Goal: Communication & Community: Answer question/provide support

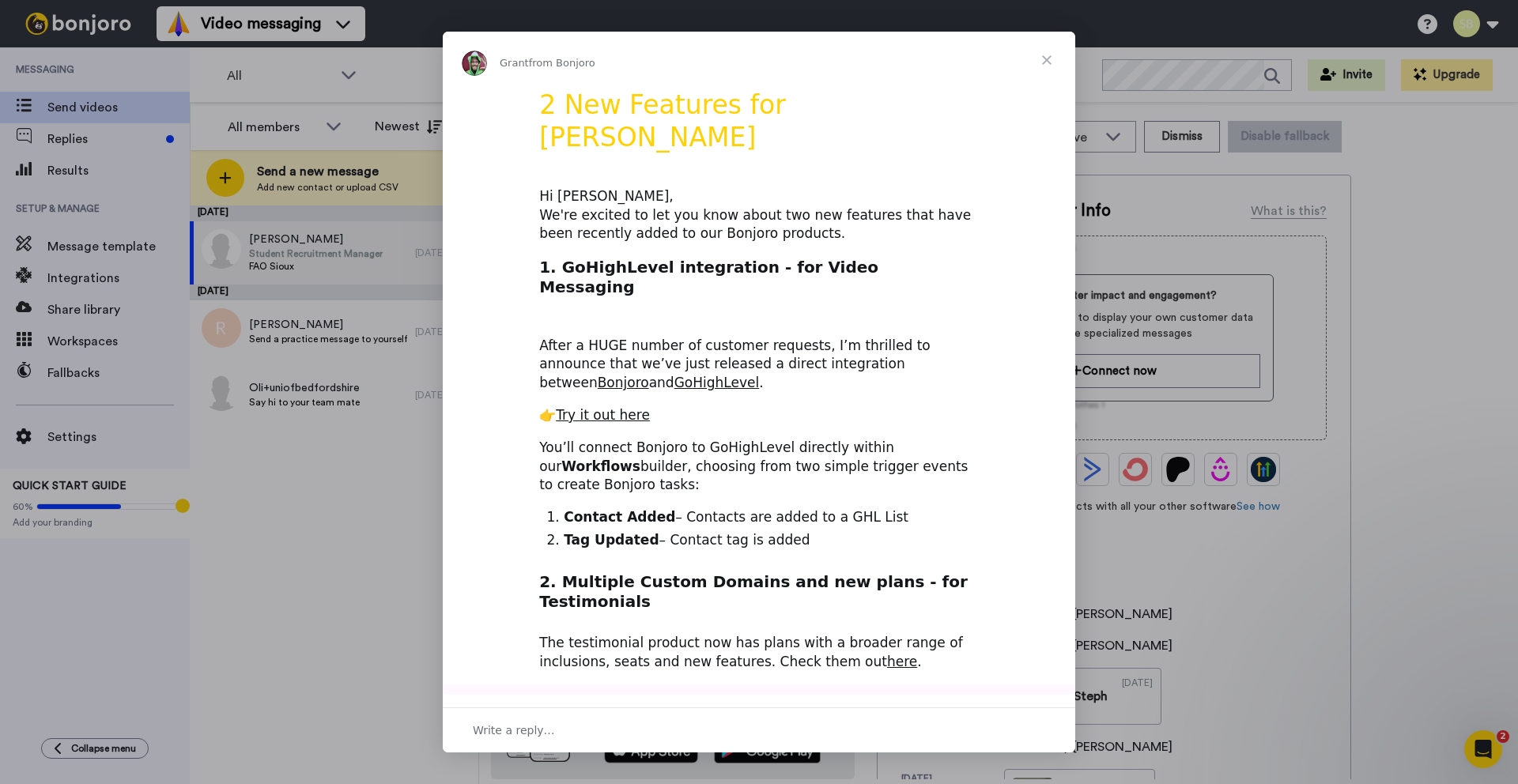
click at [1046, 64] on span "Close" at bounding box center [1047, 60] width 57 height 57
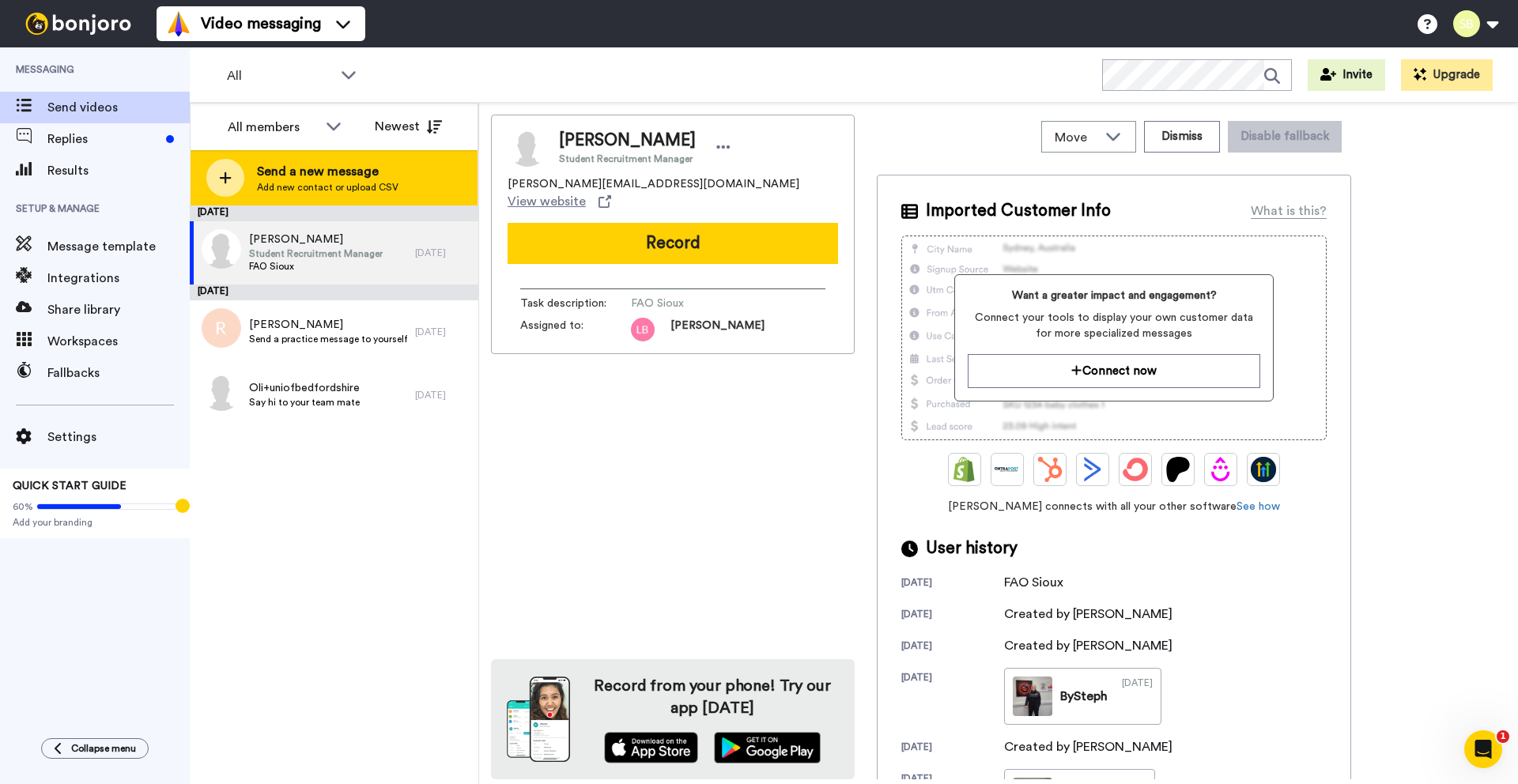
click at [304, 164] on span "Send a new message" at bounding box center [328, 172] width 142 height 19
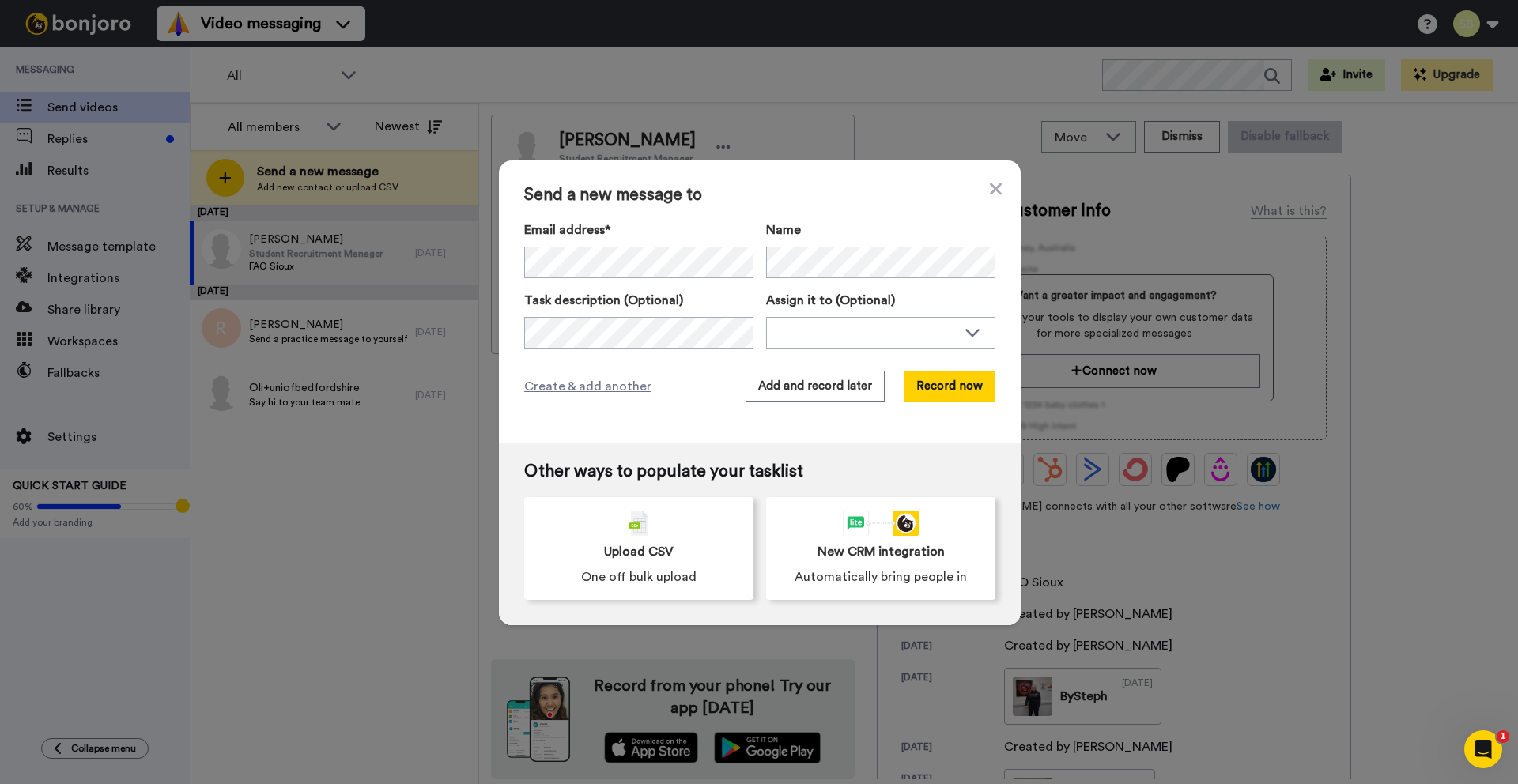
click at [663, 403] on div "Send a new message to Email address* No search result for ‘ brownpoppie07@gmail…" at bounding box center [760, 302] width 522 height 283
click at [627, 406] on div "Send a new message to Email address* No search result for ‘ brownpoppie07@gmail…" at bounding box center [760, 302] width 522 height 283
click at [812, 320] on div at bounding box center [881, 332] width 228 height 28
click at [699, 298] on label "Task description (Optional)" at bounding box center [639, 300] width 230 height 19
click at [788, 385] on button "Add and record later" at bounding box center [814, 386] width 139 height 32
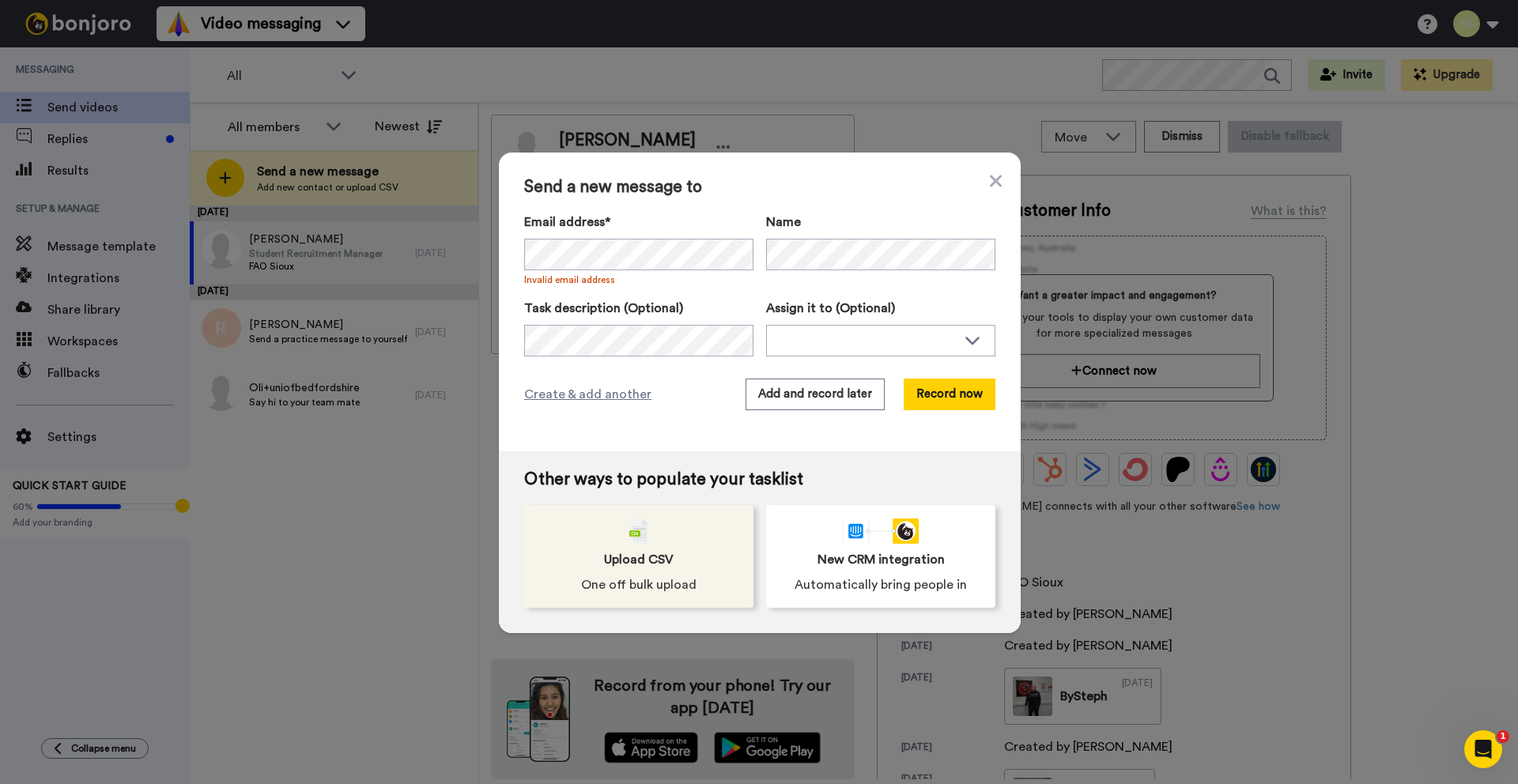
click at [643, 546] on div "Upload CSV One off bulk upload" at bounding box center [639, 556] width 230 height 103
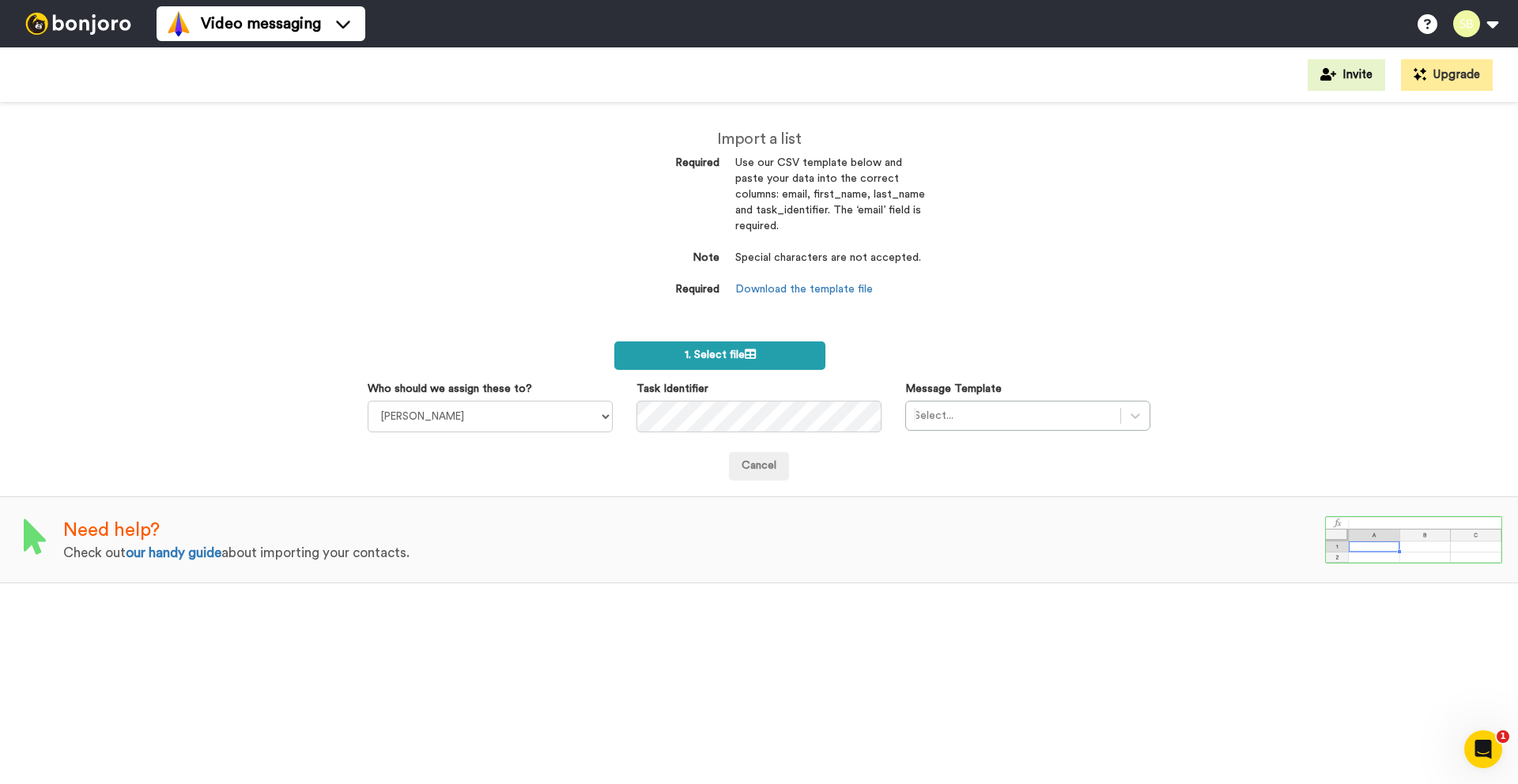
click at [707, 355] on span "1. Select file" at bounding box center [720, 355] width 71 height 11
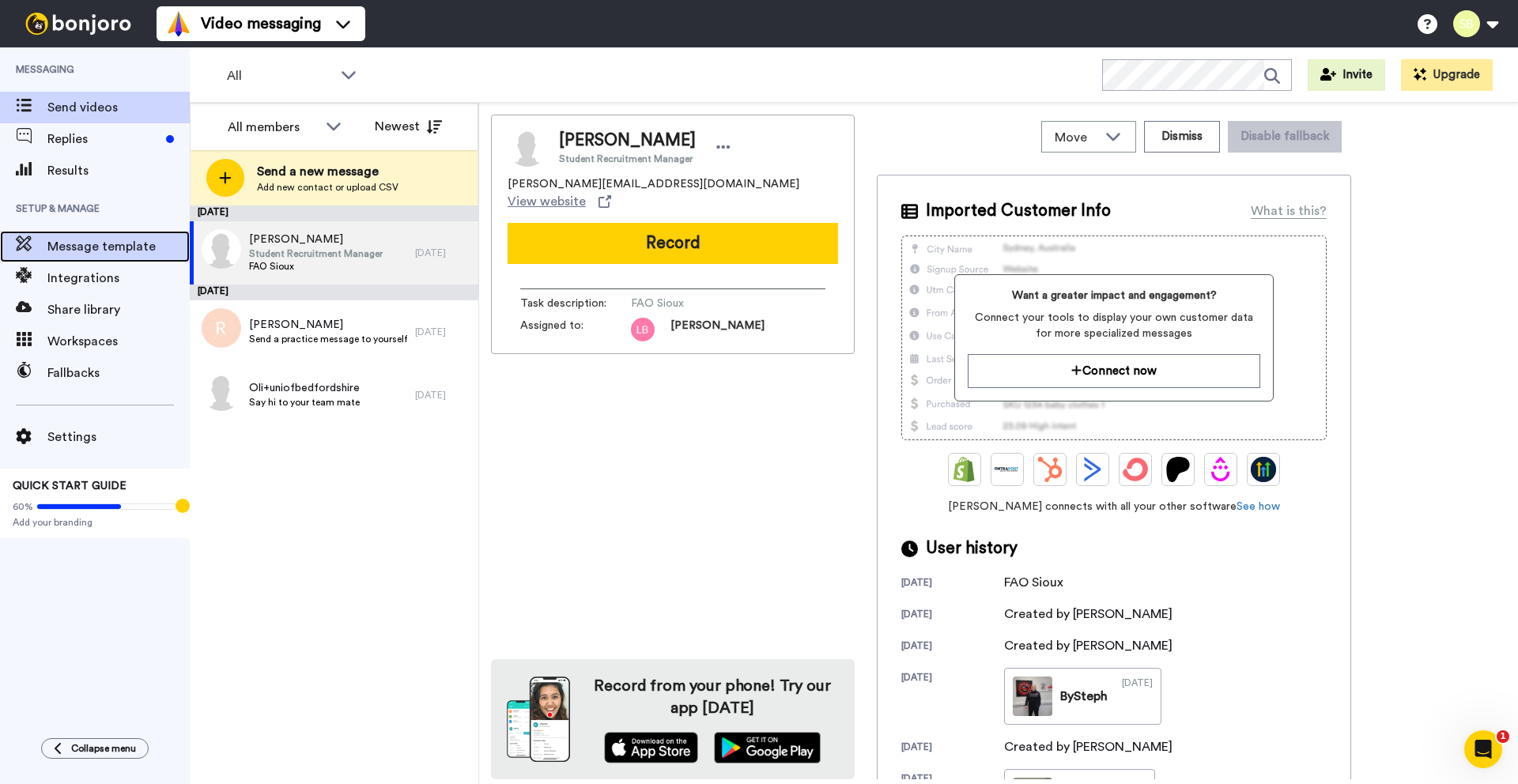
click at [122, 253] on span "Message template" at bounding box center [118, 247] width 142 height 19
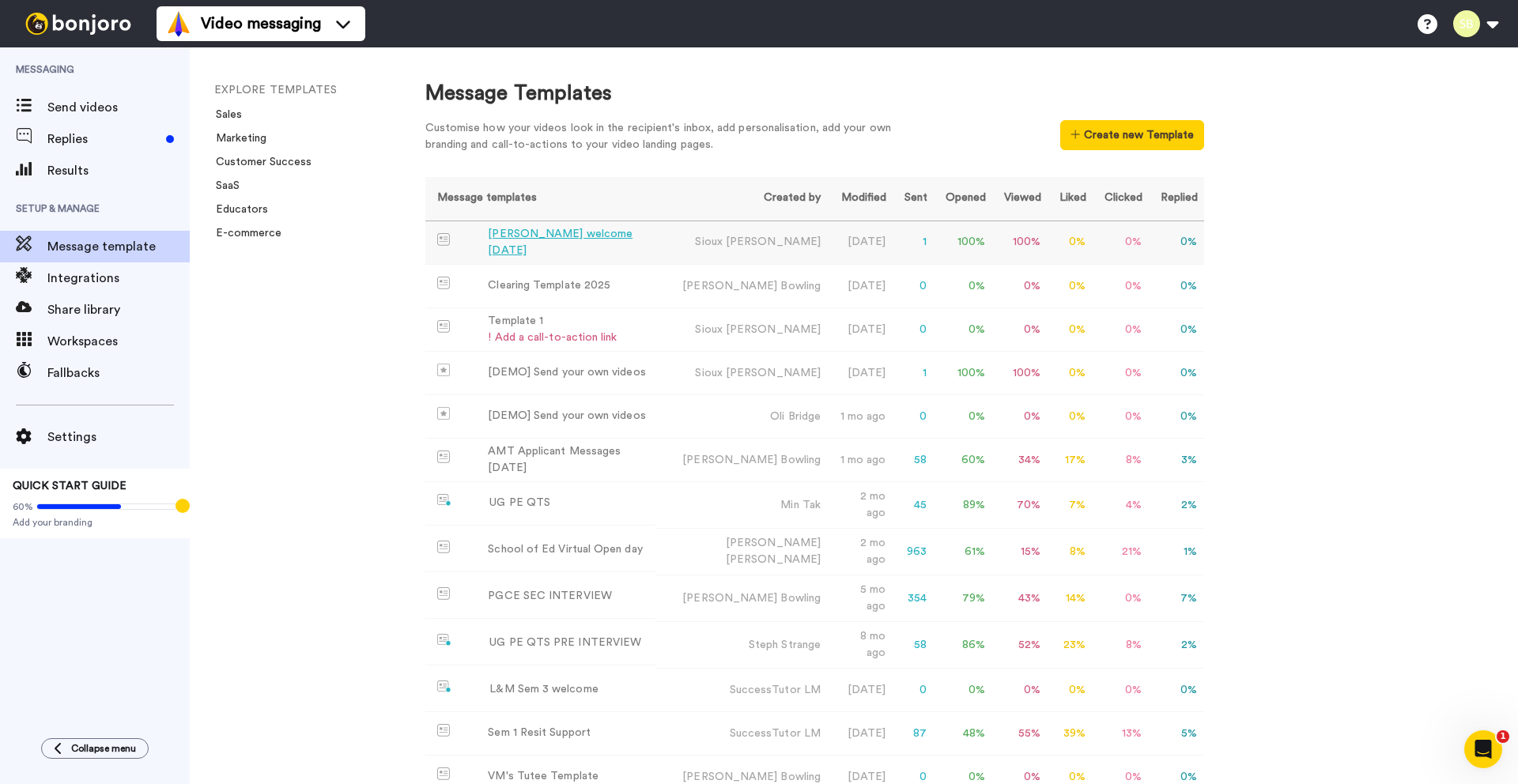
click at [634, 246] on div "[PERSON_NAME] welcome [DATE]" at bounding box center [568, 243] width 161 height 33
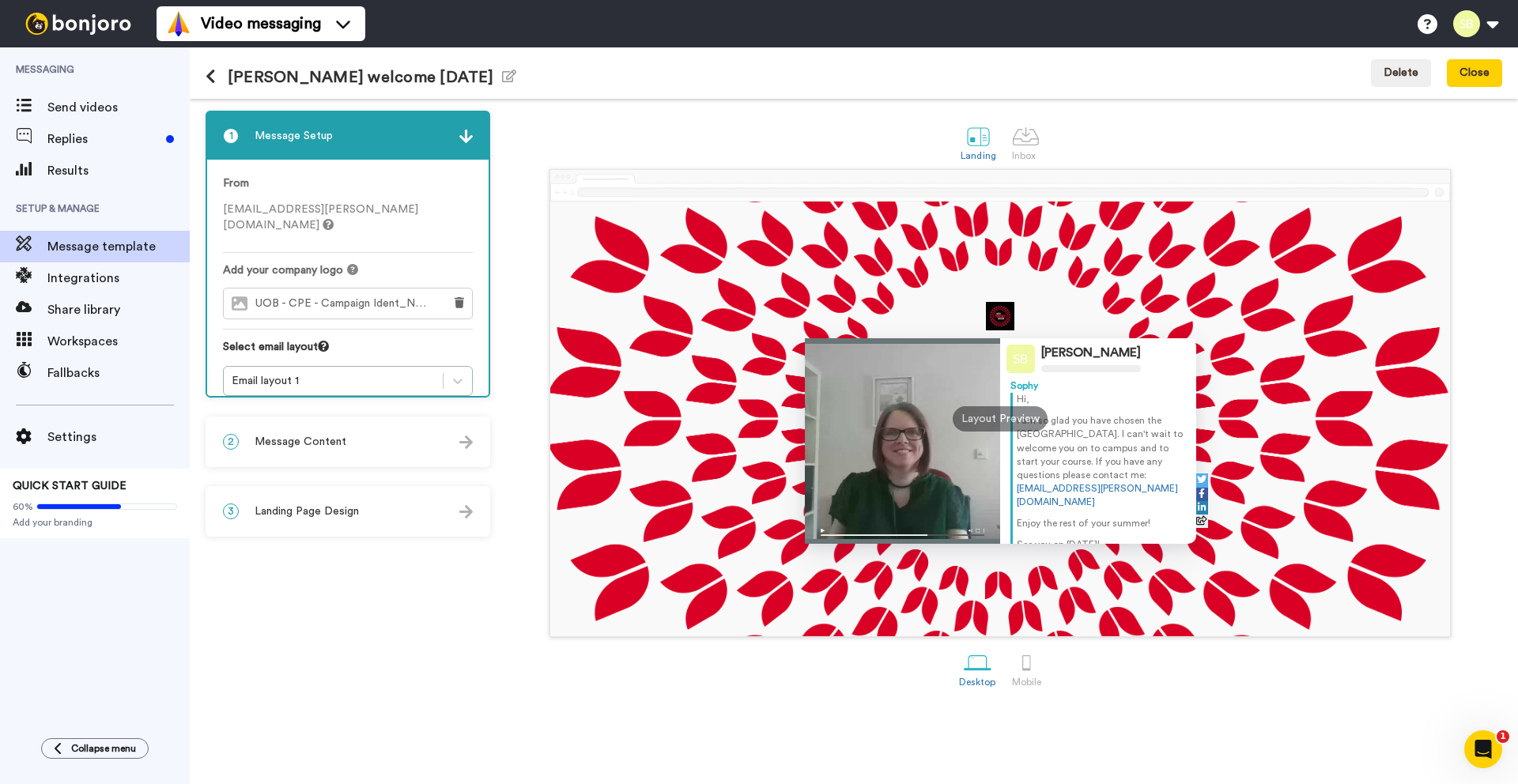
click at [277, 297] on span "UOB - CPE - Campaign Ident_No Gradient_CMYK-01.jpeg" at bounding box center [345, 304] width 180 height 14
click at [299, 373] on div "Email layout 1" at bounding box center [332, 381] width 203 height 16
click at [278, 520] on span "Landing Page Design" at bounding box center [307, 511] width 104 height 16
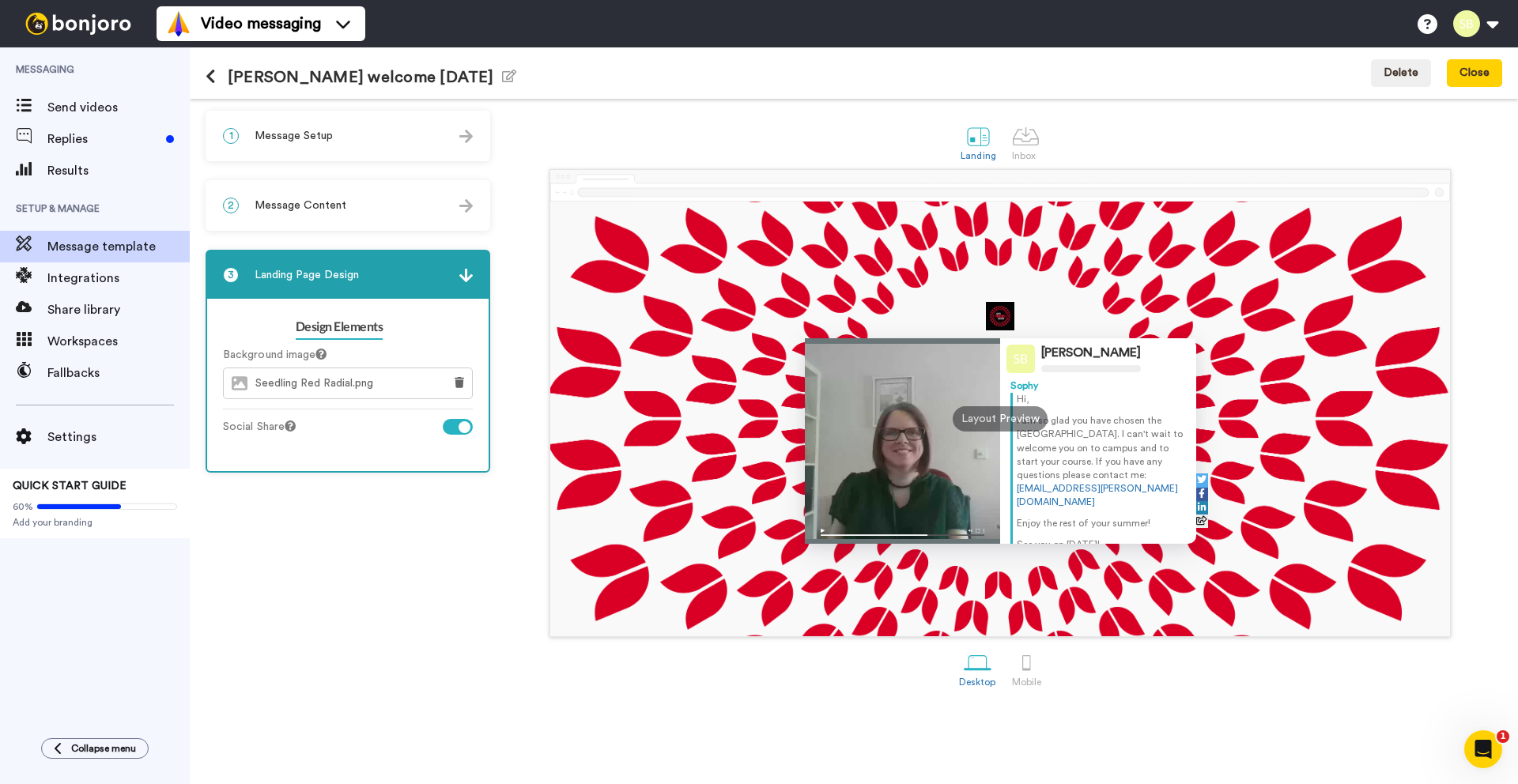
click at [335, 385] on span "Seedling Red Radial.png" at bounding box center [319, 384] width 126 height 14
click at [314, 132] on span "Message Setup" at bounding box center [294, 136] width 79 height 16
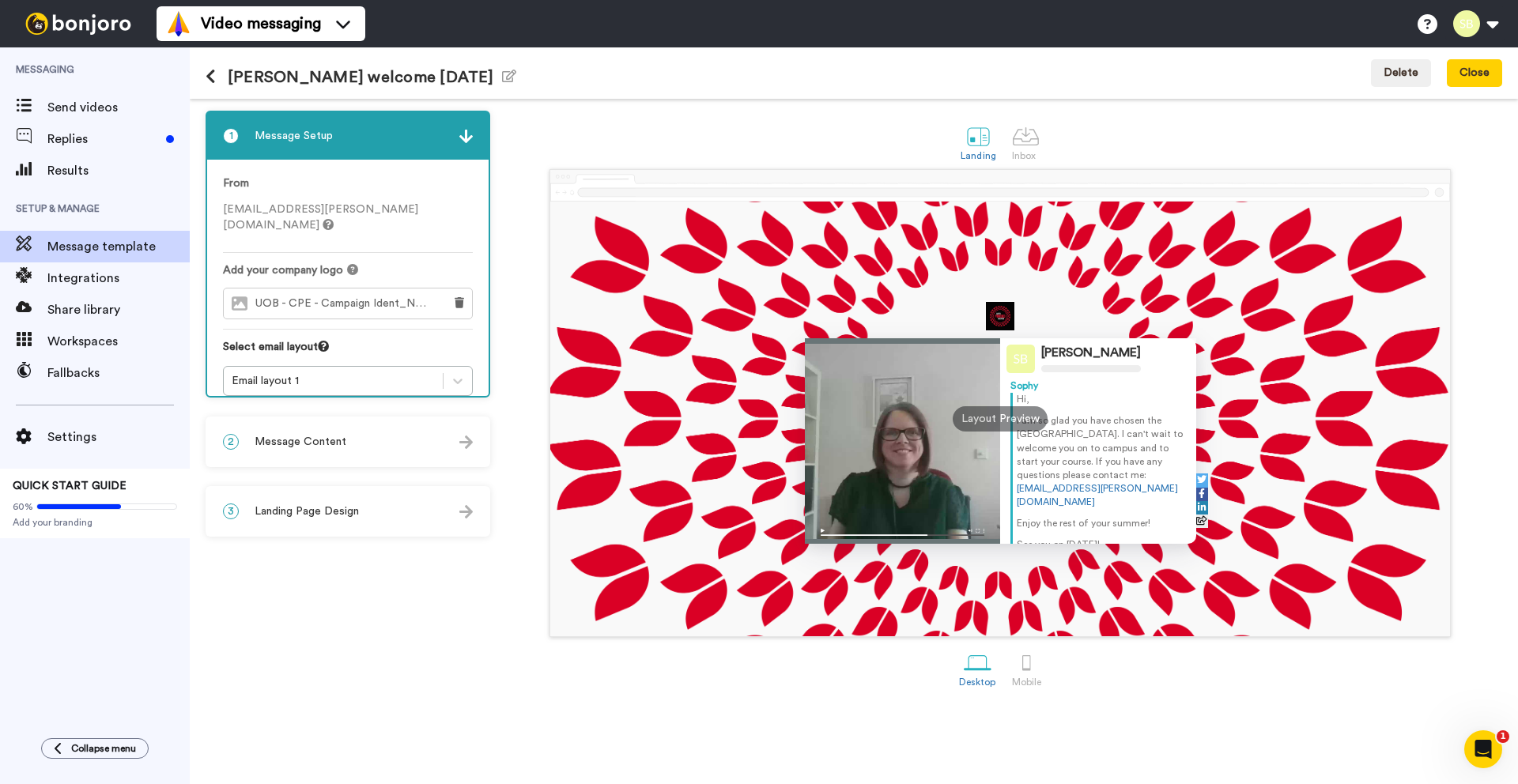
click at [281, 297] on span "UOB - CPE - Campaign Ident_No Gradient_CMYK-01.jpeg" at bounding box center [345, 304] width 180 height 14
click at [735, 332] on div "Sophy Bassett-Dubsky Sophy Hi, I am so glad you have chosen the University of B…" at bounding box center [1000, 419] width 900 height 435
click at [100, 319] on span "Share library" at bounding box center [118, 310] width 142 height 19
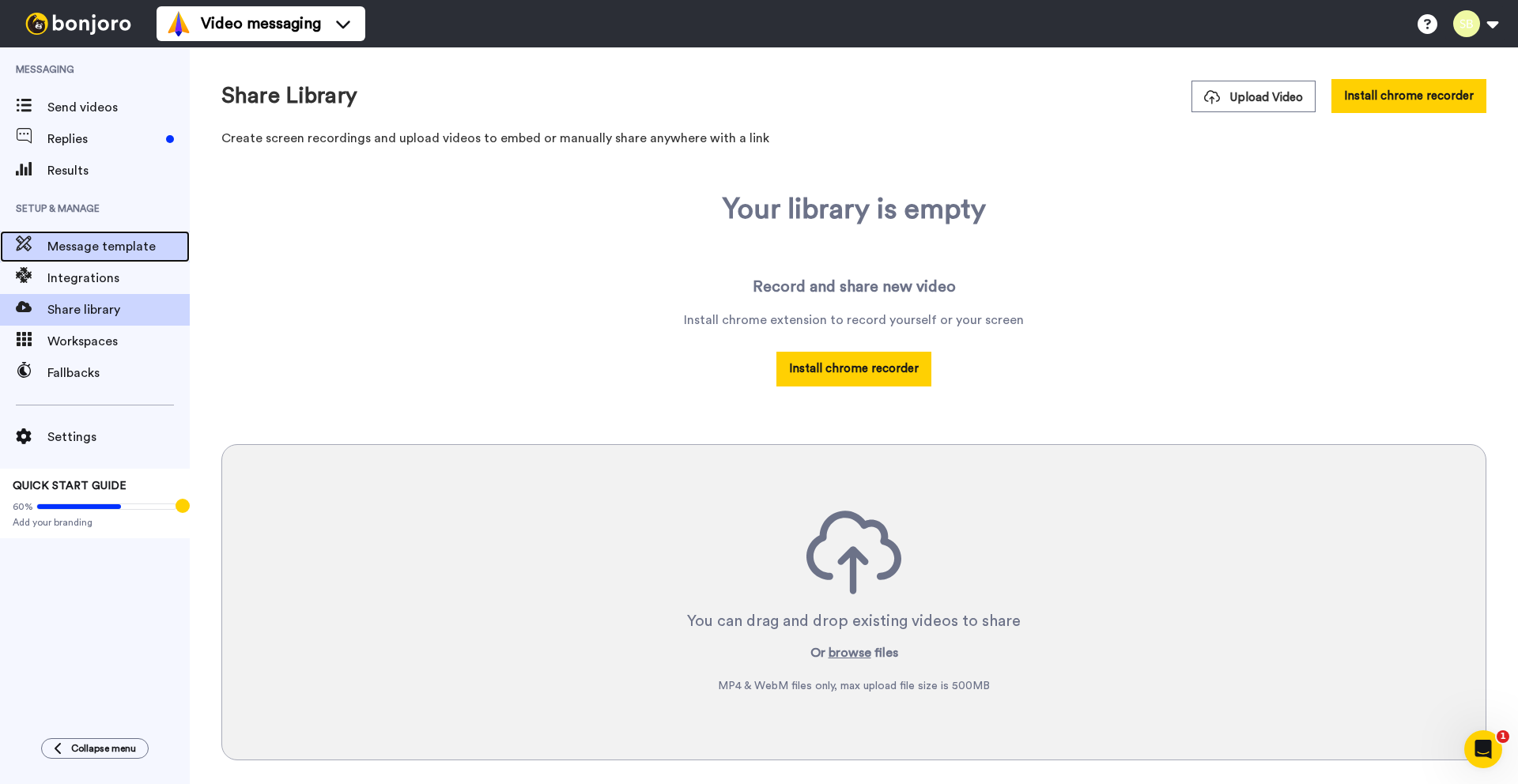
click at [79, 242] on span "Message template" at bounding box center [118, 247] width 142 height 19
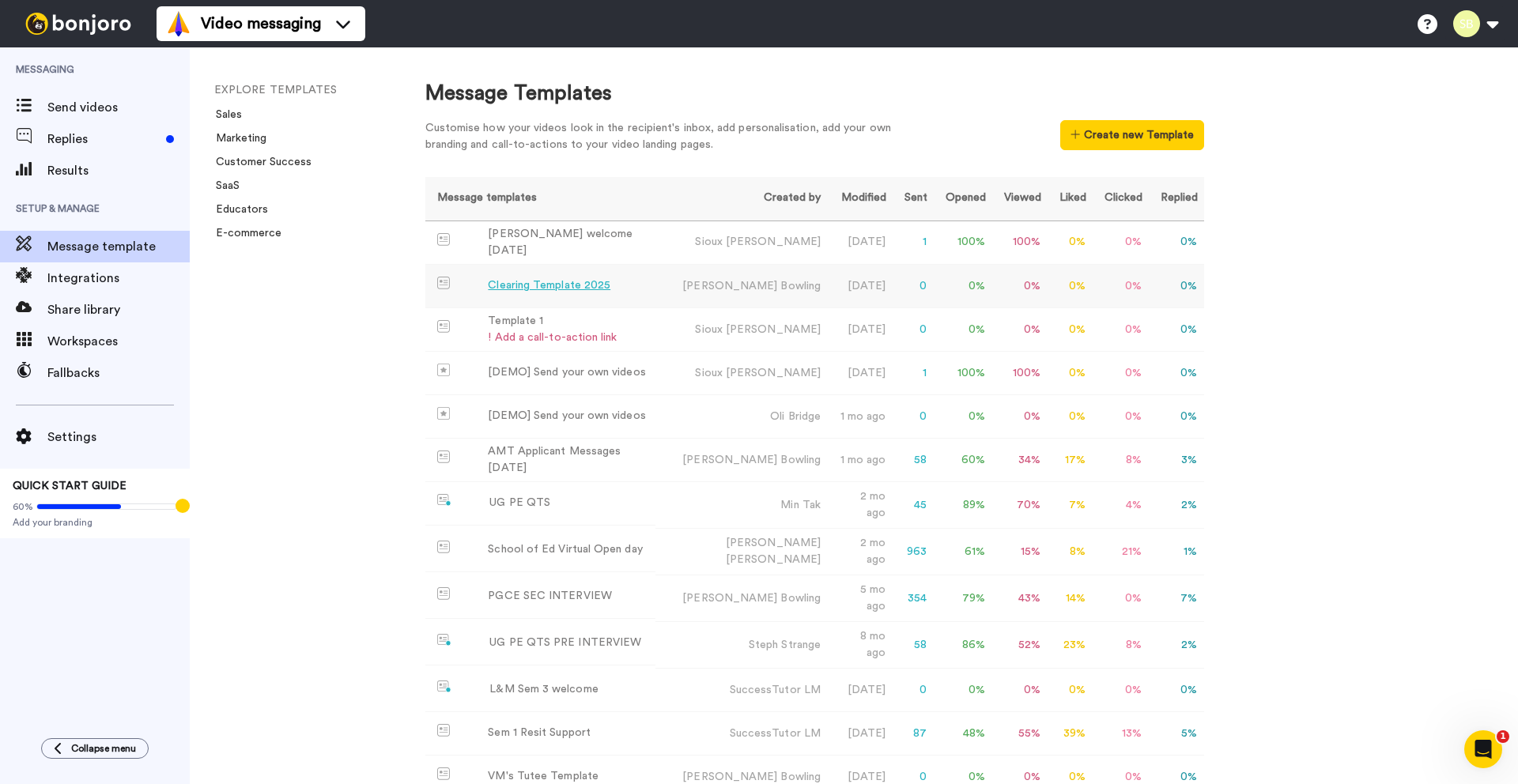
click at [556, 286] on div "Clearing Template 2025" at bounding box center [549, 285] width 123 height 16
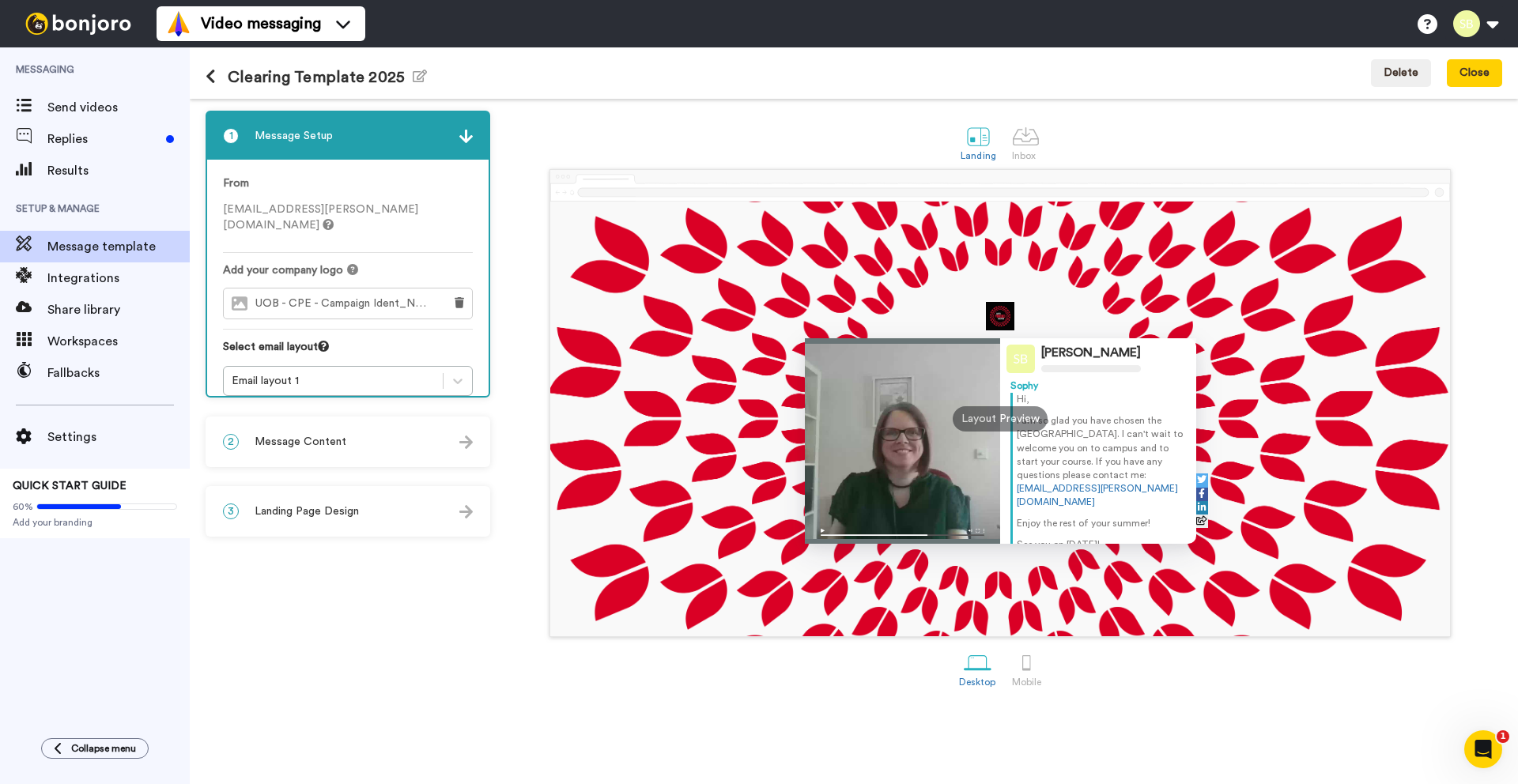
click at [465, 138] on img at bounding box center [466, 136] width 14 height 14
click at [465, 138] on img at bounding box center [466, 136] width 14 height 14
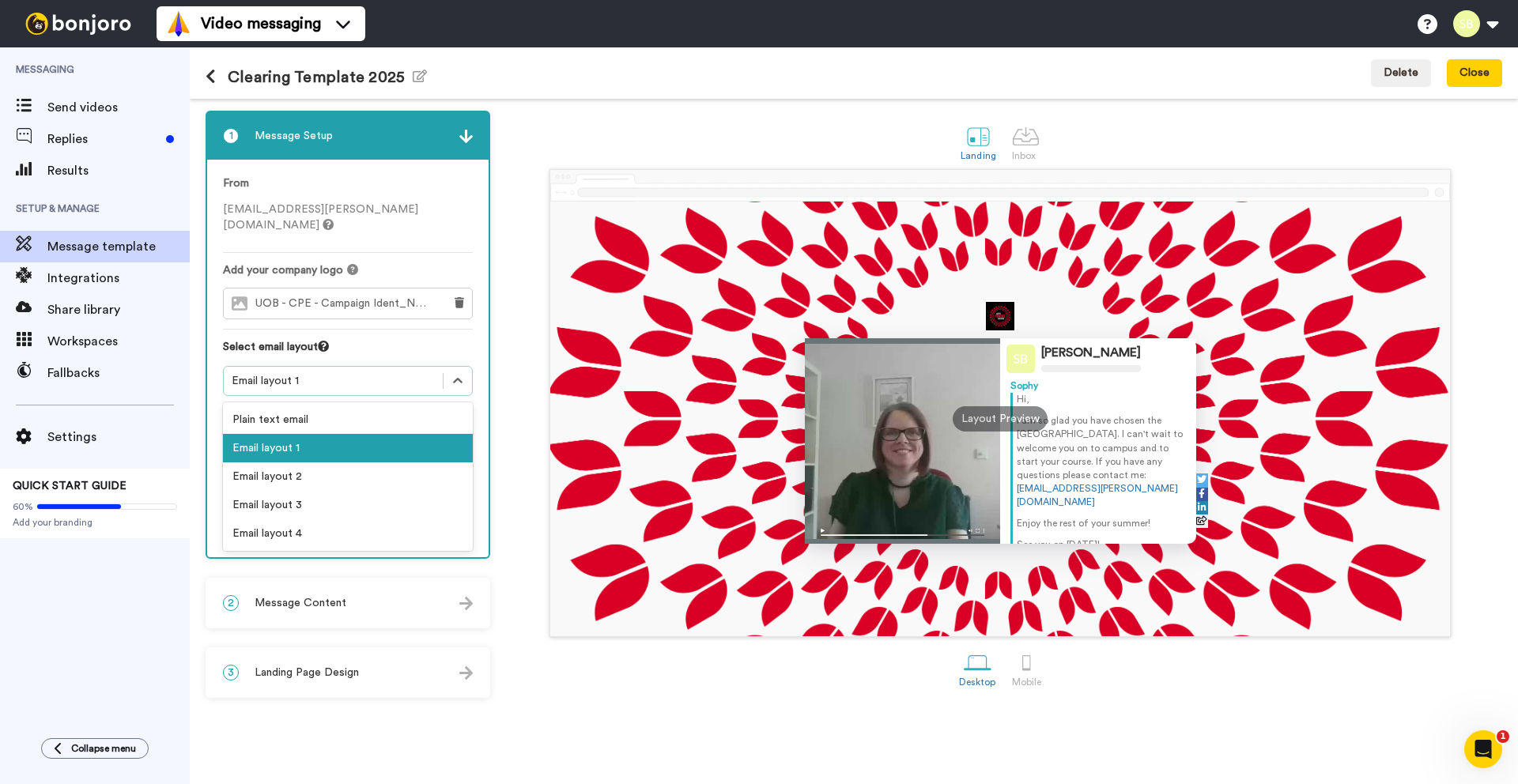
click at [346, 373] on div "Email layout 1" at bounding box center [332, 381] width 203 height 16
click at [292, 406] on div "Plain text email" at bounding box center [347, 420] width 250 height 28
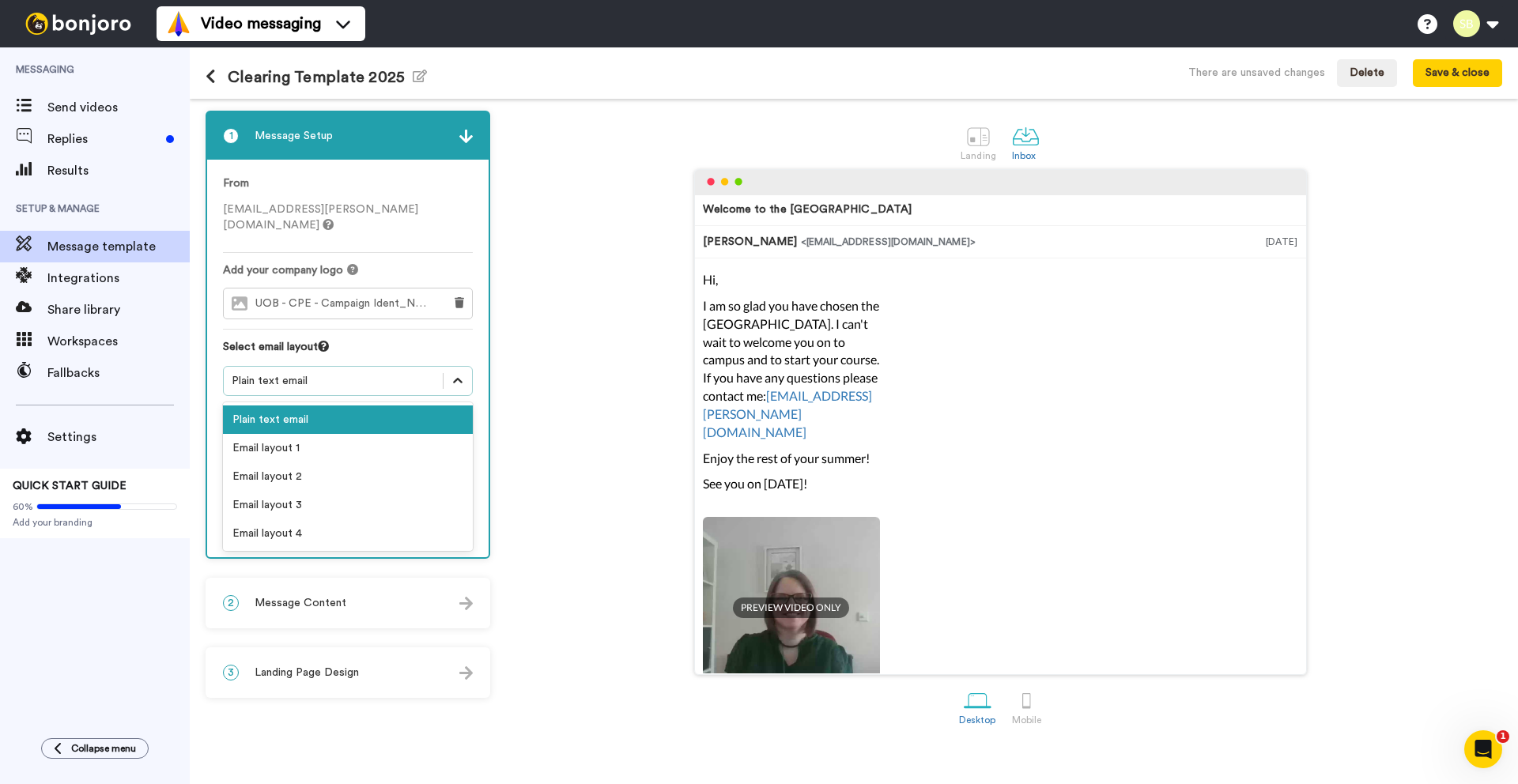
click at [456, 373] on icon at bounding box center [458, 381] width 16 height 16
click at [284, 491] on div "Email layout 3" at bounding box center [347, 505] width 250 height 28
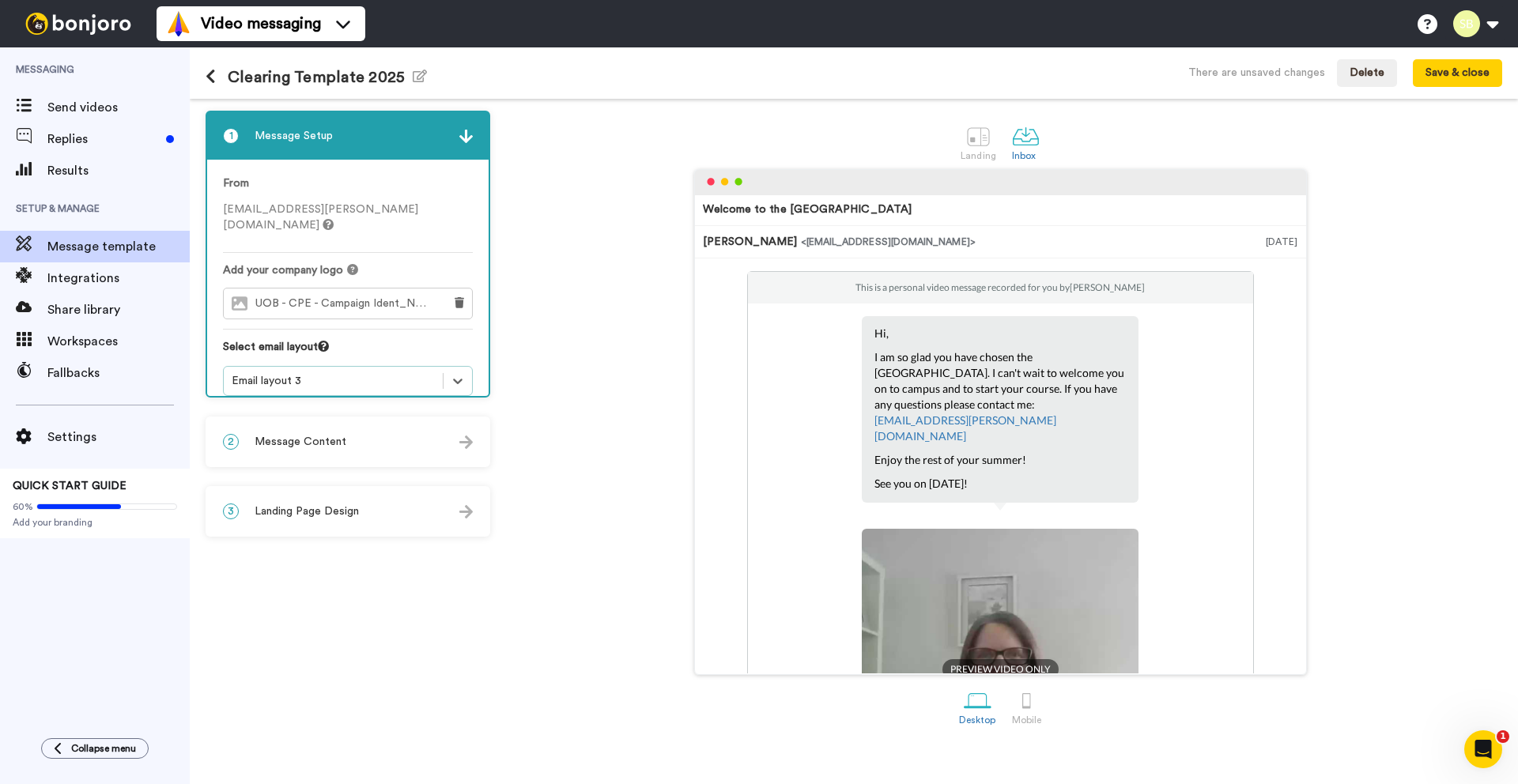
drag, startPoint x: 1027, startPoint y: 465, endPoint x: 876, endPoint y: 325, distance: 205.9
click at [876, 325] on div "Hi, I am so glad you have chosen the [GEOGRAPHIC_DATA]. I can't wait to welcome…" at bounding box center [1000, 409] width 276 height 187
copy div "Hi, I am so glad you have chosen the [GEOGRAPHIC_DATA]. I can't wait to welcome…"
click at [457, 373] on icon at bounding box center [458, 381] width 16 height 16
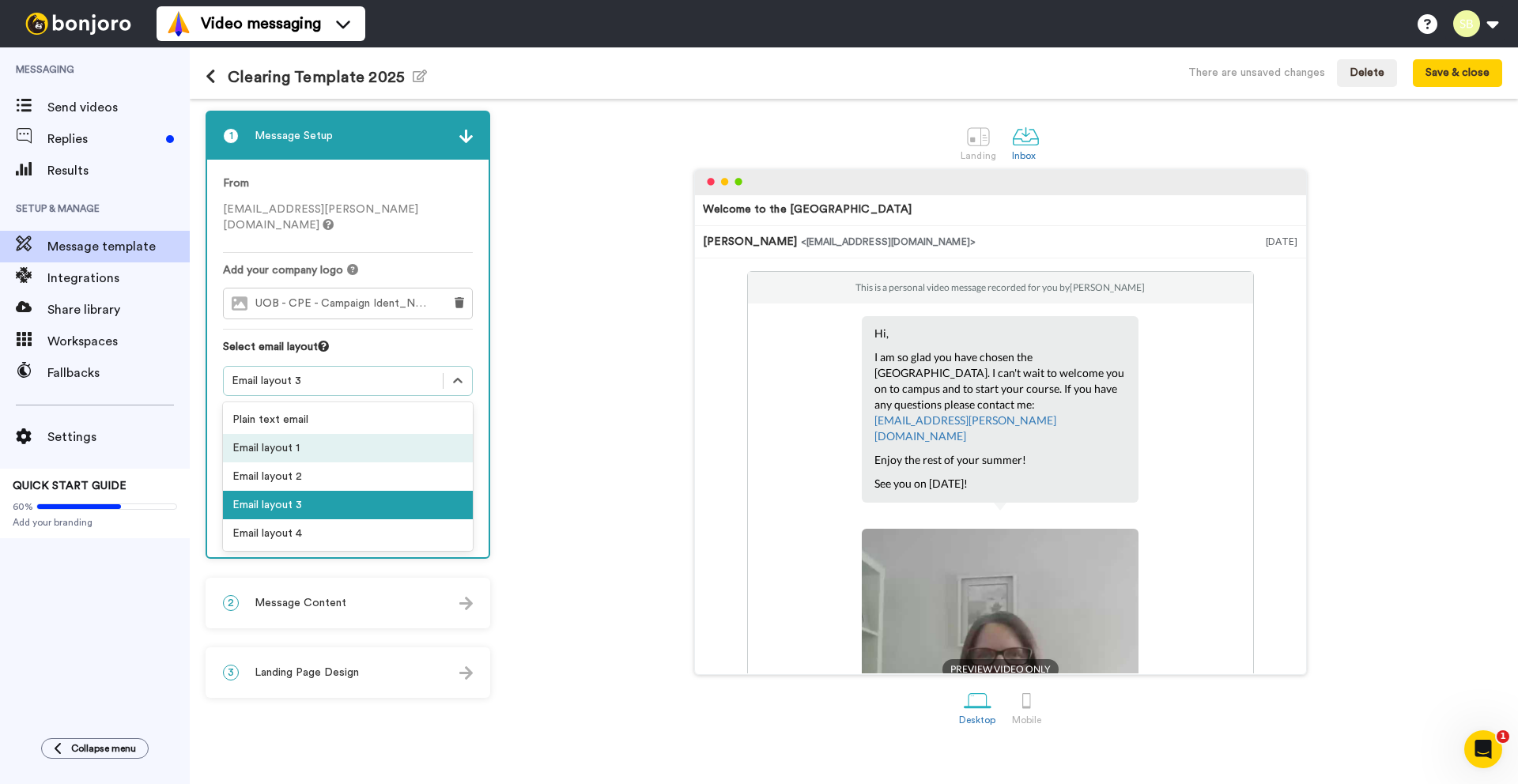
click at [250, 437] on div "Email layout 1" at bounding box center [347, 448] width 250 height 28
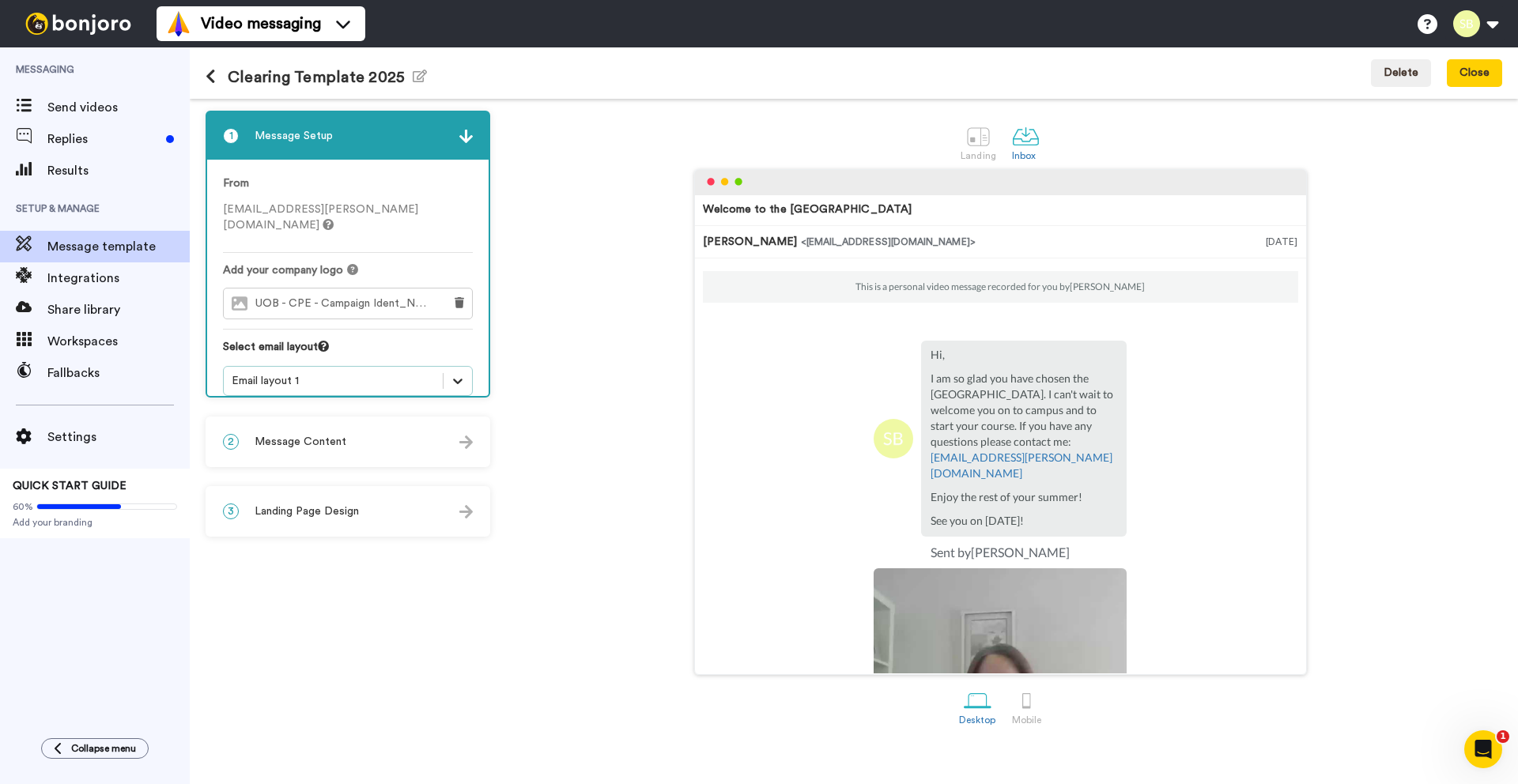
click at [453, 373] on icon at bounding box center [458, 381] width 16 height 16
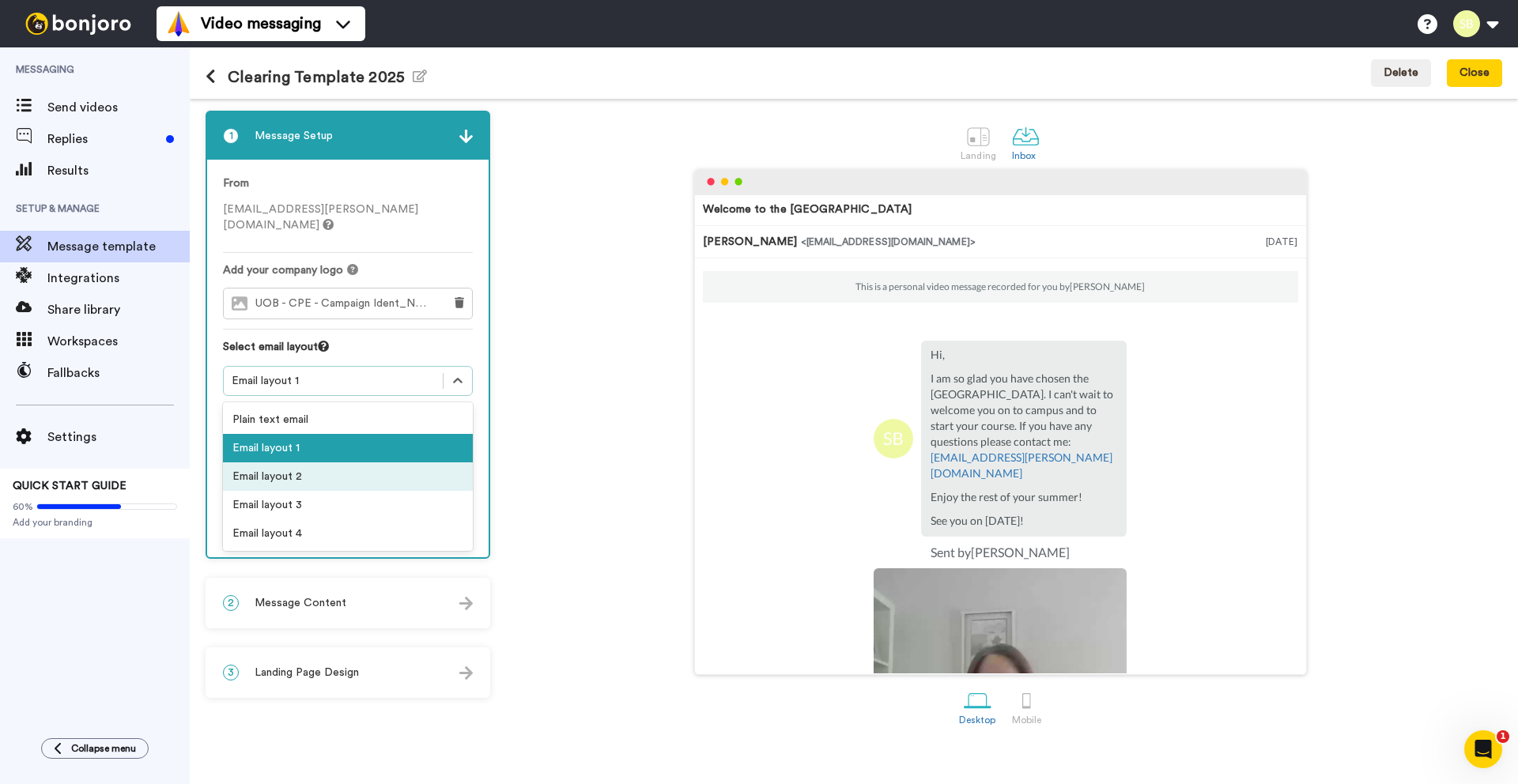
click at [281, 466] on div "Email layout 2" at bounding box center [347, 477] width 250 height 28
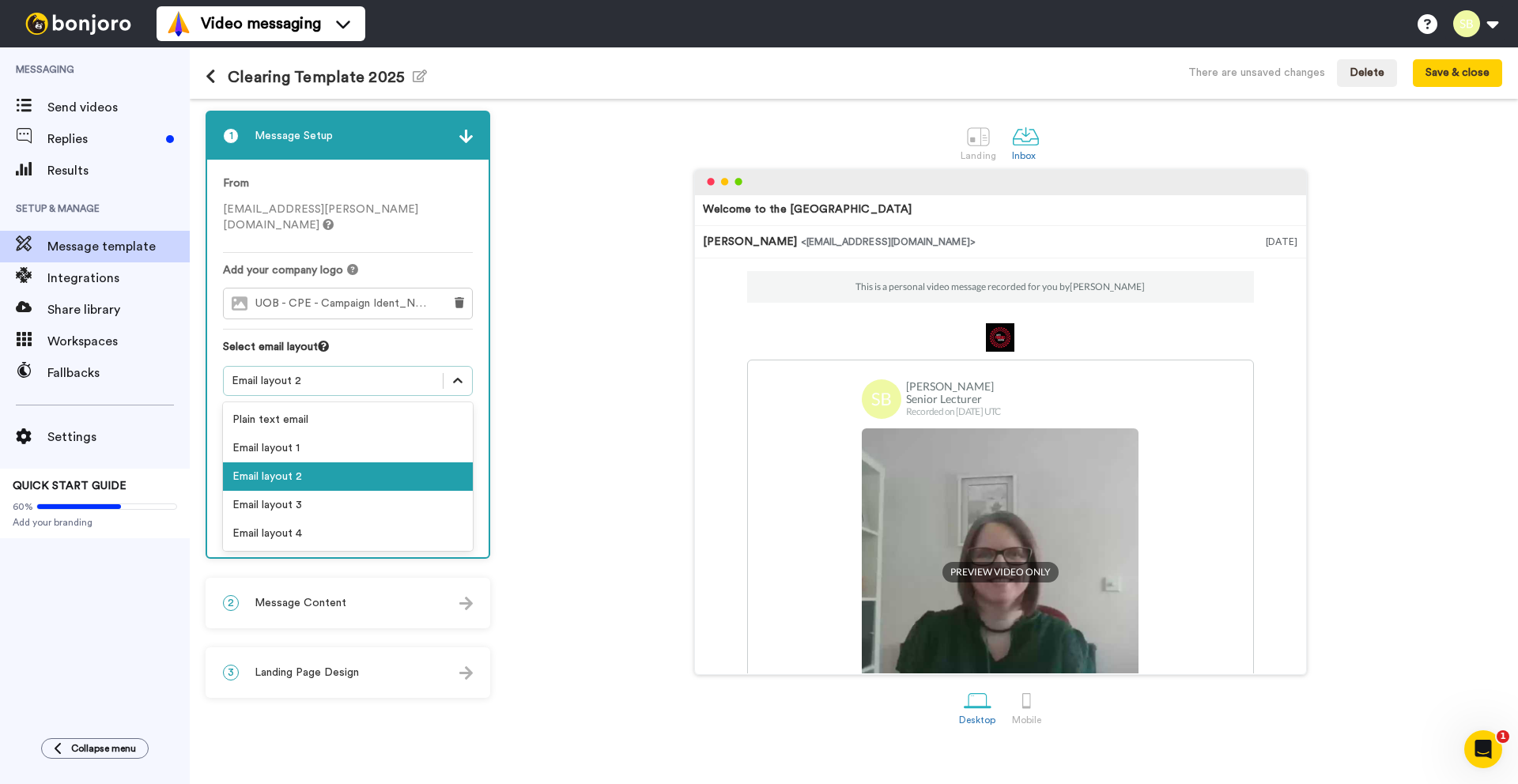
click at [465, 370] on div at bounding box center [458, 381] width 28 height 28
click at [318, 495] on div "Email layout 3" at bounding box center [347, 505] width 250 height 28
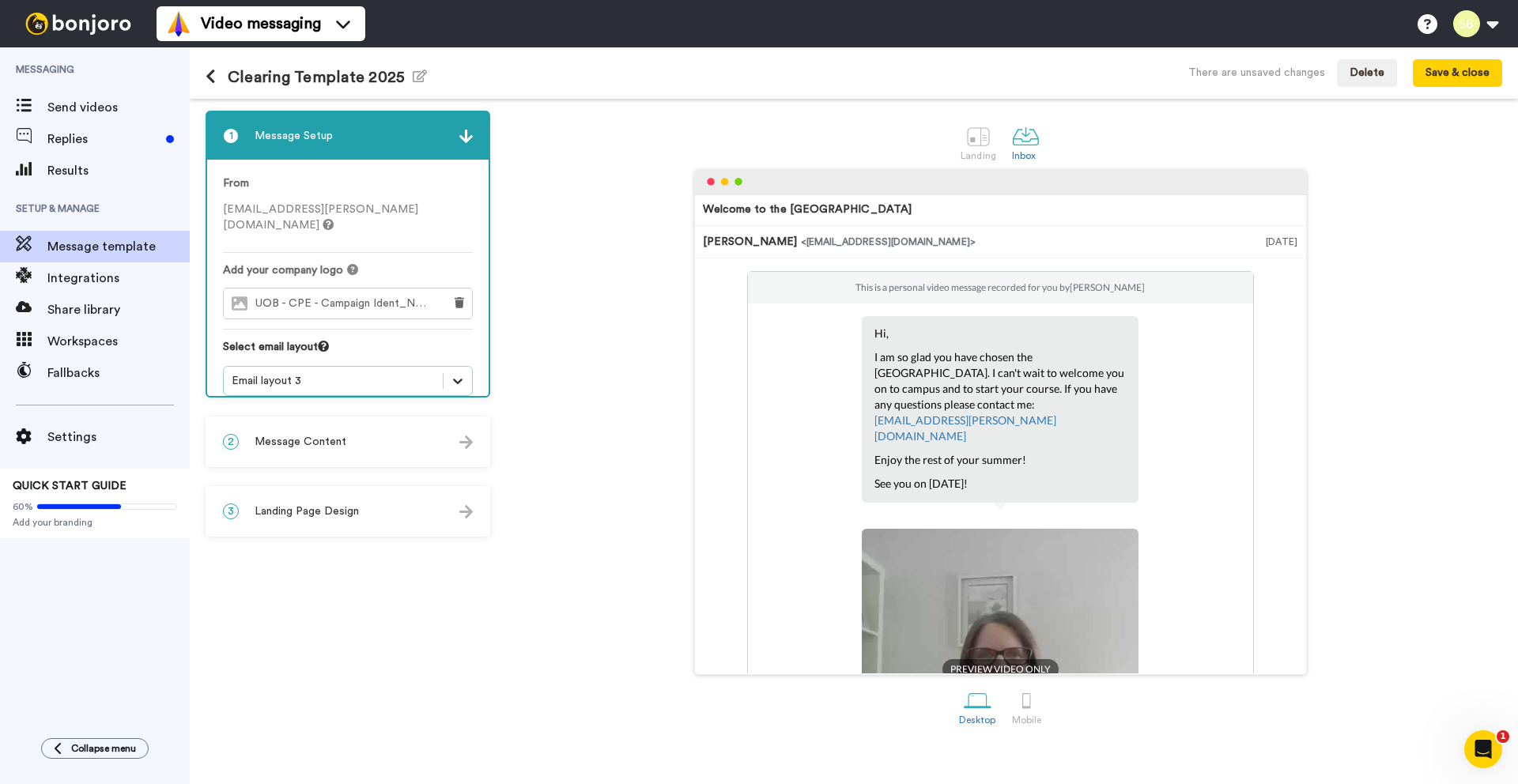
click at [460, 373] on icon at bounding box center [458, 381] width 16 height 16
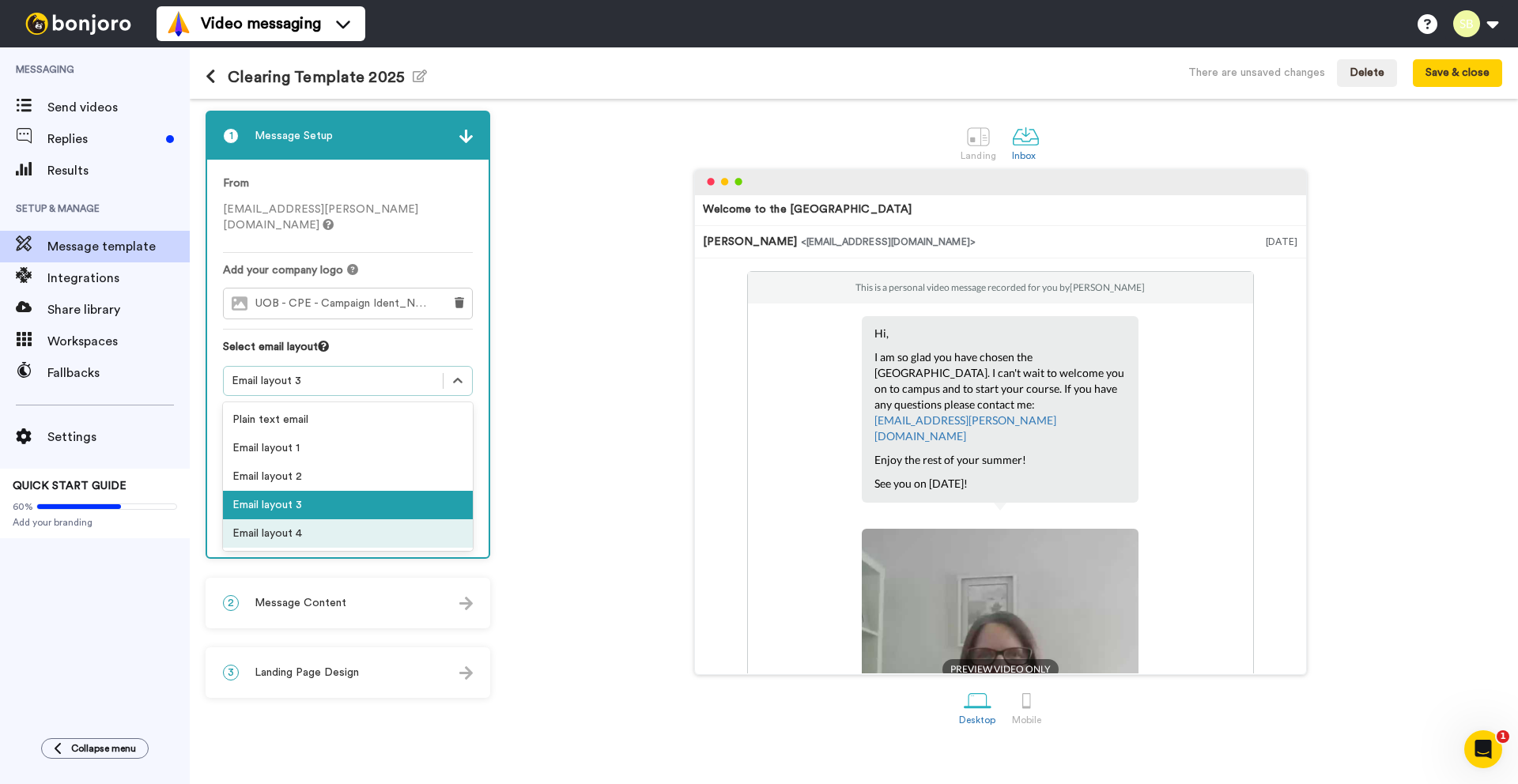
click at [266, 522] on div "Email layout 4" at bounding box center [347, 534] width 250 height 28
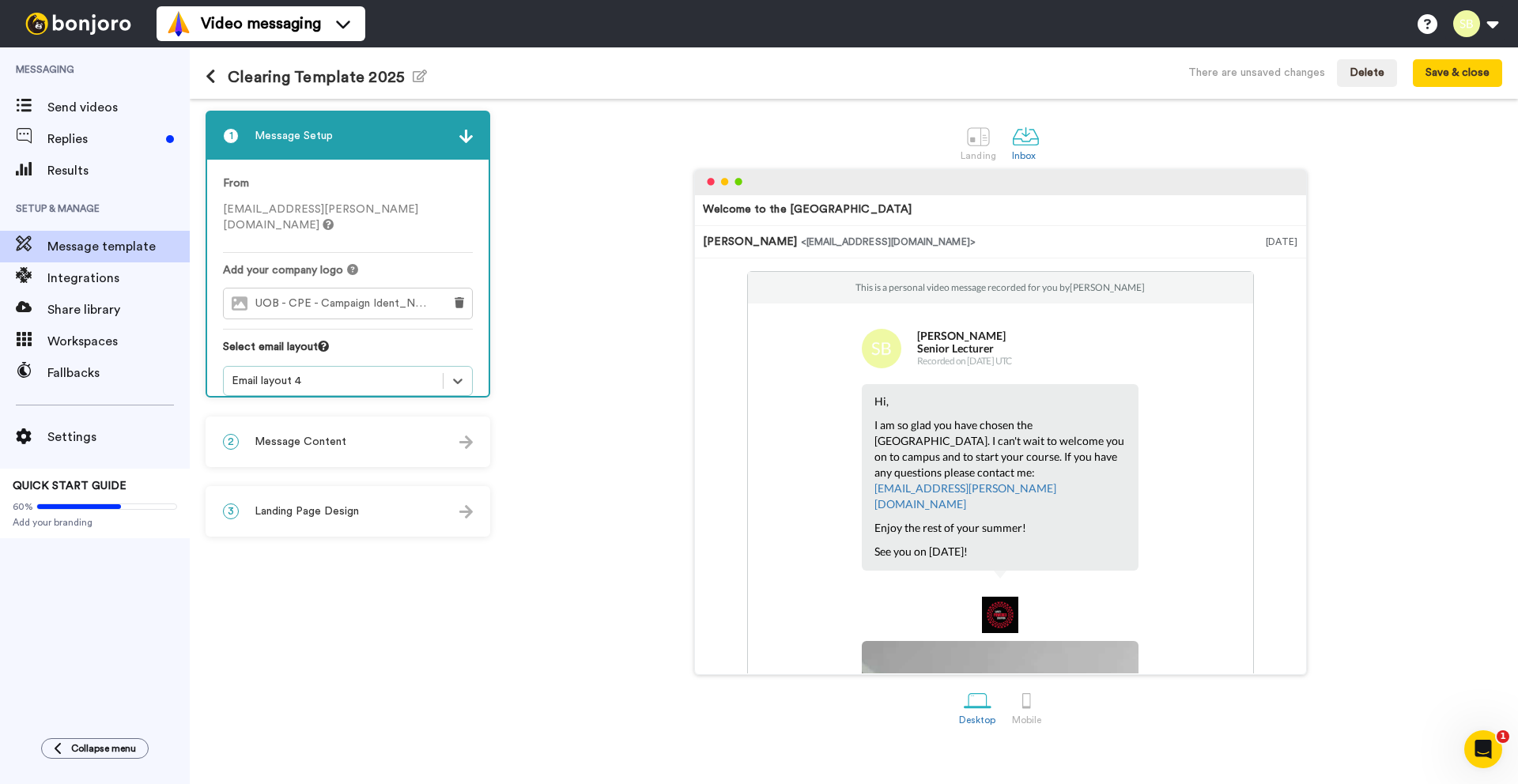
click at [395, 446] on div "2 Message Content" at bounding box center [348, 441] width 281 height 47
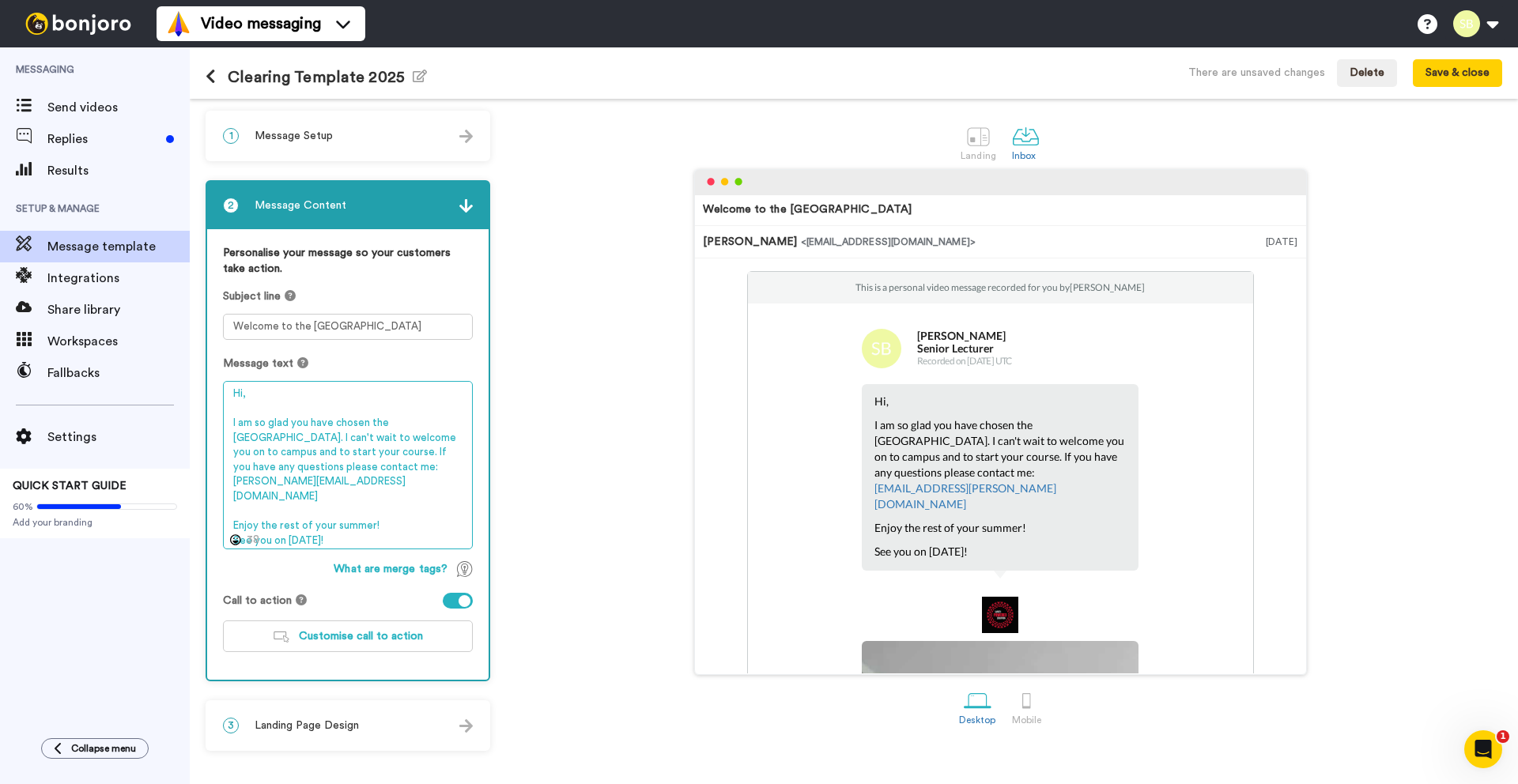
drag, startPoint x: 351, startPoint y: 479, endPoint x: 231, endPoint y: 481, distance: 120.0
click at [231, 481] on textarea "Hi, I am so glad you have chosen the University of Bedfordshire. I can't wait t…" at bounding box center [347, 465] width 250 height 168
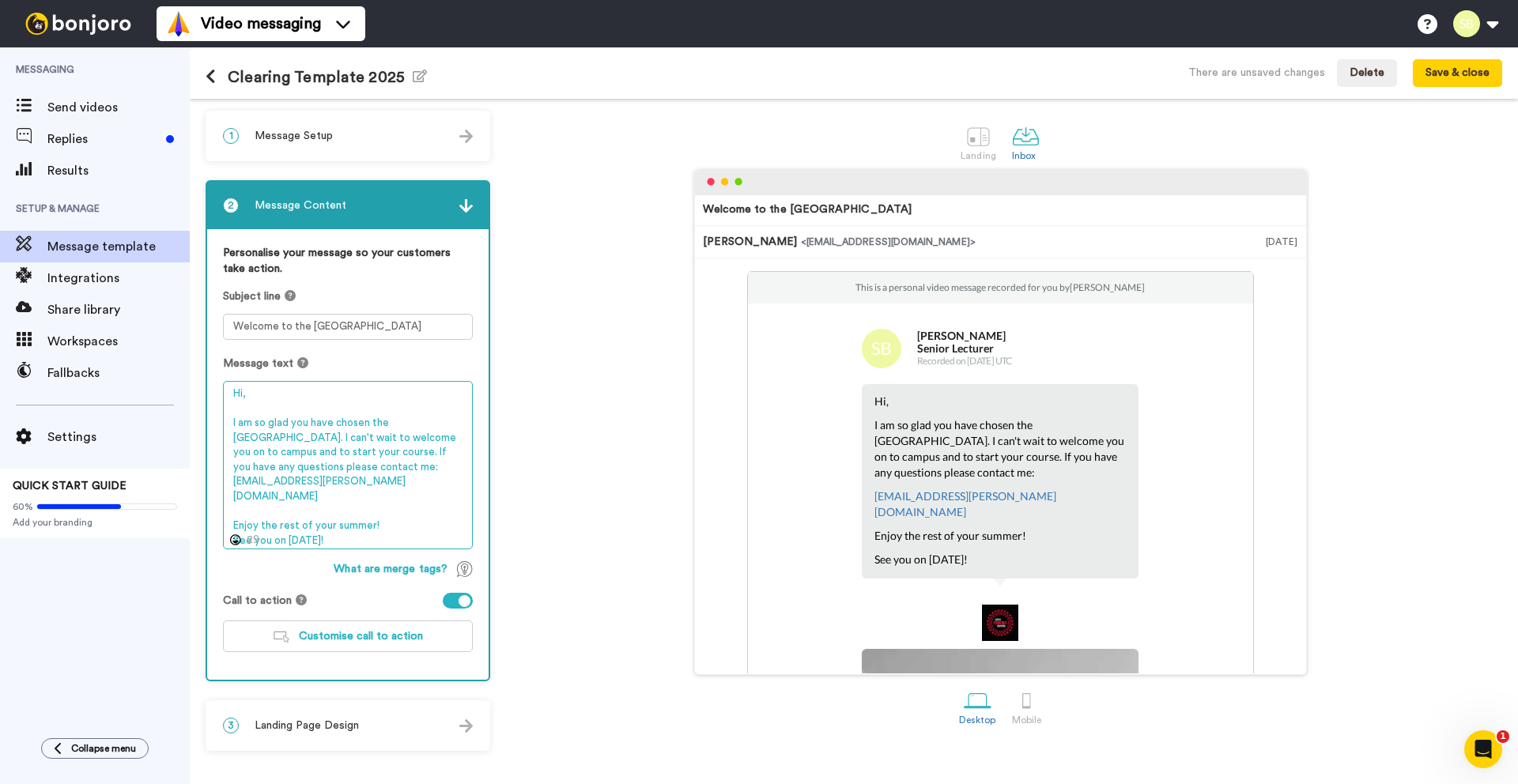
click at [388, 511] on textarea "Hi, I am so glad you have chosen the University of Bedfordshire. I can't wait t…" at bounding box center [347, 465] width 250 height 168
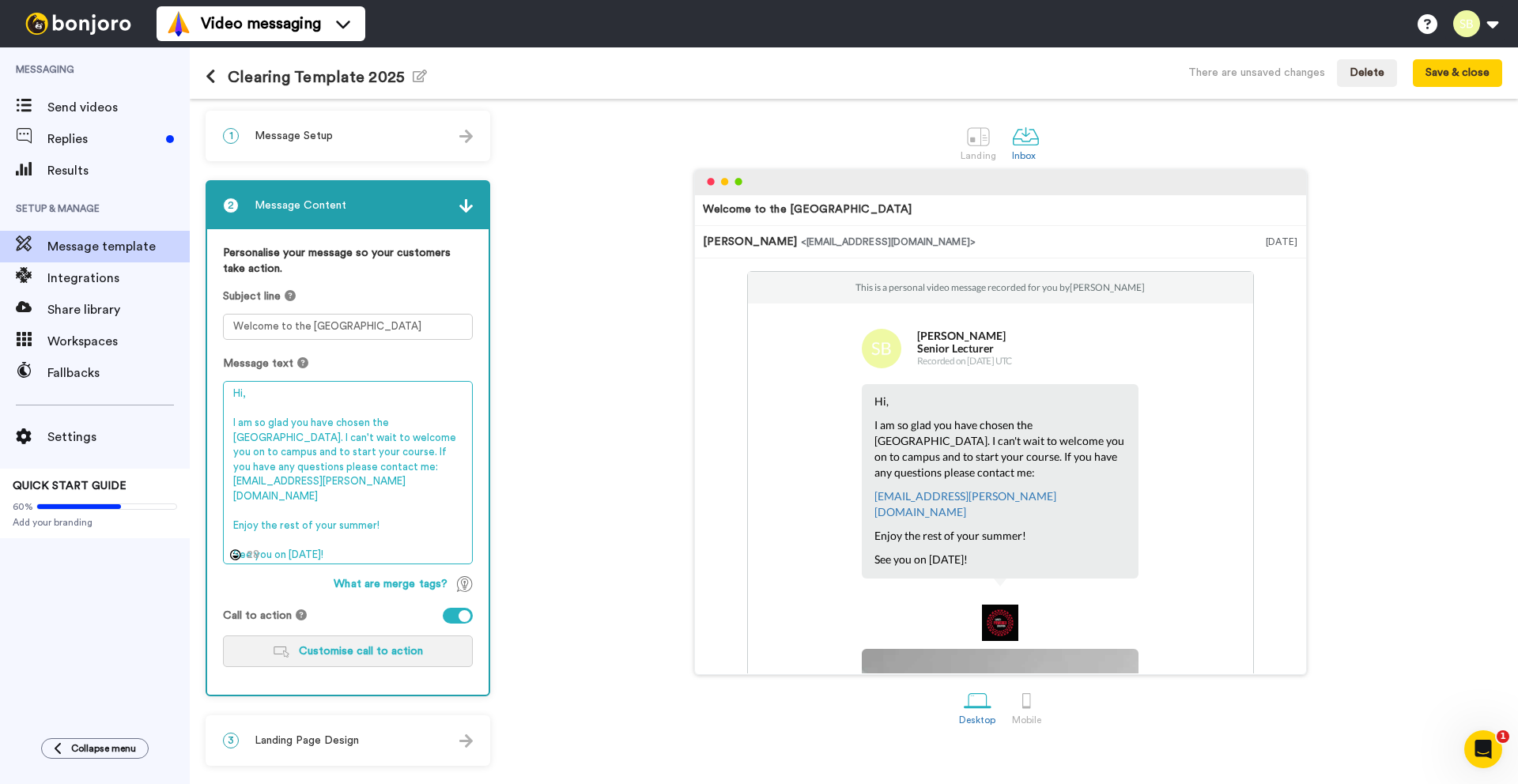
type textarea "Hi, I am so glad you have chosen the University of Bedfordshire. I can't wait t…"
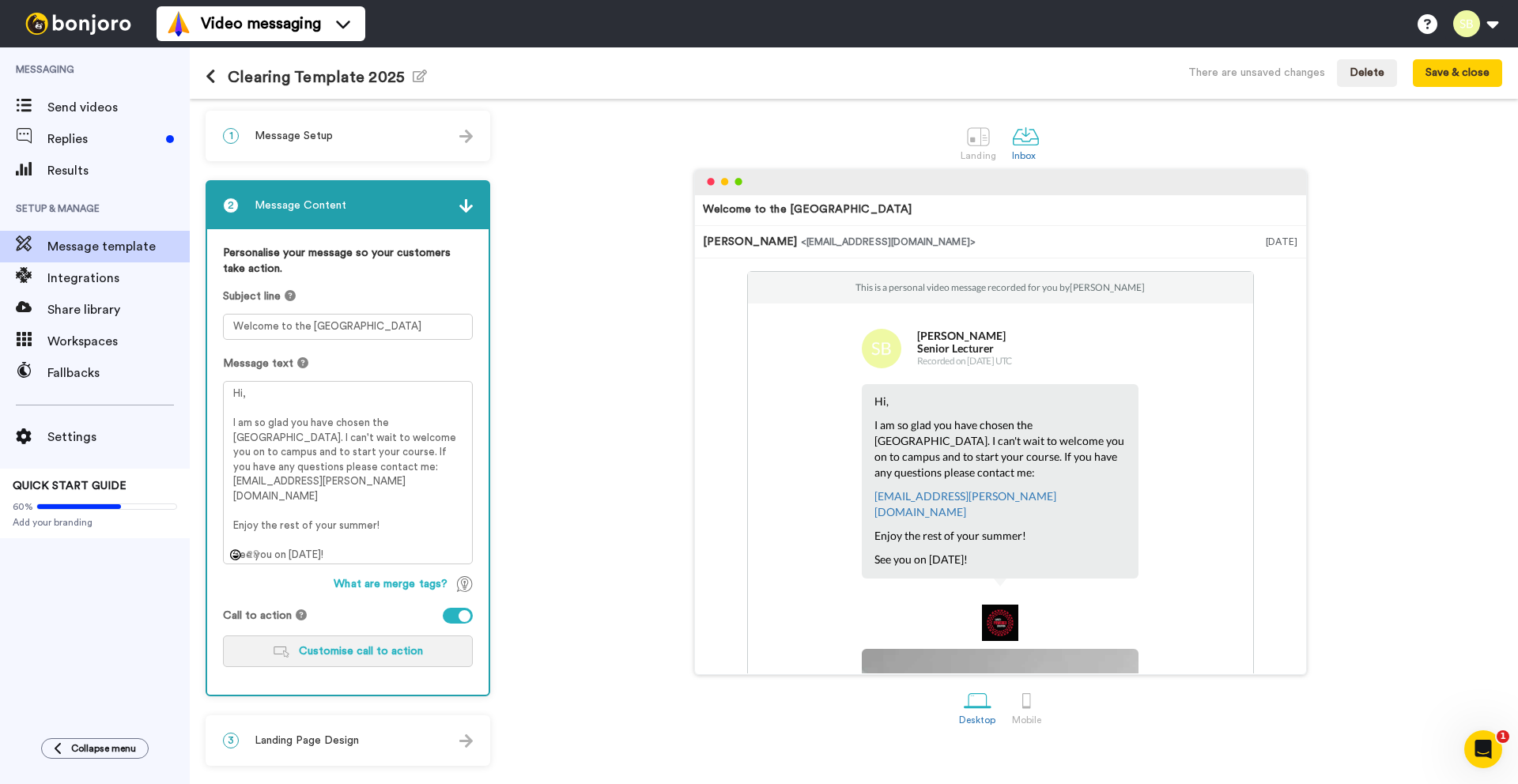
click at [361, 647] on span "Customise call to action" at bounding box center [361, 651] width 124 height 11
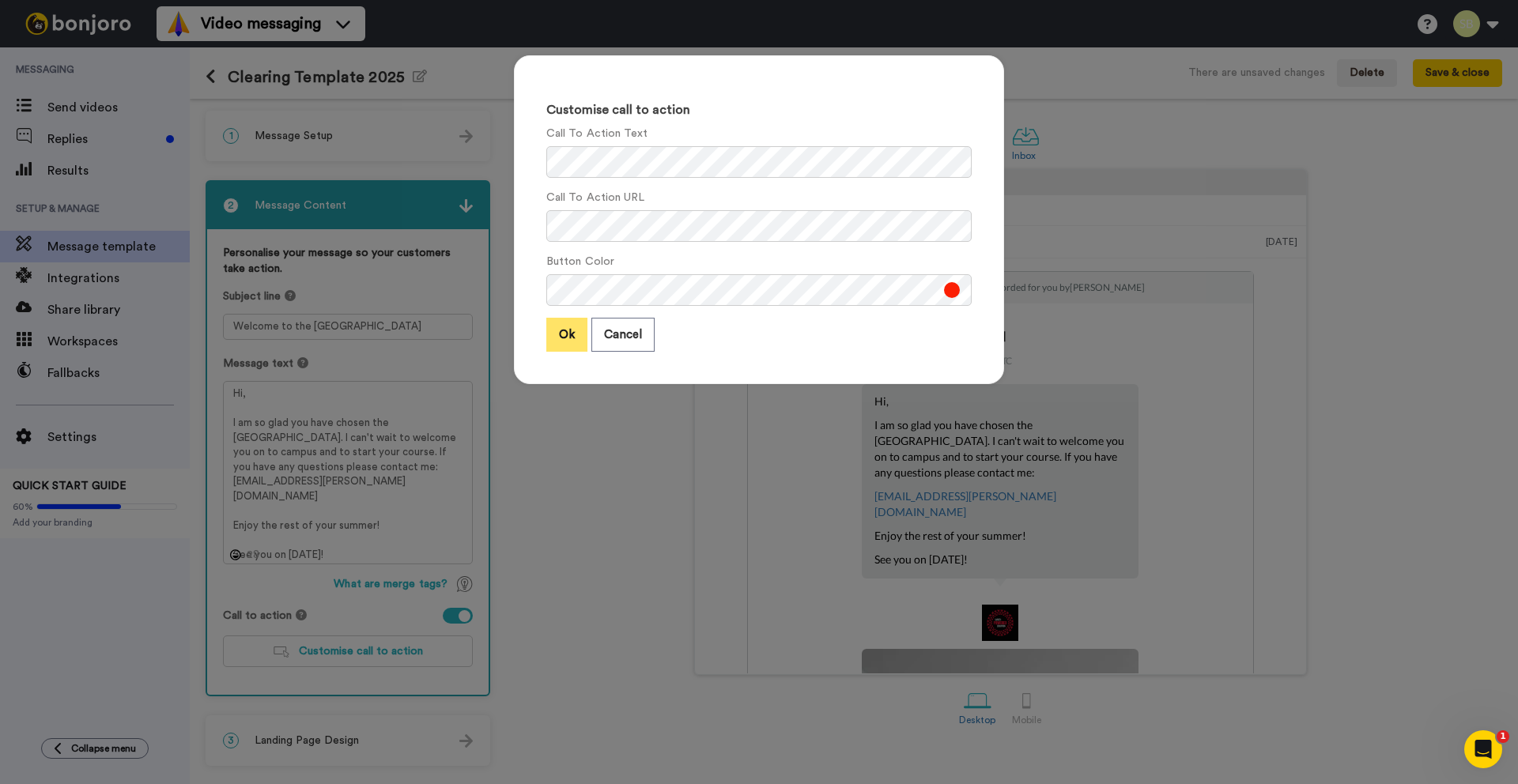
click at [574, 330] on button "Ok" at bounding box center [567, 334] width 41 height 34
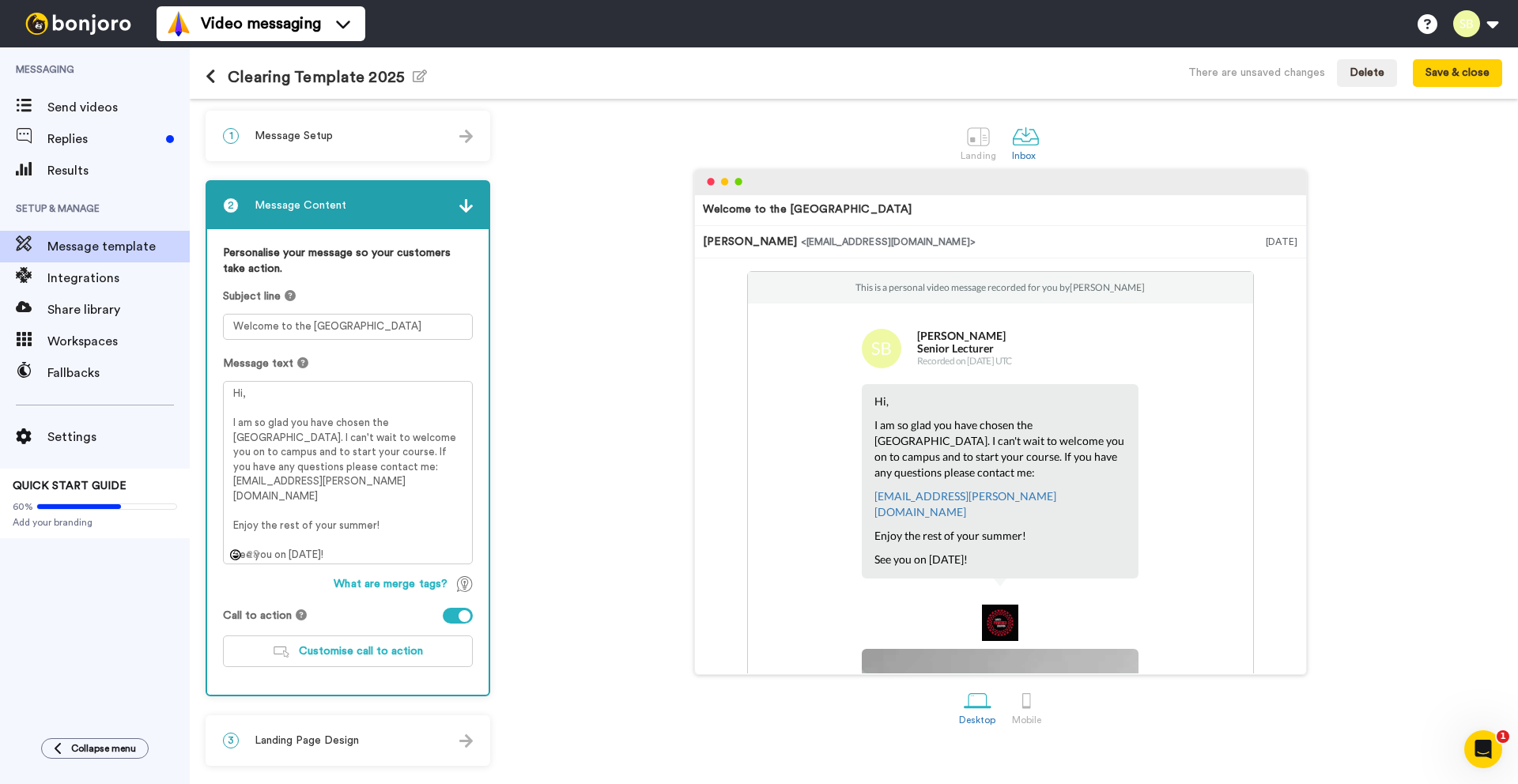
click at [291, 751] on div "3 Landing Page Design" at bounding box center [348, 740] width 281 height 47
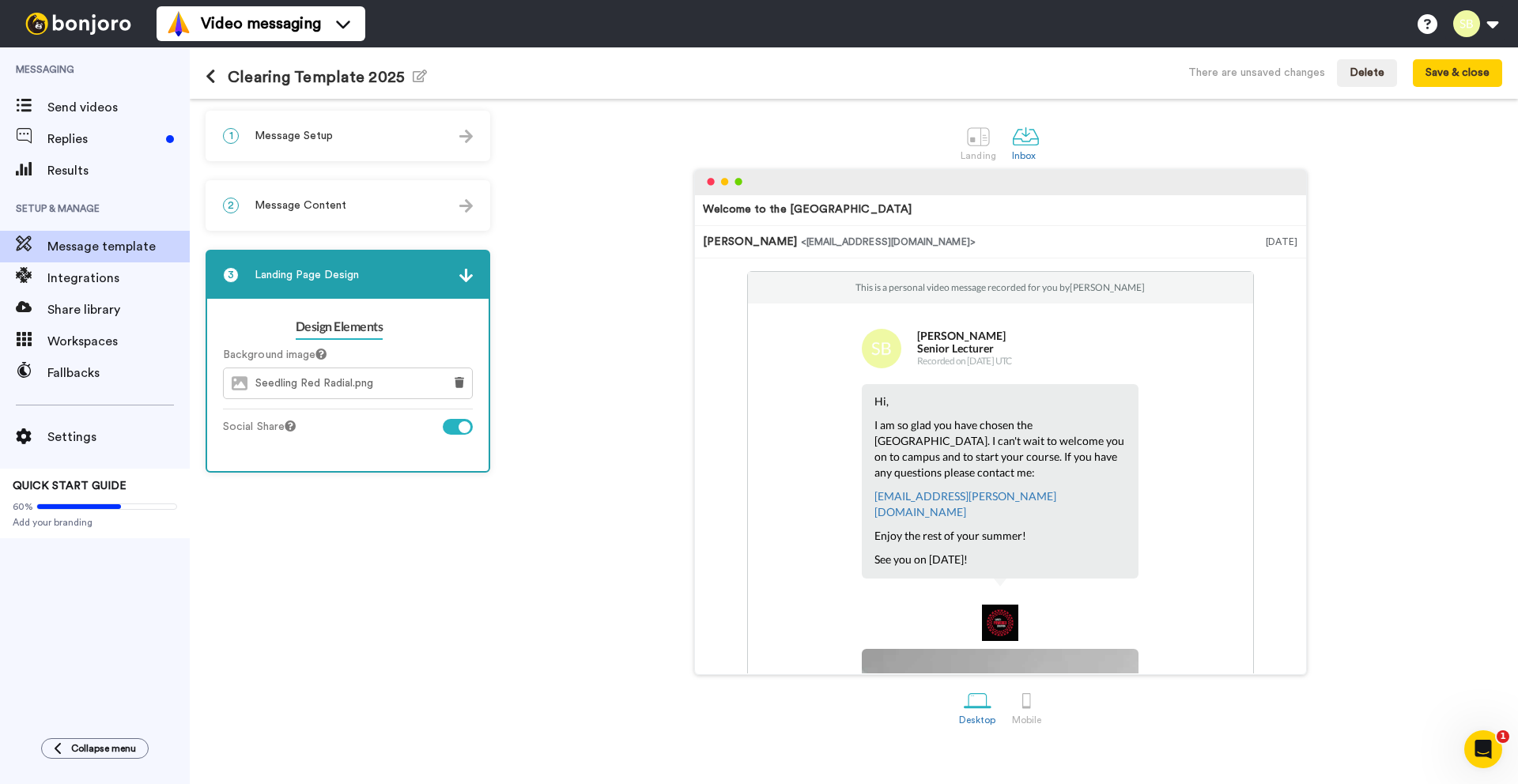
click at [370, 377] on span "Seedling Red Radial.png" at bounding box center [319, 384] width 126 height 14
click at [296, 389] on span "Seedling Red Radial.png" at bounding box center [319, 384] width 126 height 14
click at [464, 269] on img at bounding box center [466, 275] width 14 height 14
click at [465, 276] on img at bounding box center [466, 275] width 14 height 14
click at [117, 248] on span "Message template" at bounding box center [118, 247] width 142 height 19
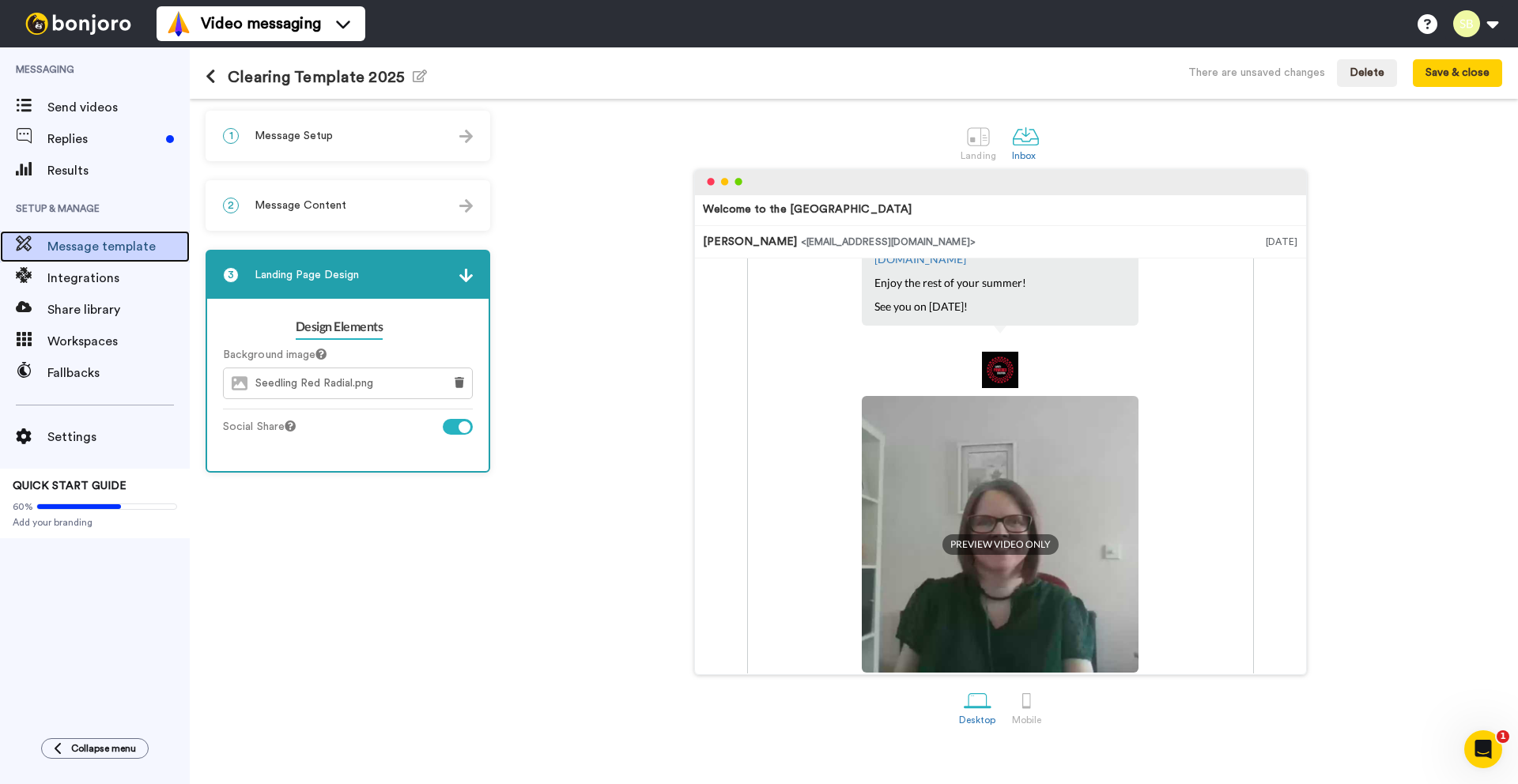
scroll to position [267, 0]
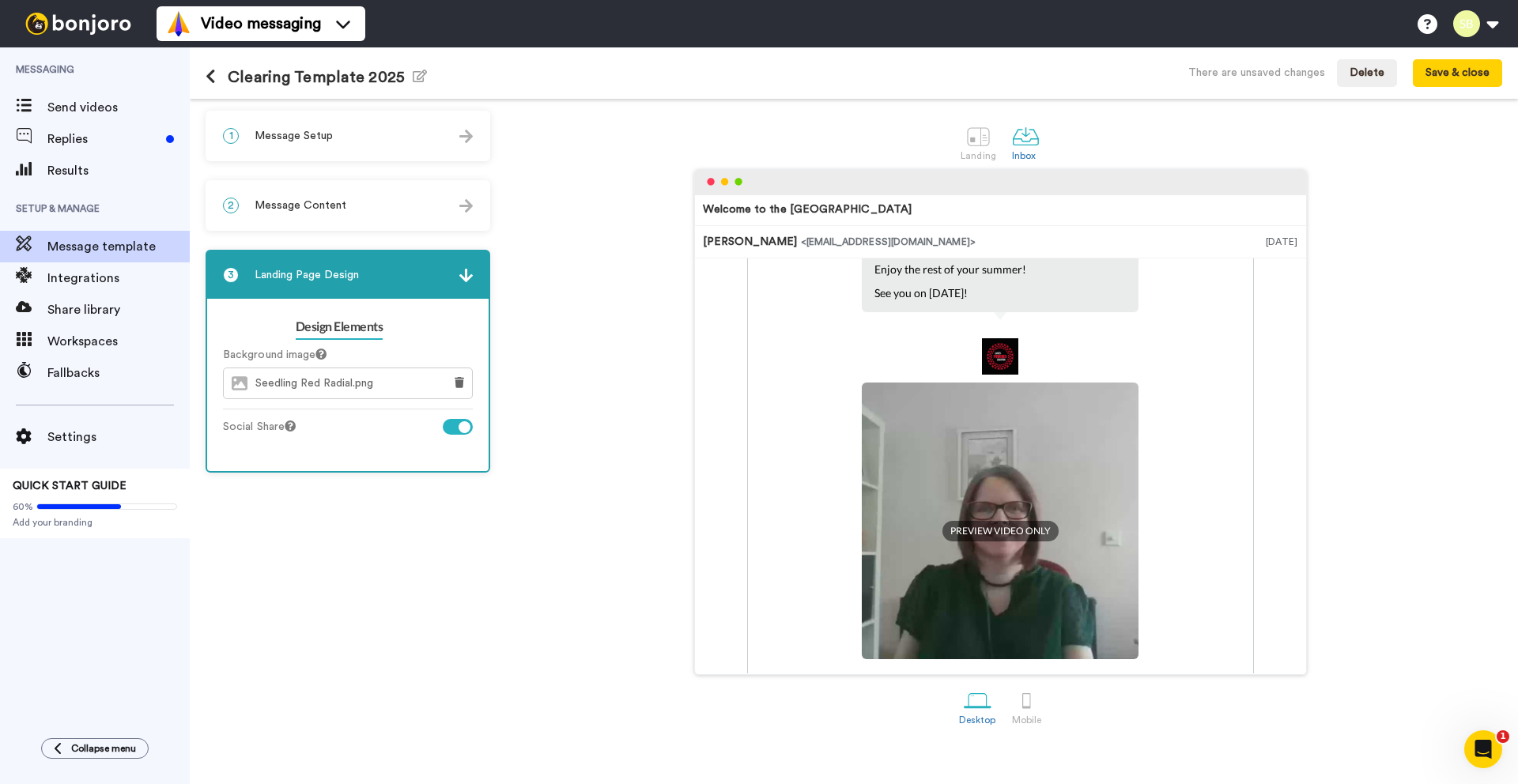
click at [965, 477] on img at bounding box center [1000, 521] width 276 height 276
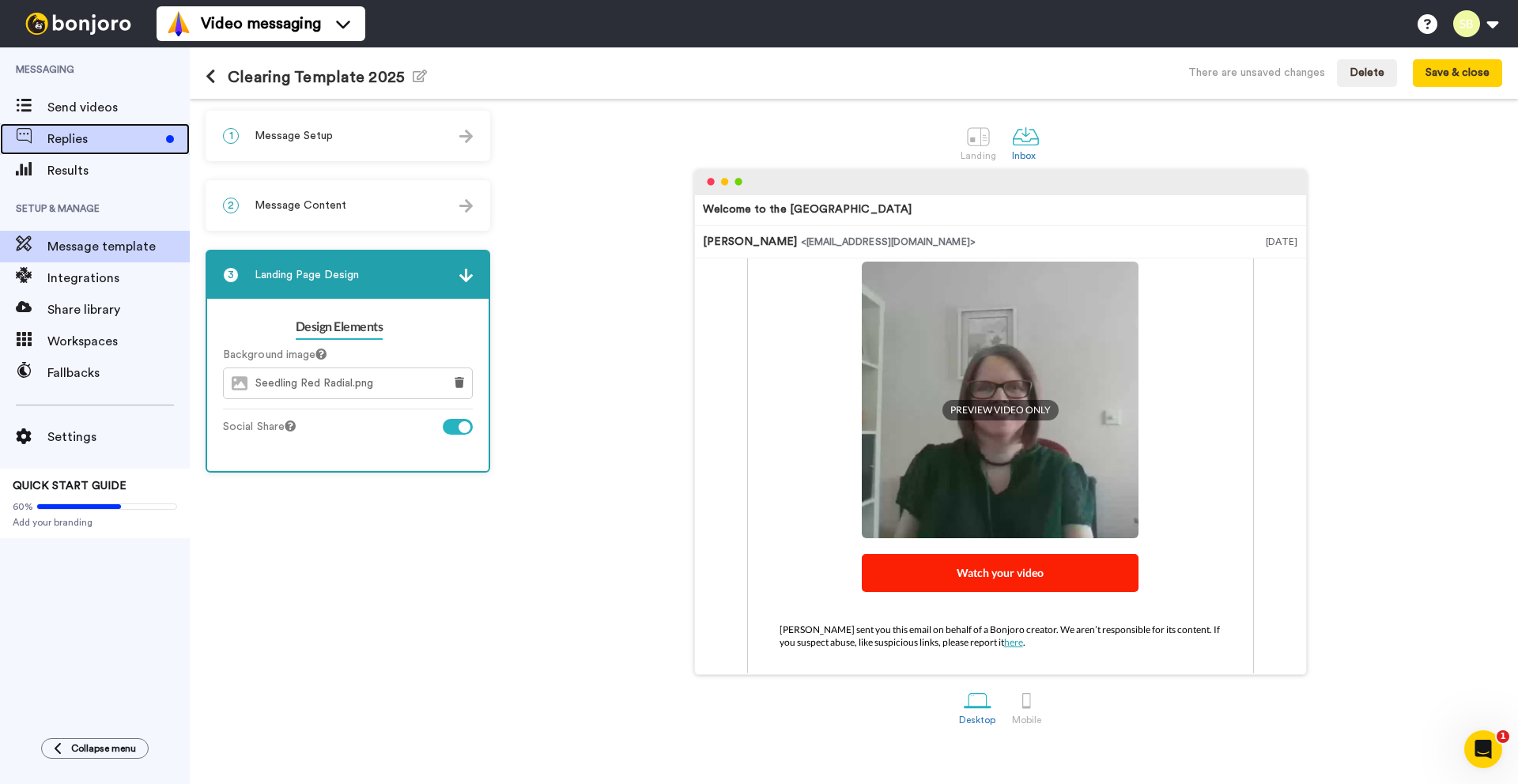
click at [95, 136] on span "Replies" at bounding box center [104, 139] width 112 height 19
click at [454, 123] on div "1 Message Setup" at bounding box center [348, 136] width 281 height 47
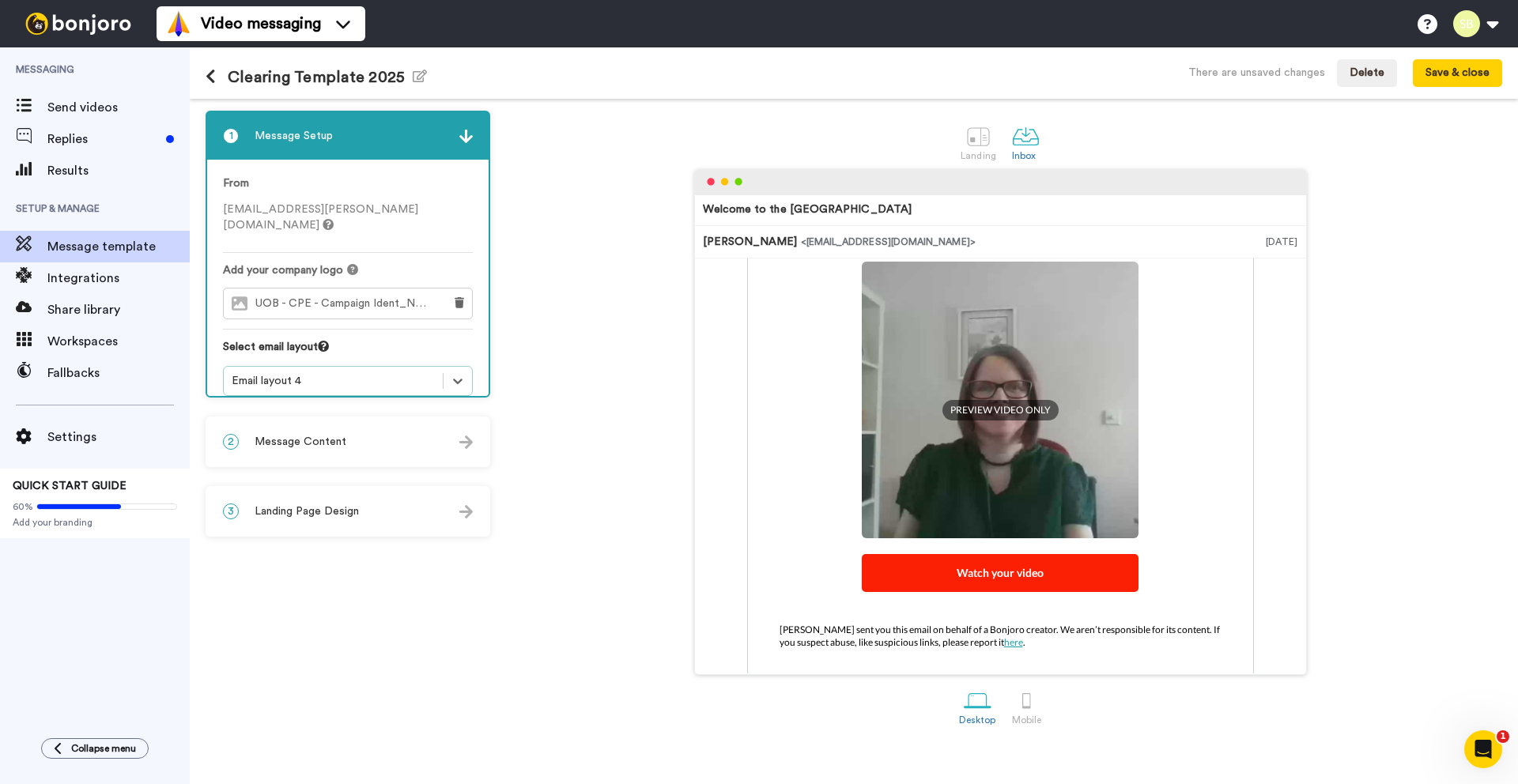
click at [291, 215] on span "[EMAIL_ADDRESS][PERSON_NAME][DOMAIN_NAME]" at bounding box center [320, 217] width 195 height 27
click at [291, 213] on span "[EMAIL_ADDRESS][PERSON_NAME][DOMAIN_NAME]" at bounding box center [320, 217] width 195 height 27
click at [313, 297] on span "UOB - CPE - Campaign Ident_No Gradient_CMYK-01.jpeg" at bounding box center [345, 304] width 180 height 14
click at [277, 373] on div "Email layout 4" at bounding box center [332, 381] width 203 height 16
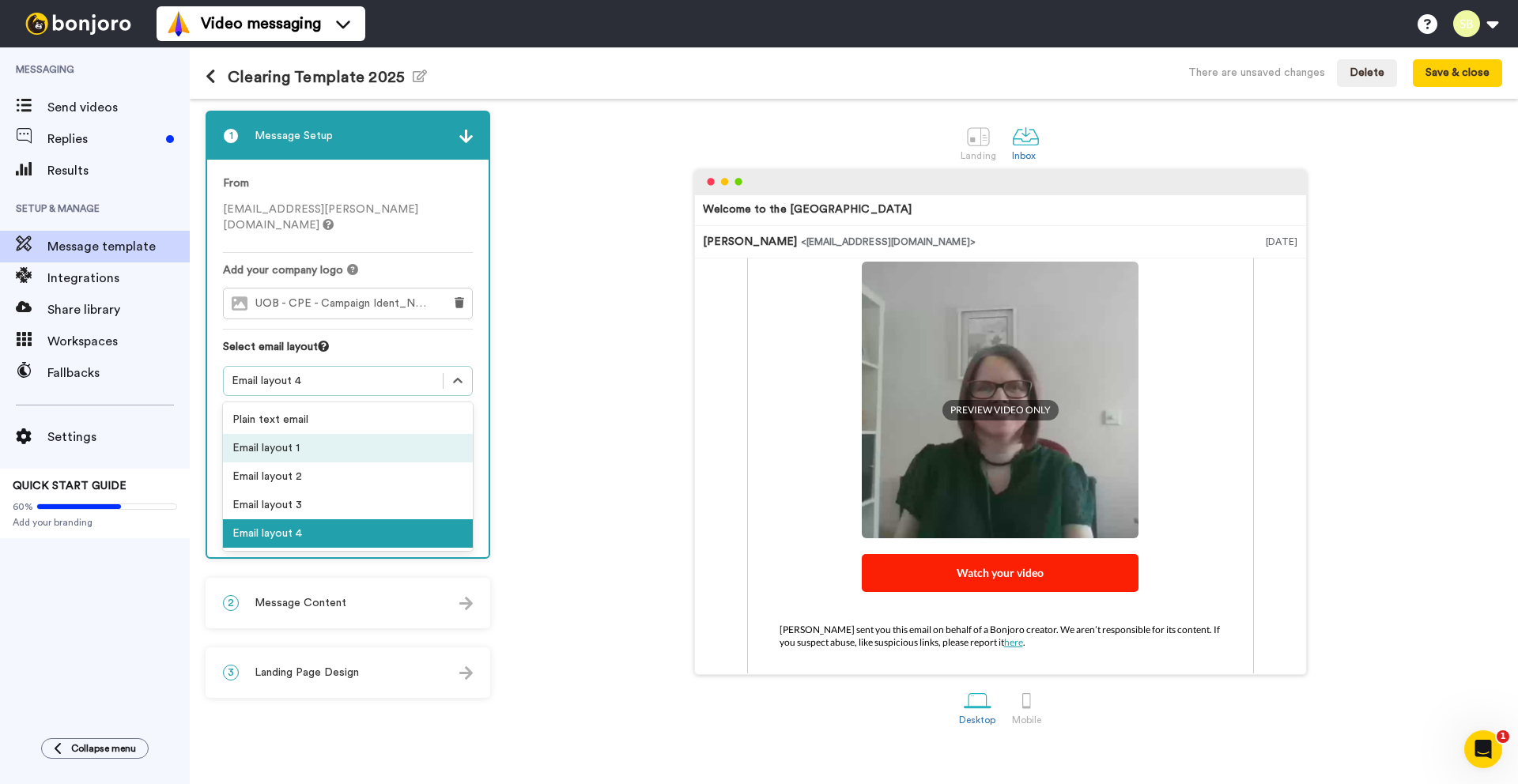
click at [289, 434] on div "Email layout 1" at bounding box center [347, 448] width 250 height 28
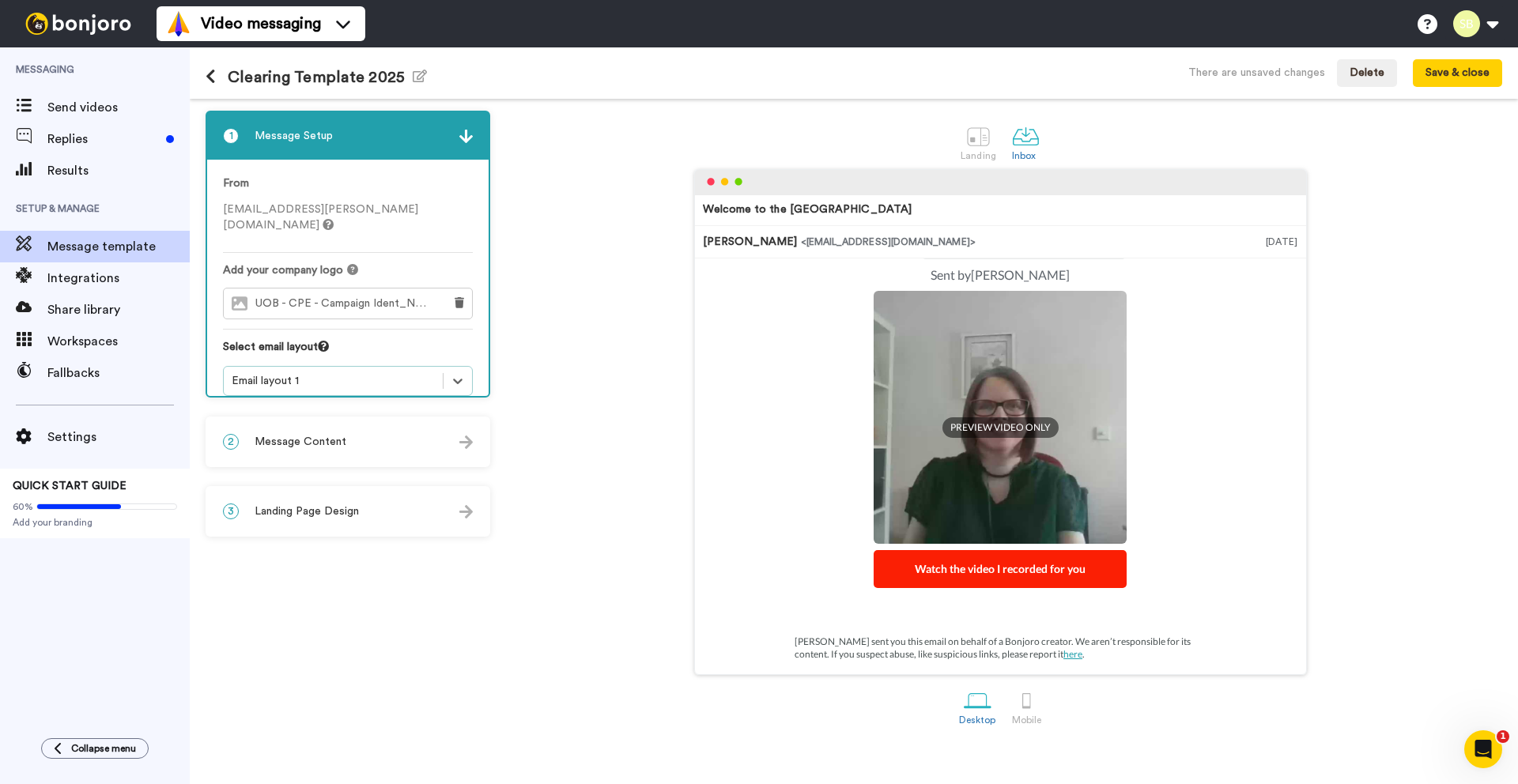
scroll to position [269, 0]
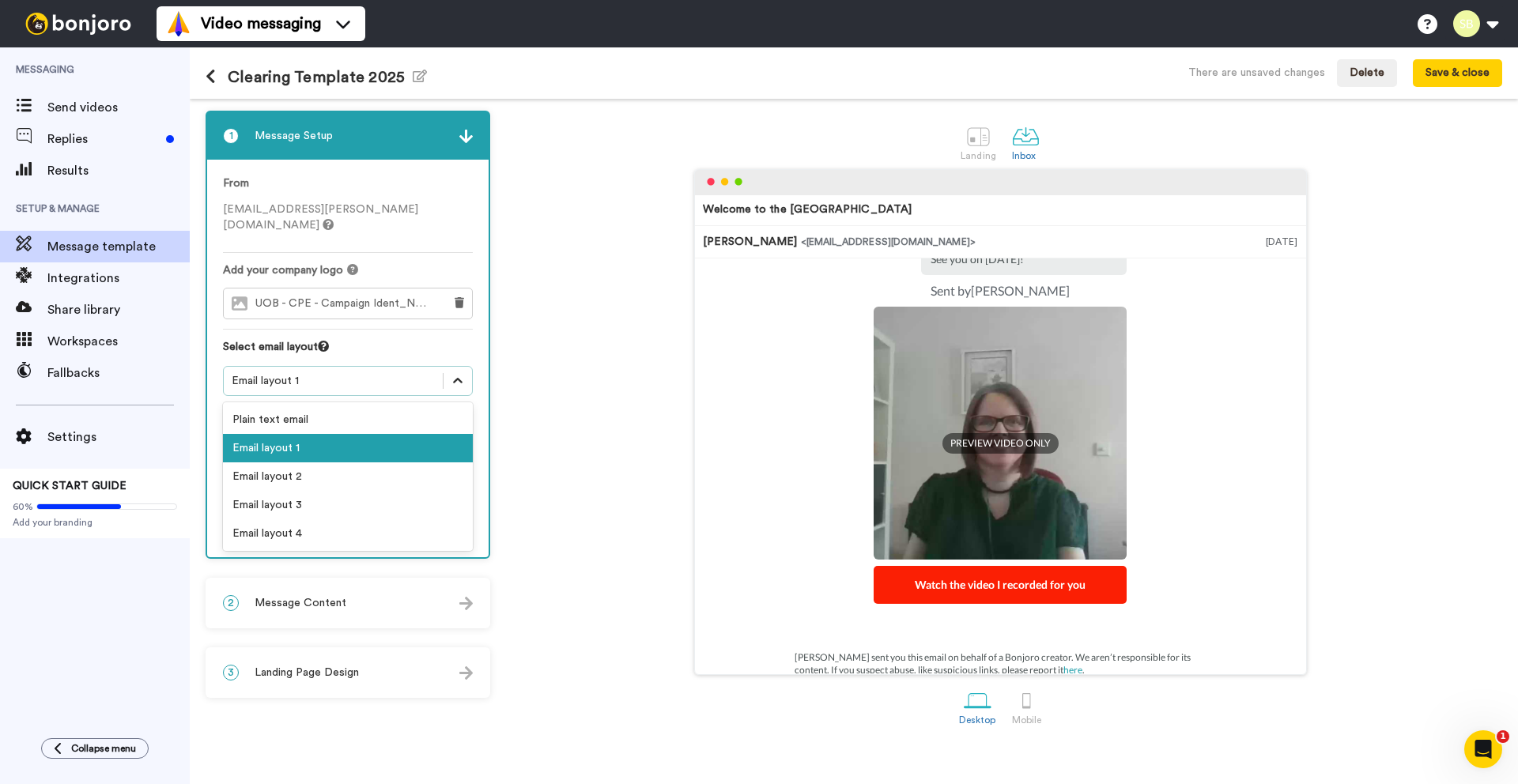
click at [460, 373] on icon at bounding box center [458, 381] width 16 height 16
click at [356, 464] on div "Email layout 2" at bounding box center [347, 477] width 250 height 28
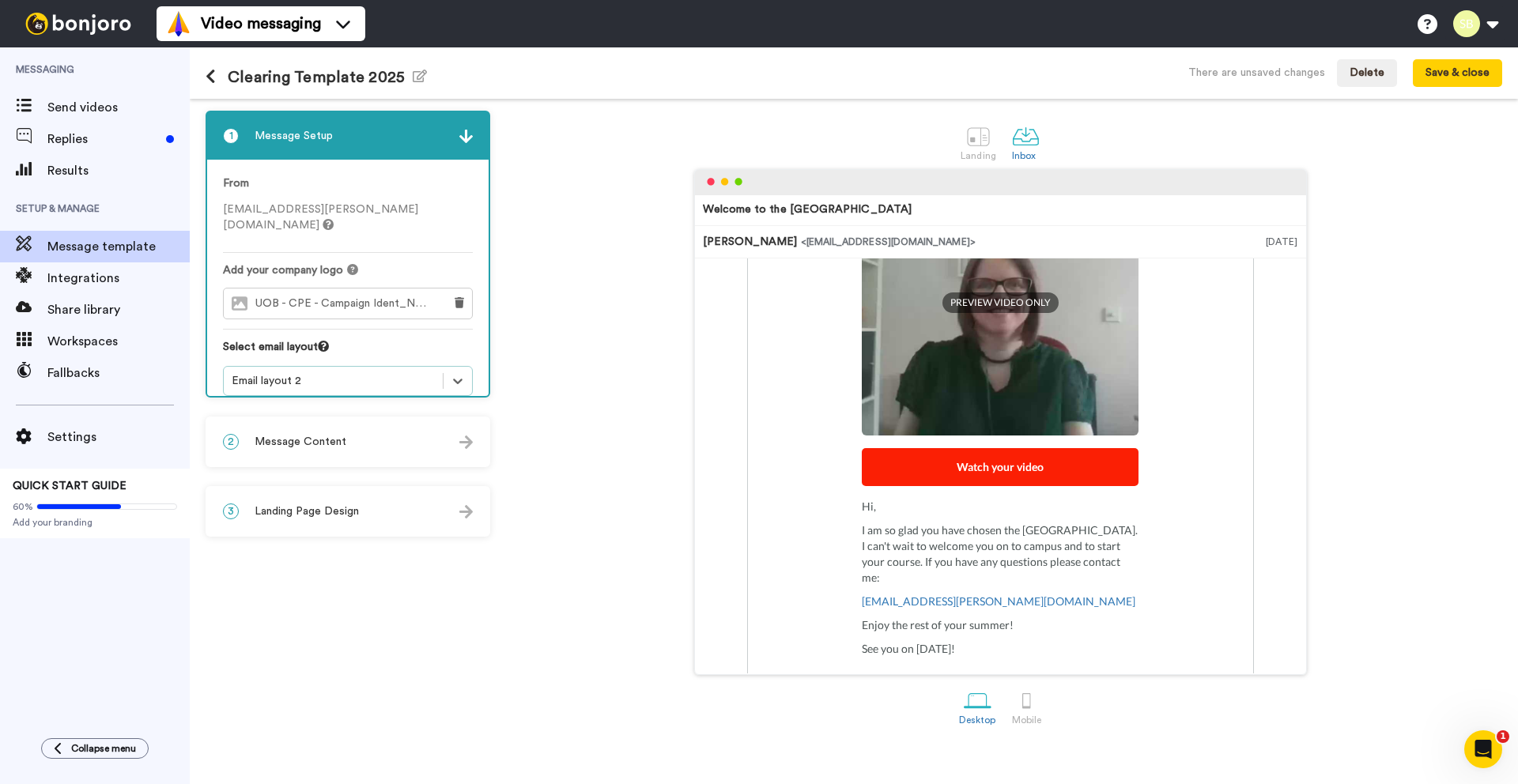
scroll to position [370, 0]
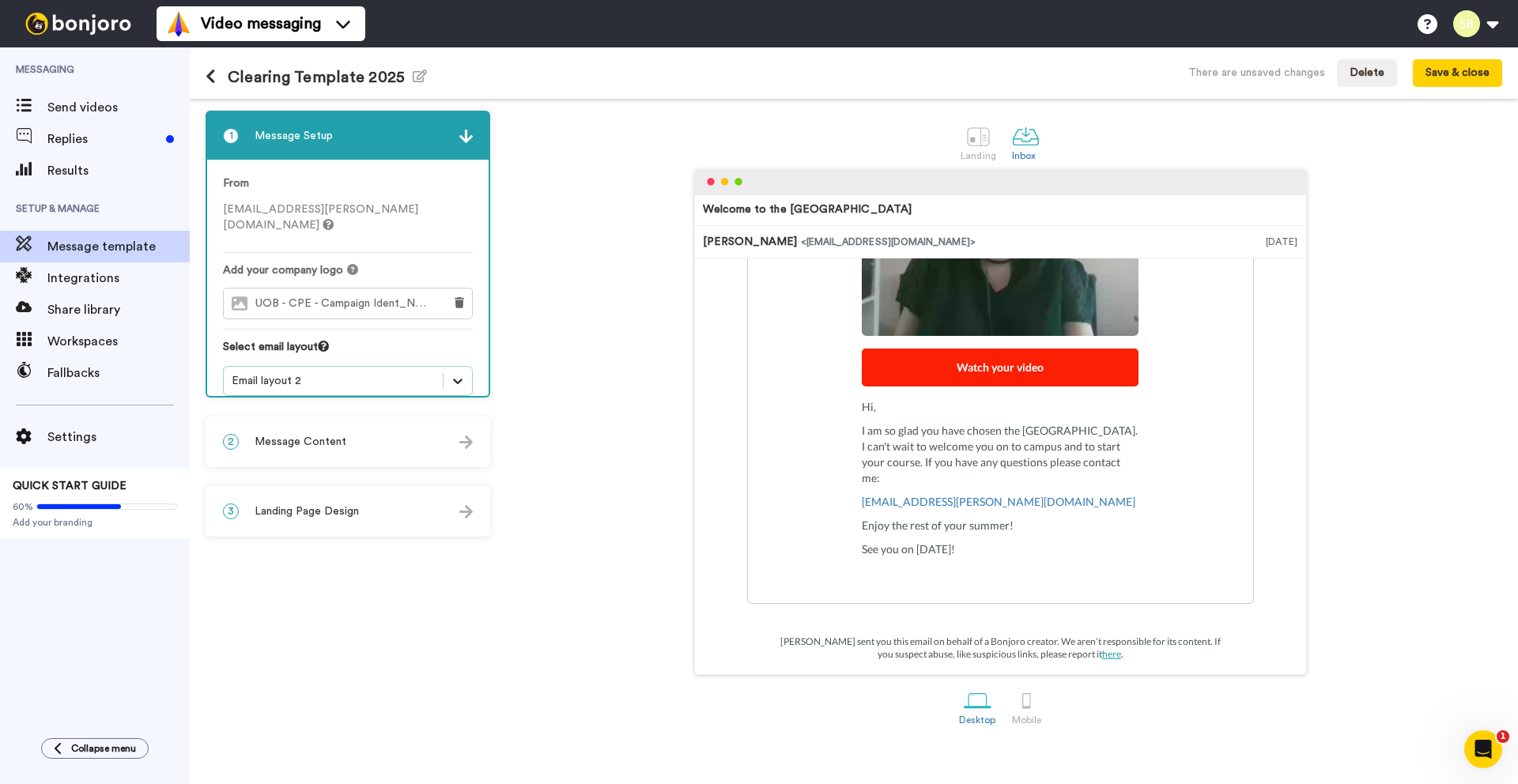
click at [455, 373] on icon at bounding box center [458, 381] width 16 height 16
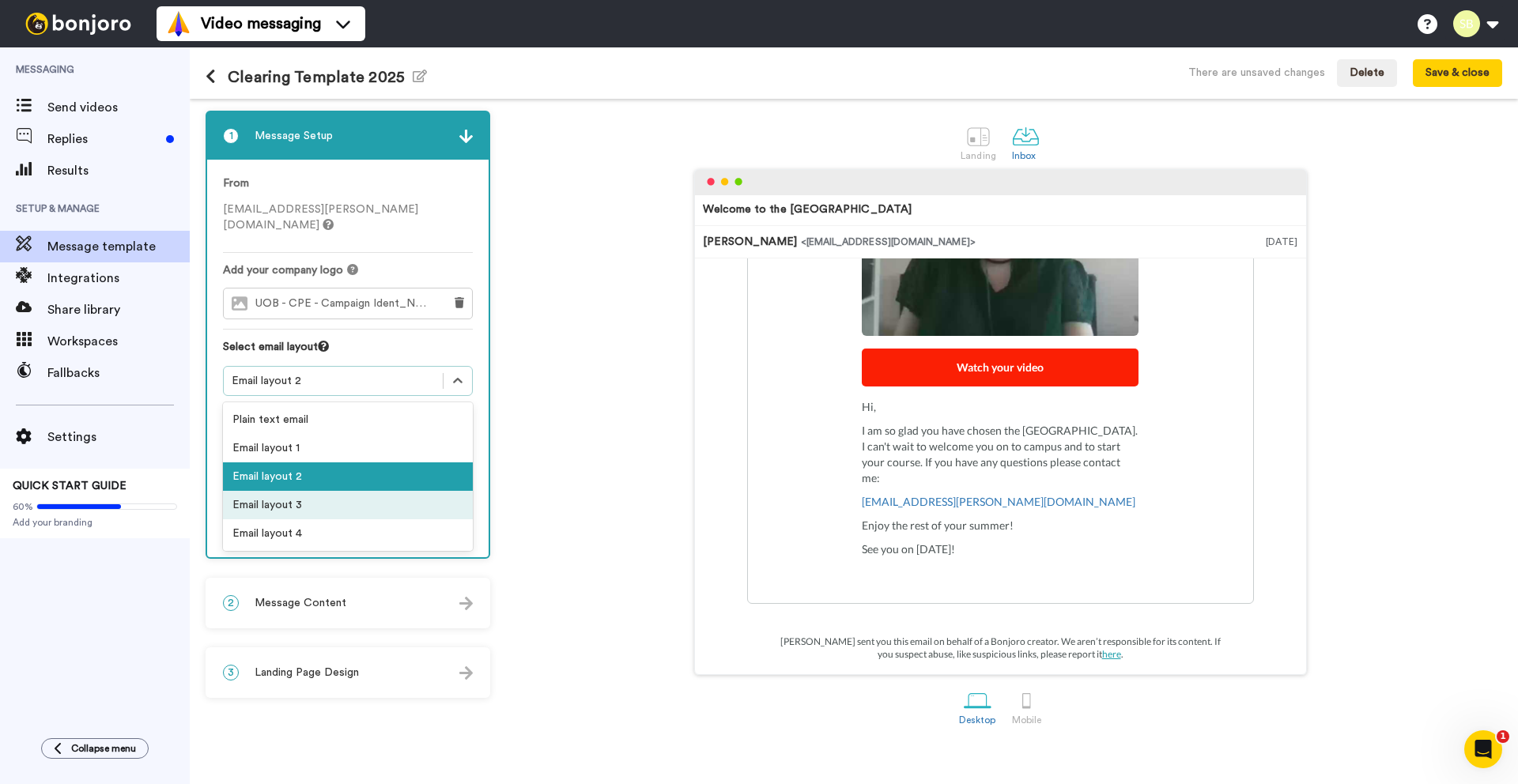
click at [324, 492] on div "Email layout 3" at bounding box center [347, 505] width 250 height 28
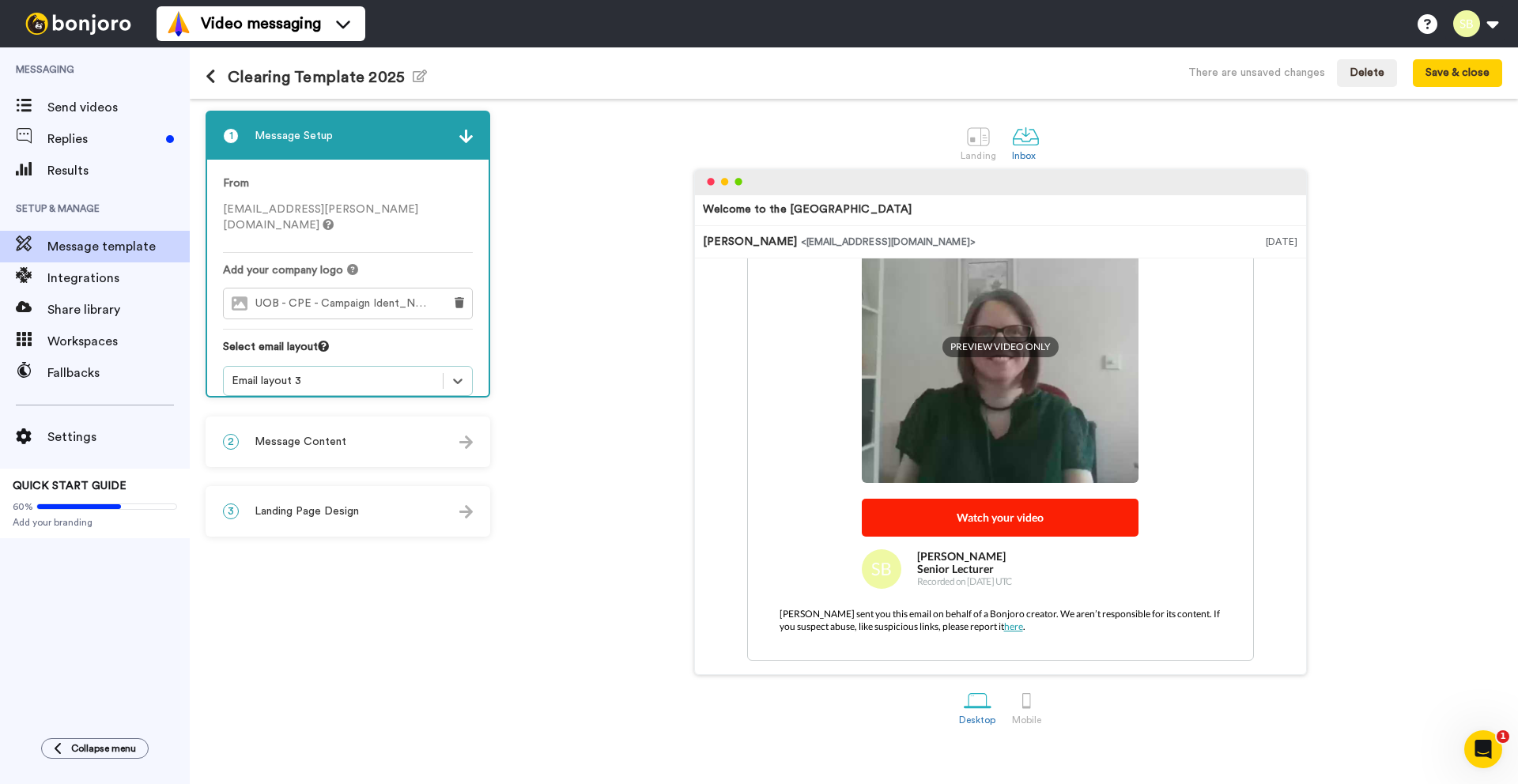
scroll to position [314, 0]
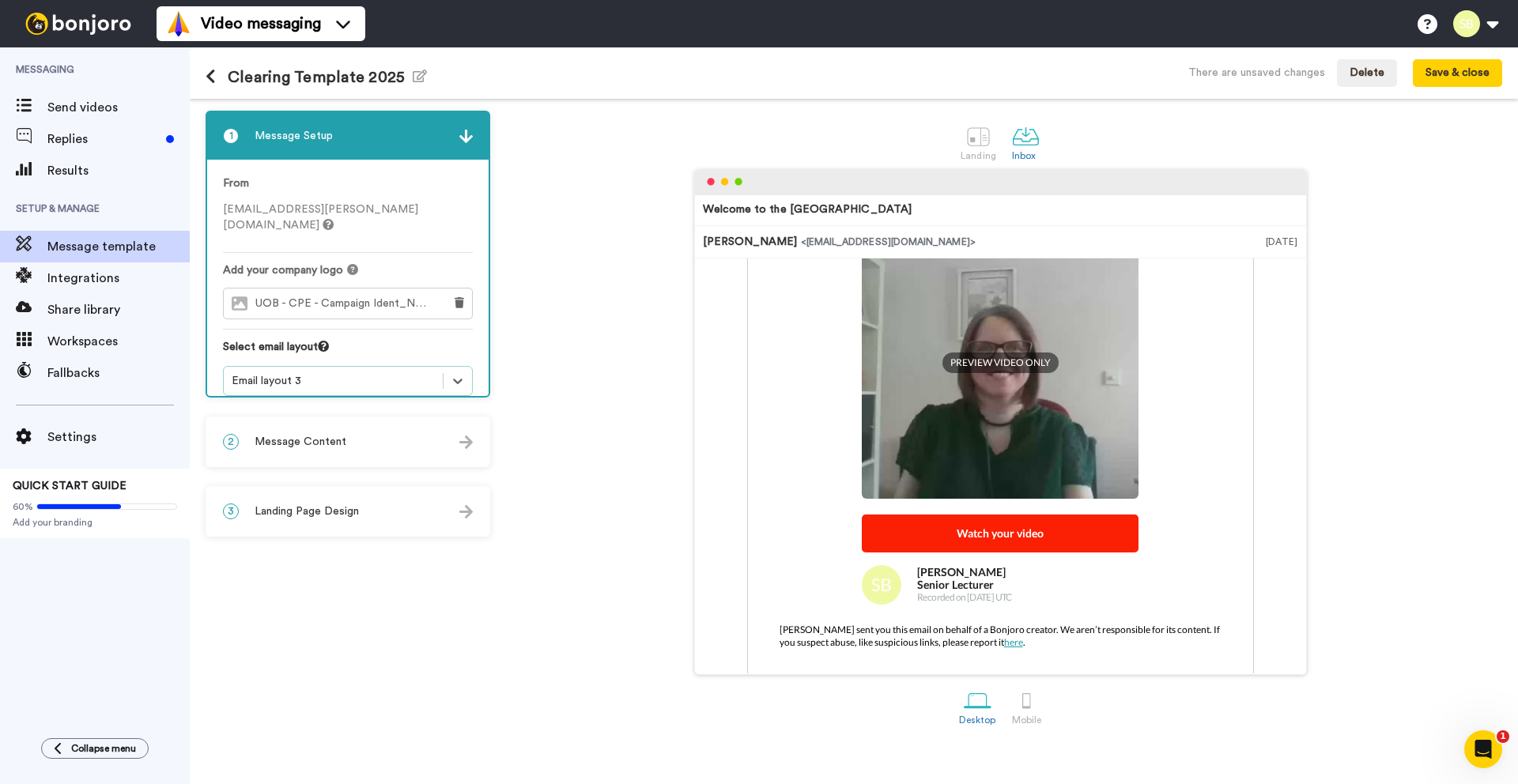
click at [455, 446] on div "2 Message Content" at bounding box center [348, 441] width 281 height 47
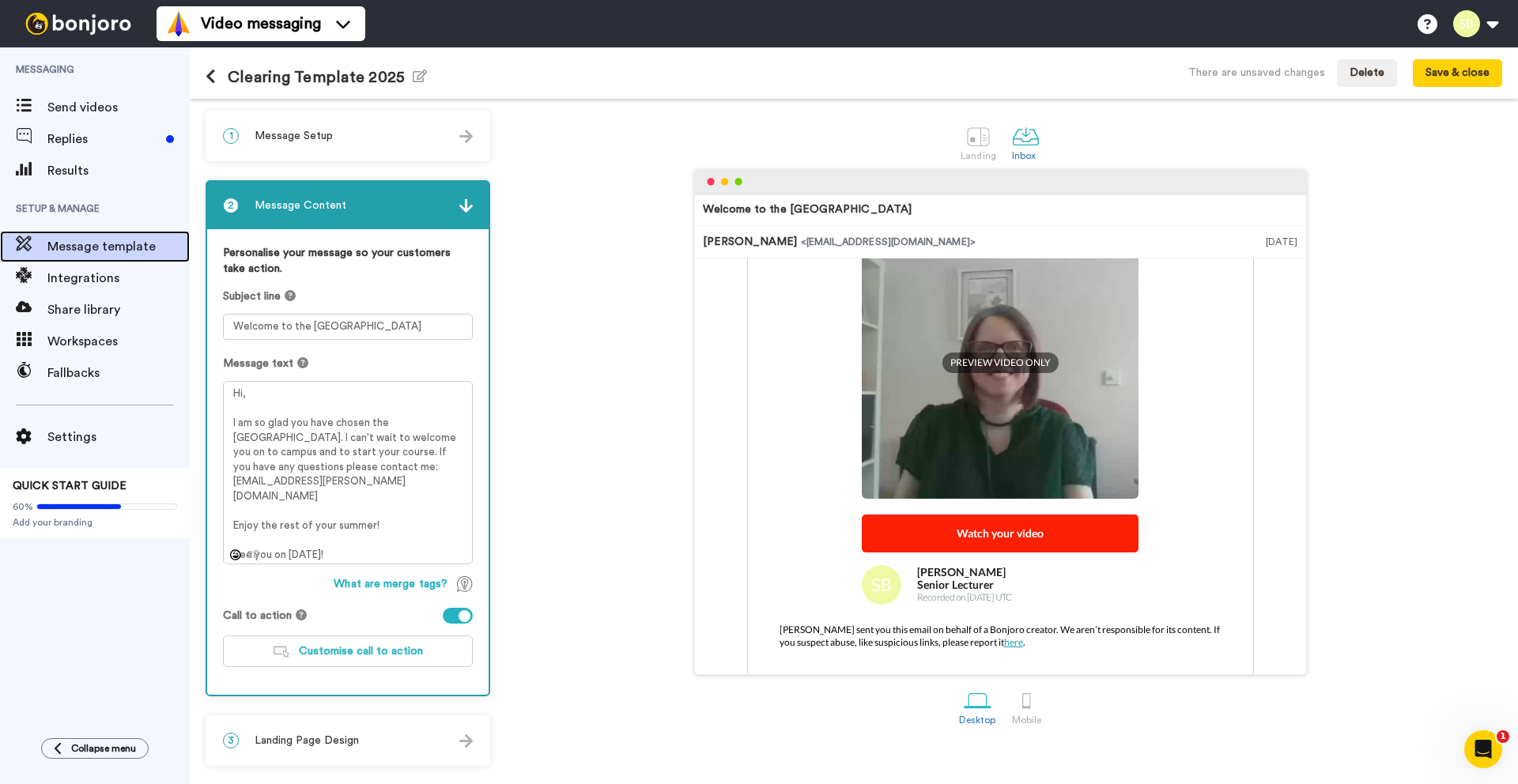
click at [107, 249] on span "Message template" at bounding box center [118, 247] width 142 height 19
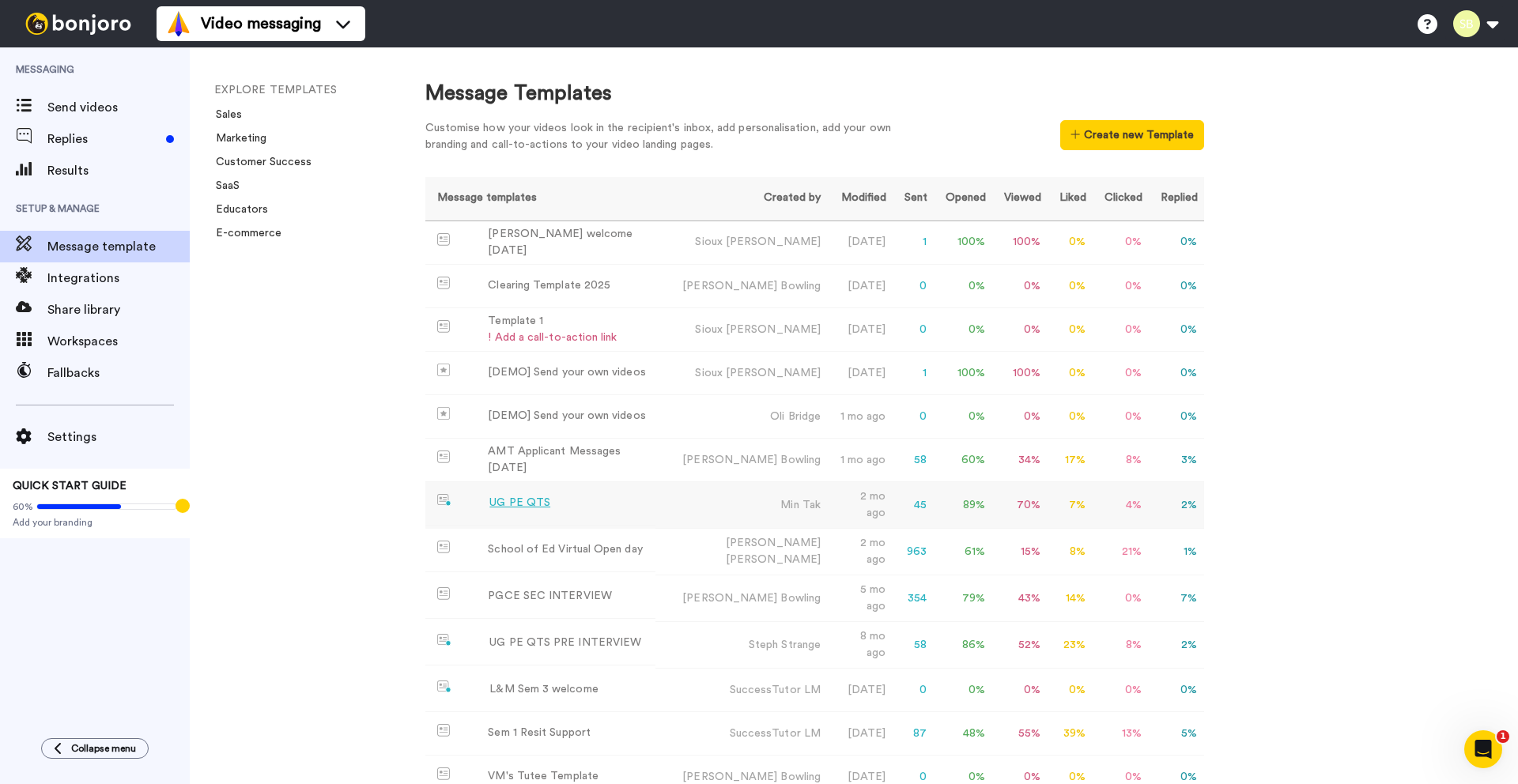
click at [518, 500] on div "UG PE QTS" at bounding box center [520, 503] width 61 height 16
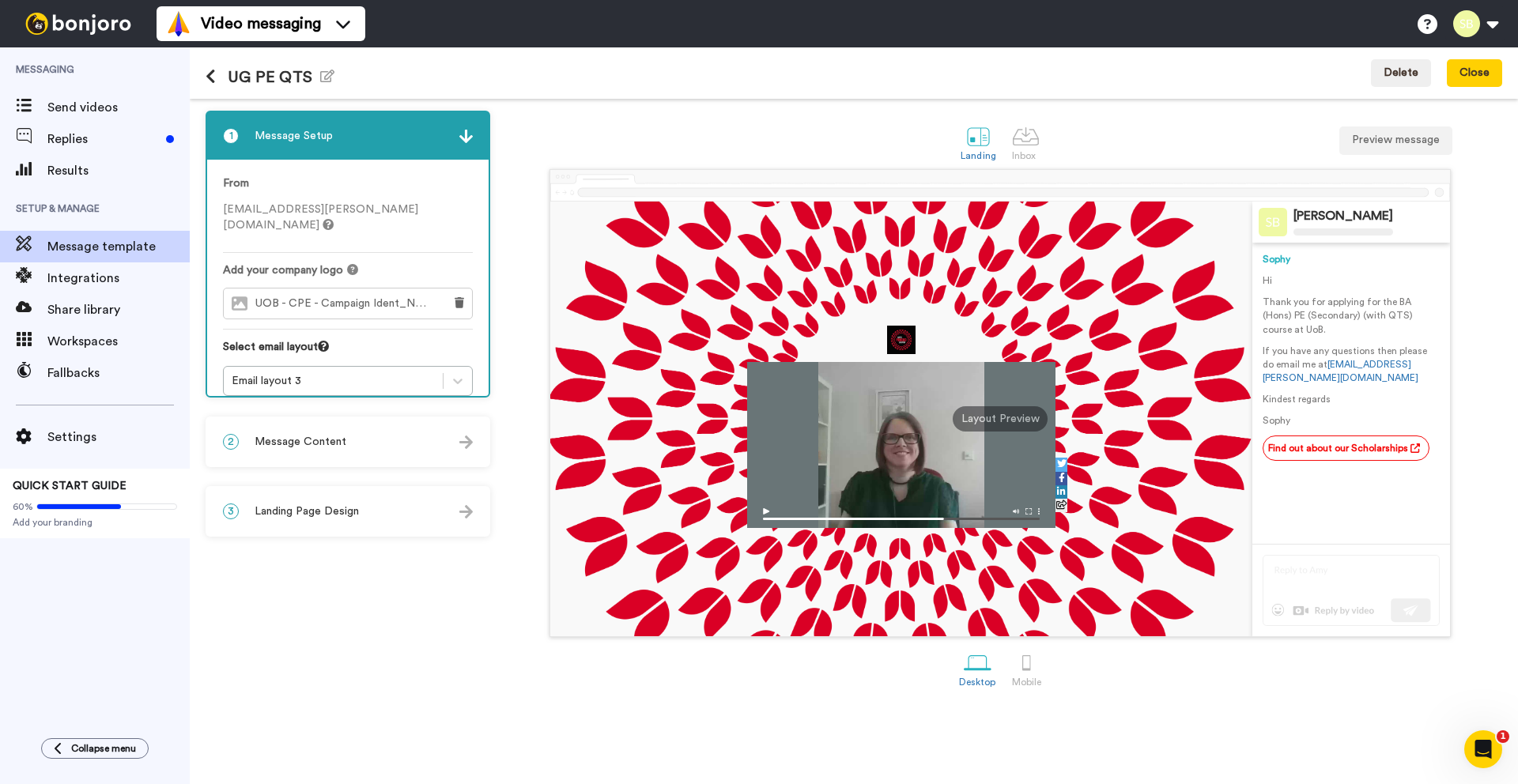
click at [344, 488] on div "3 Landing Page Design" at bounding box center [348, 511] width 281 height 47
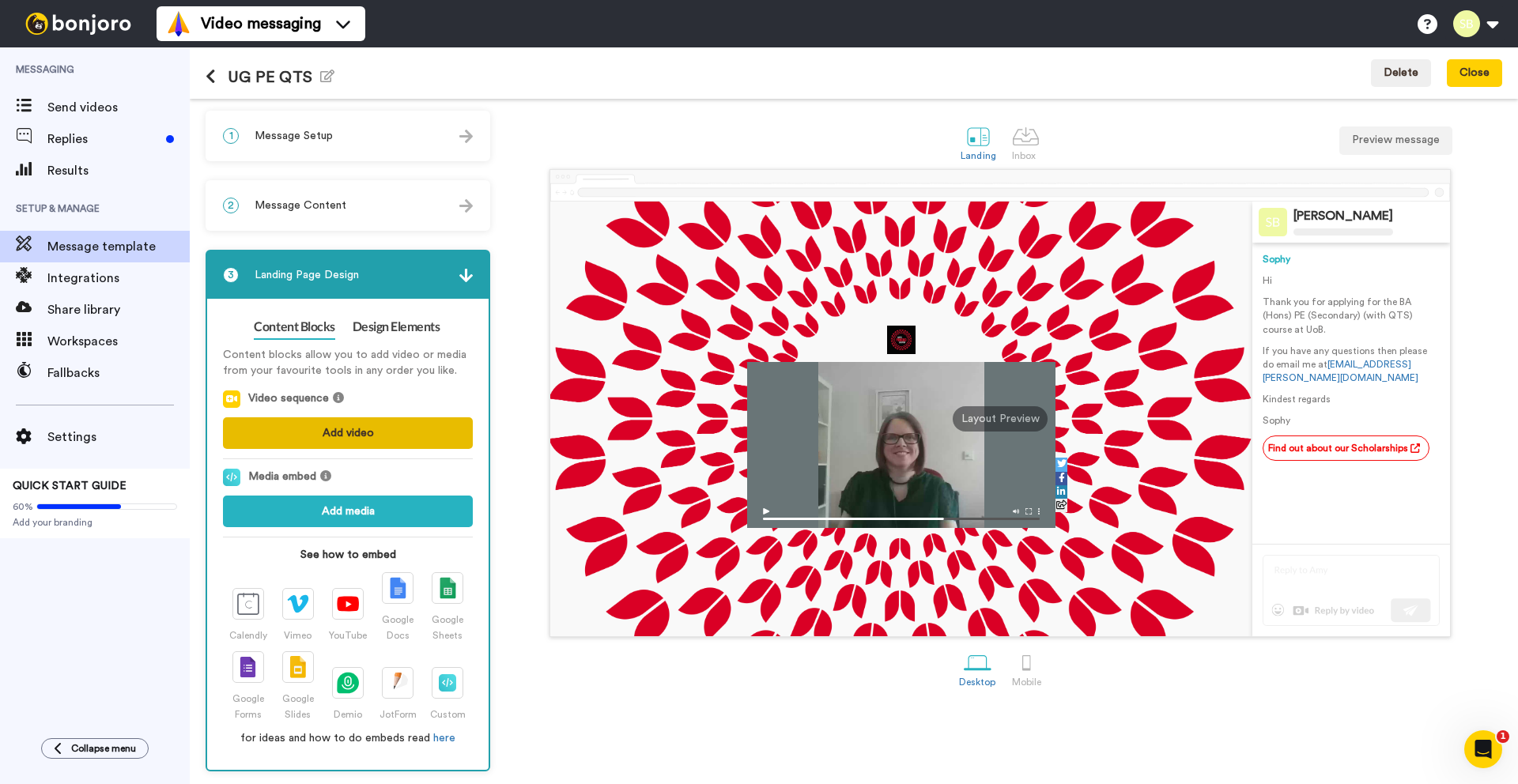
click at [390, 431] on button "Add video" at bounding box center [347, 433] width 250 height 32
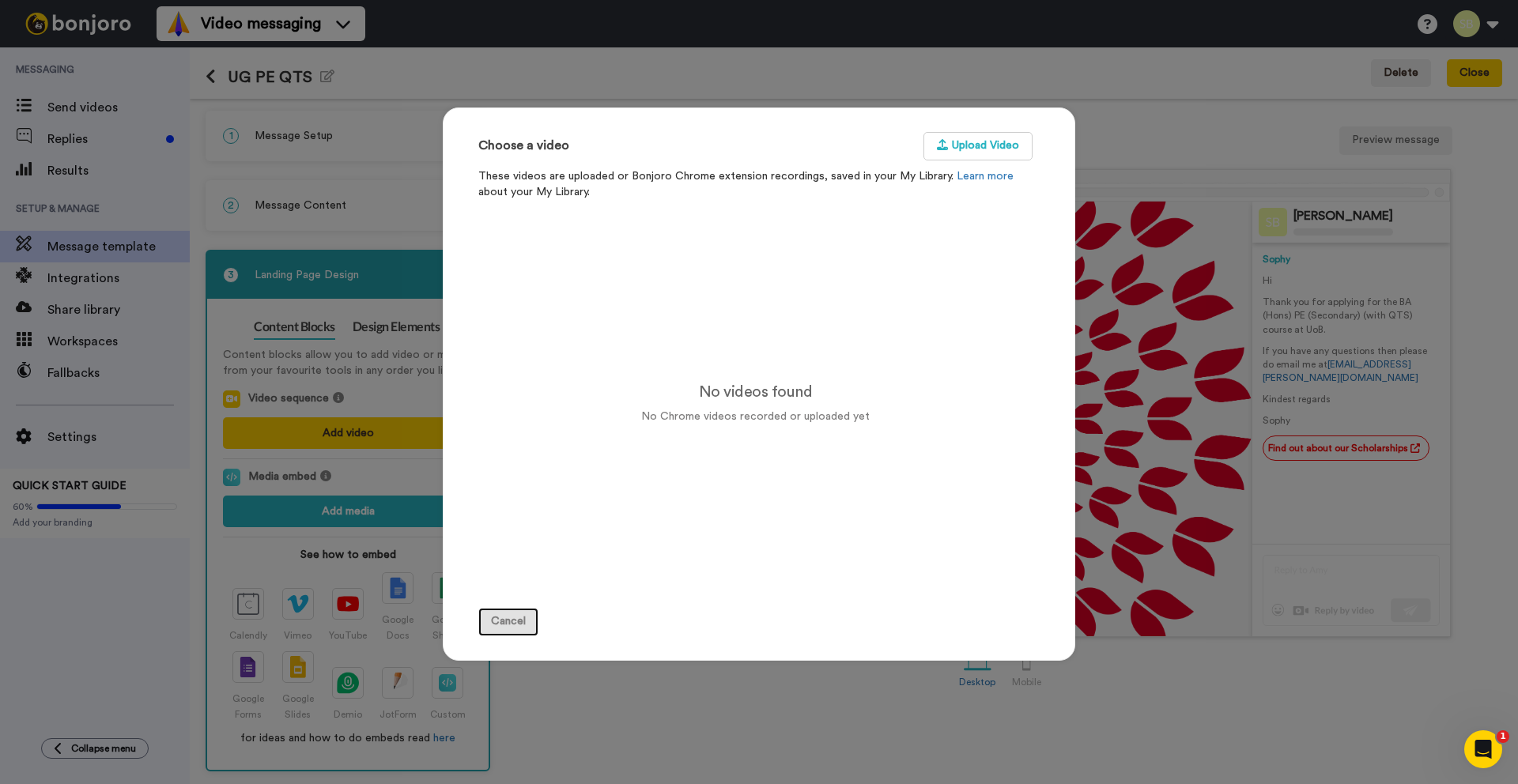
click at [502, 623] on button "Cancel" at bounding box center [509, 622] width 60 height 28
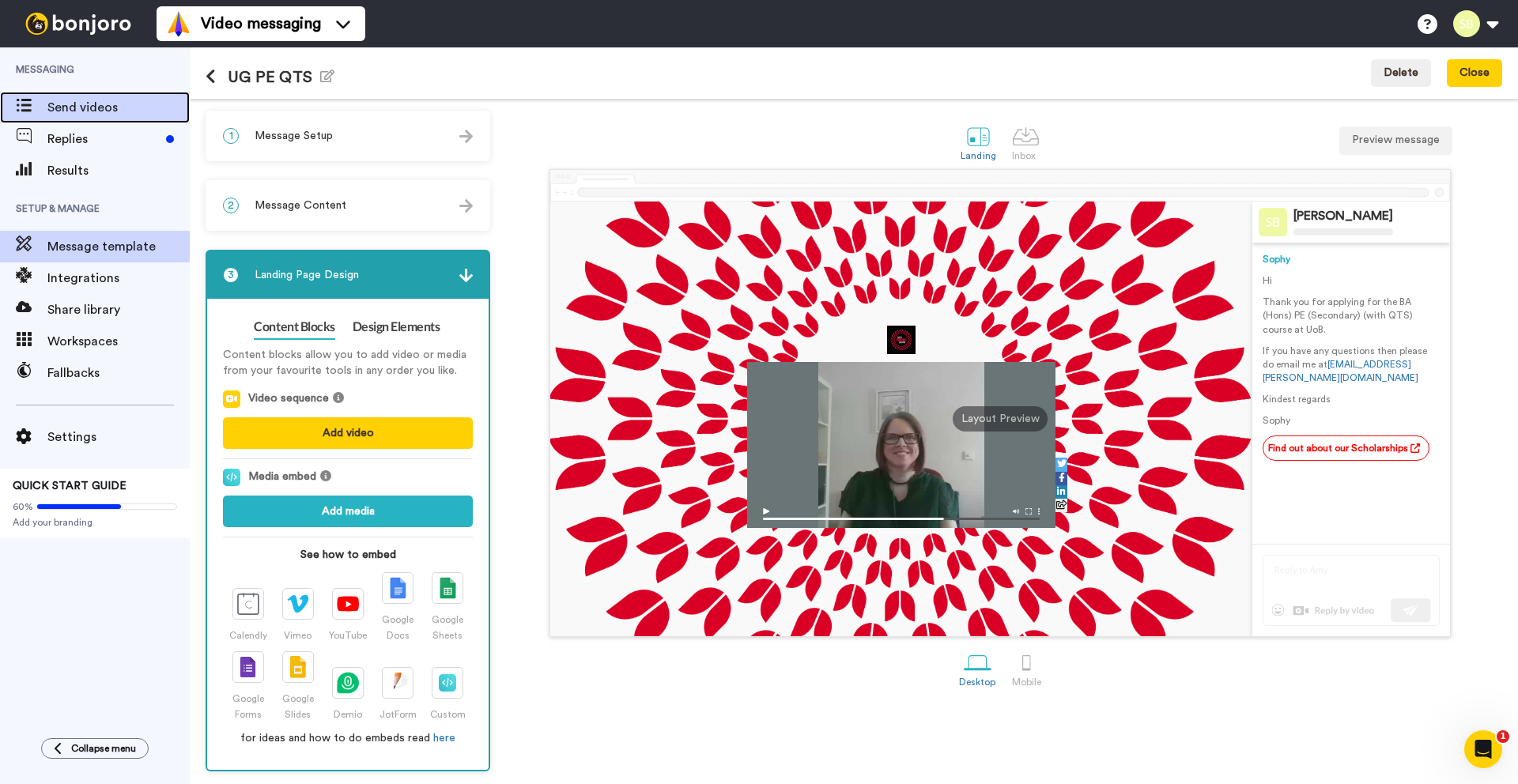
click at [98, 111] on span "Send videos" at bounding box center [118, 108] width 142 height 19
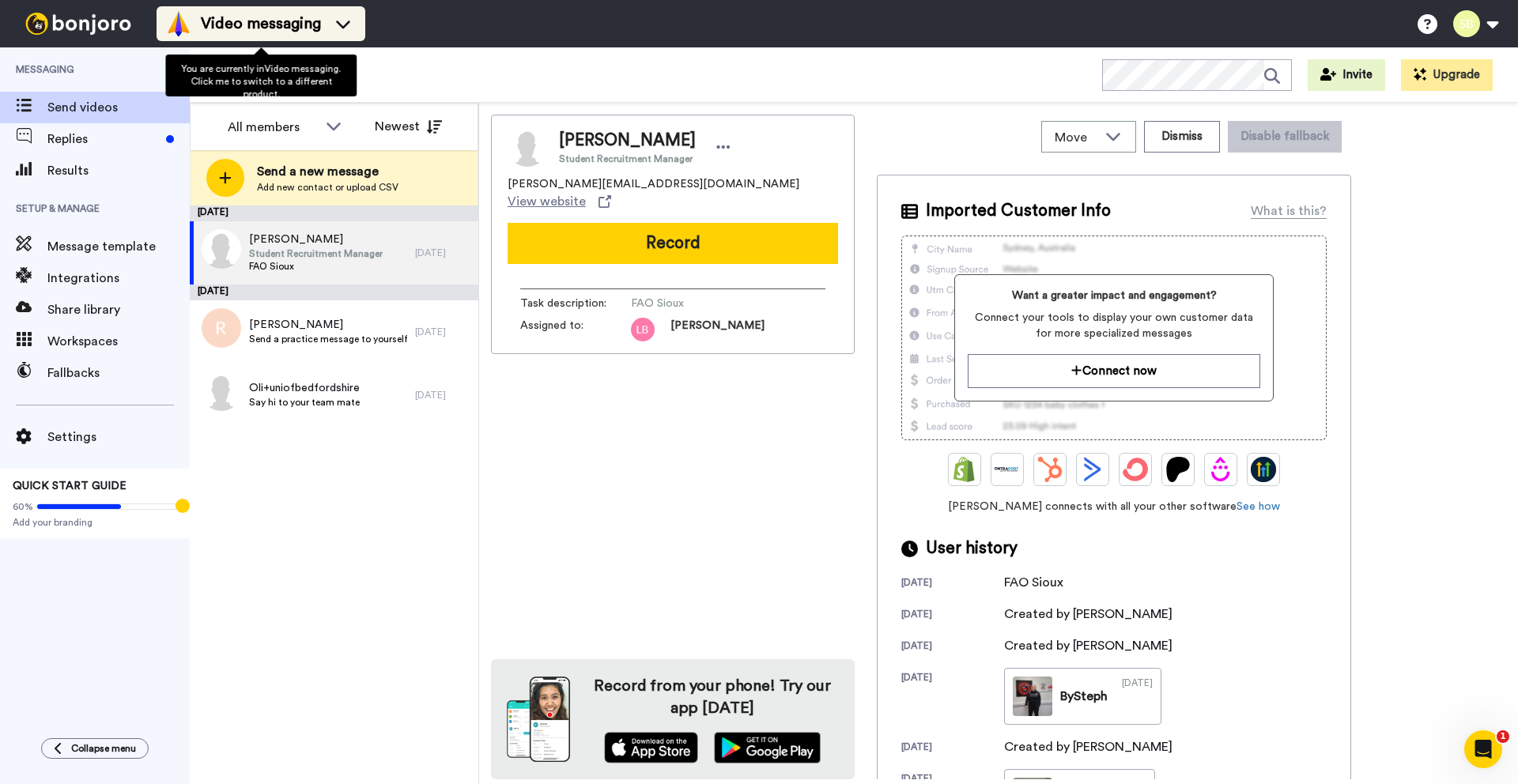
click at [345, 30] on icon at bounding box center [343, 23] width 25 height 16
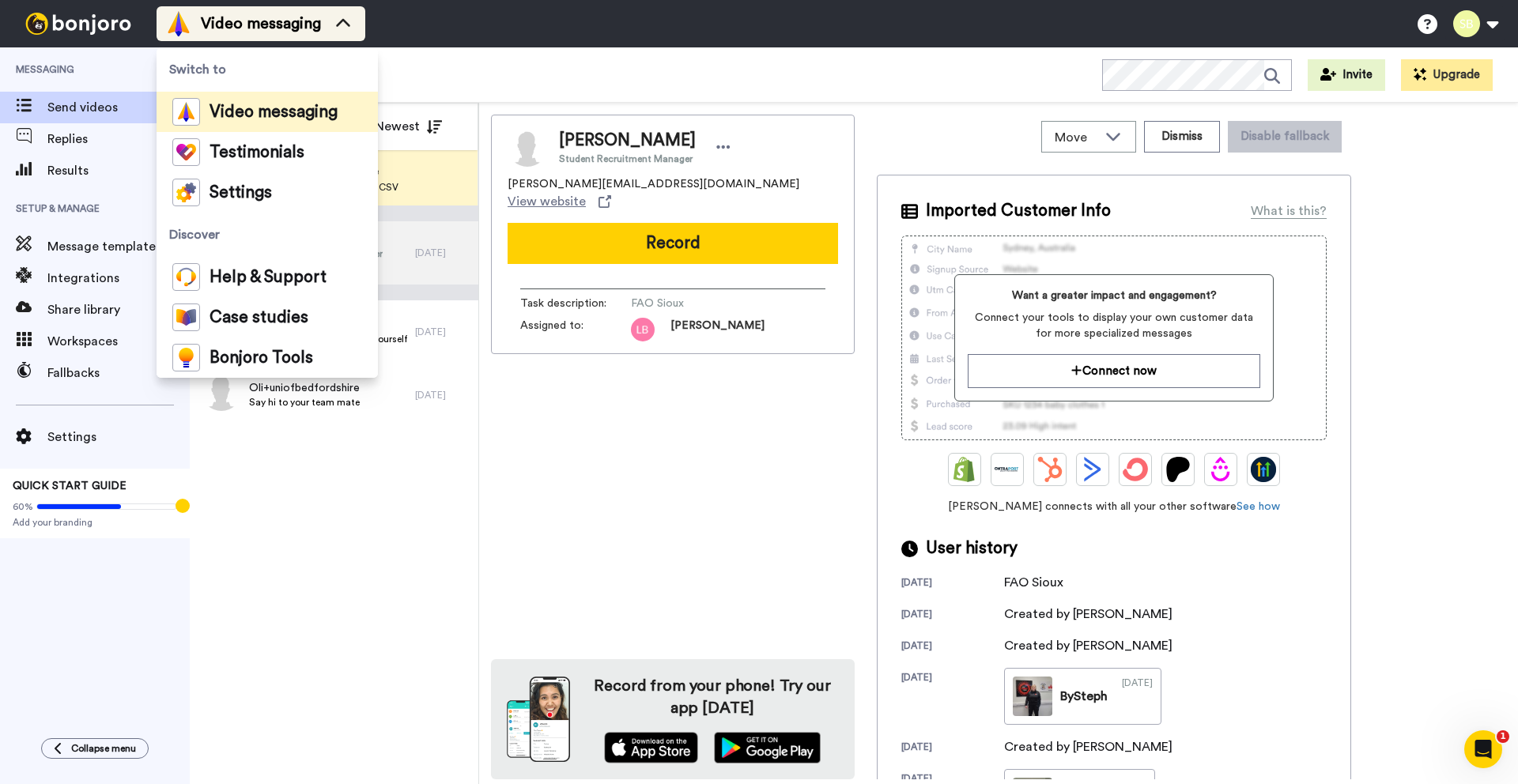
click at [345, 30] on icon at bounding box center [343, 23] width 25 height 16
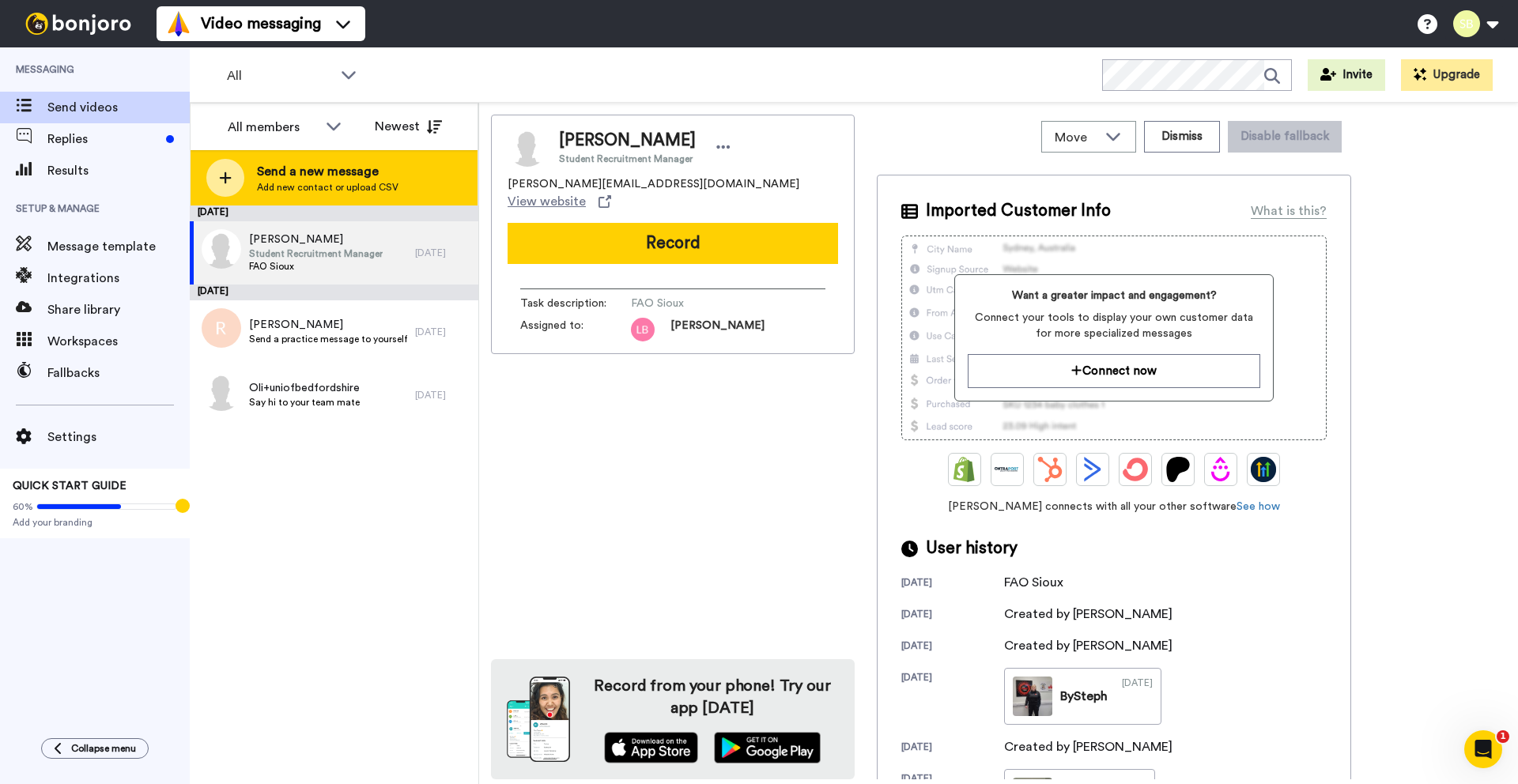
click at [337, 180] on span "Send a new message" at bounding box center [328, 172] width 142 height 19
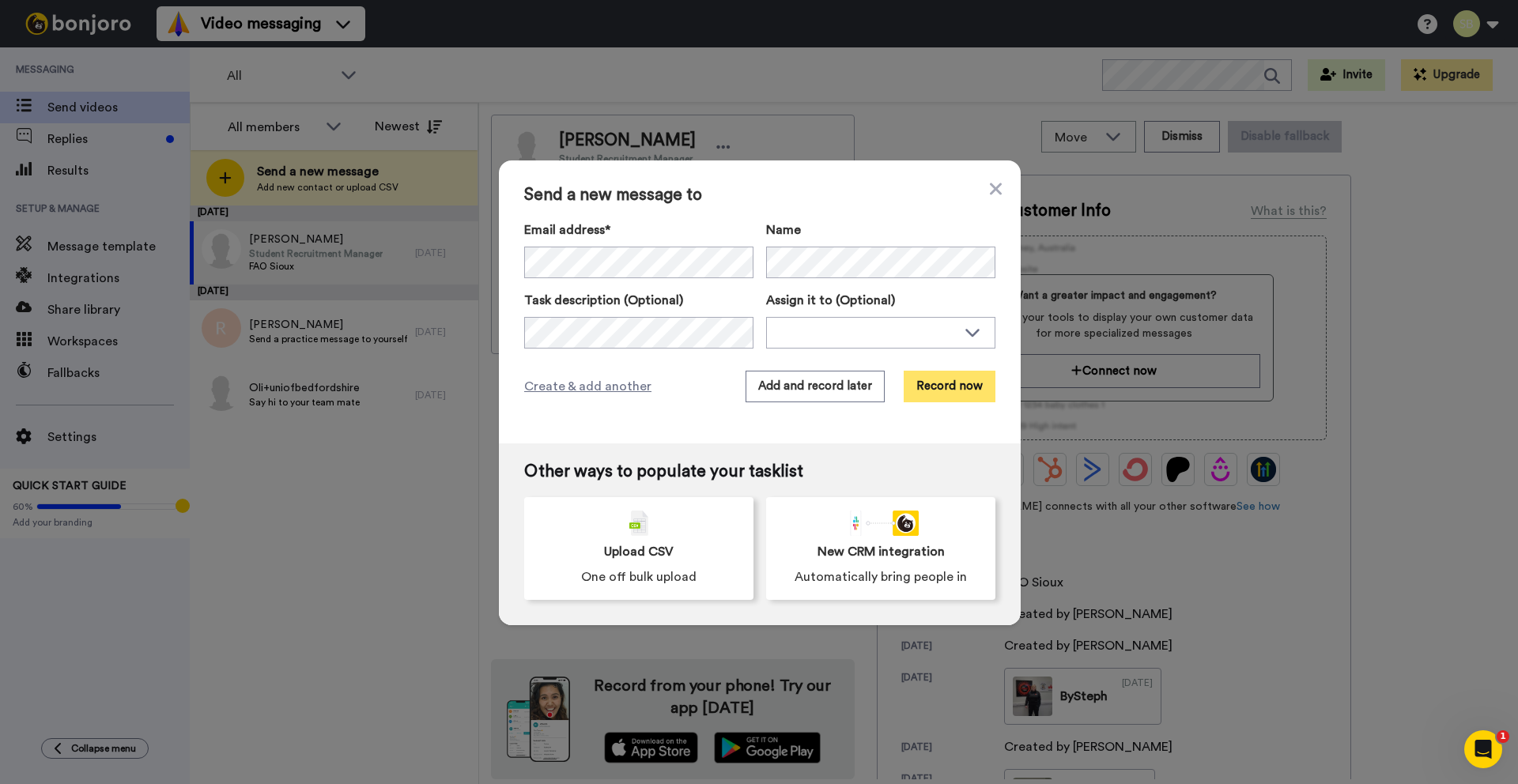
click at [942, 390] on button "Record now" at bounding box center [950, 386] width 92 height 32
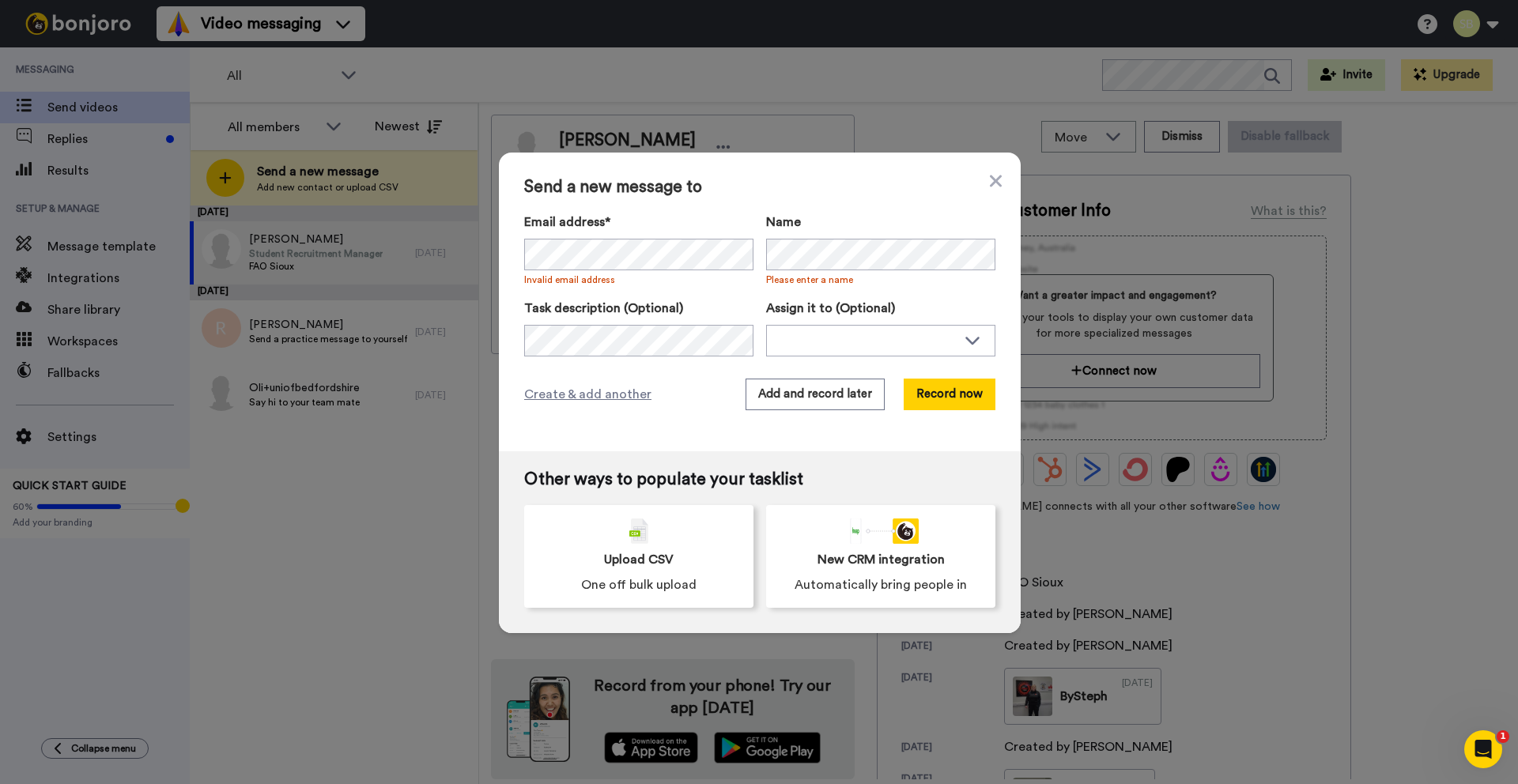
click at [364, 449] on div "Send a new message to Email address* Sioux <[EMAIL_ADDRESS][DOMAIN_NAME]> Sioux…" at bounding box center [759, 392] width 1518 height 784
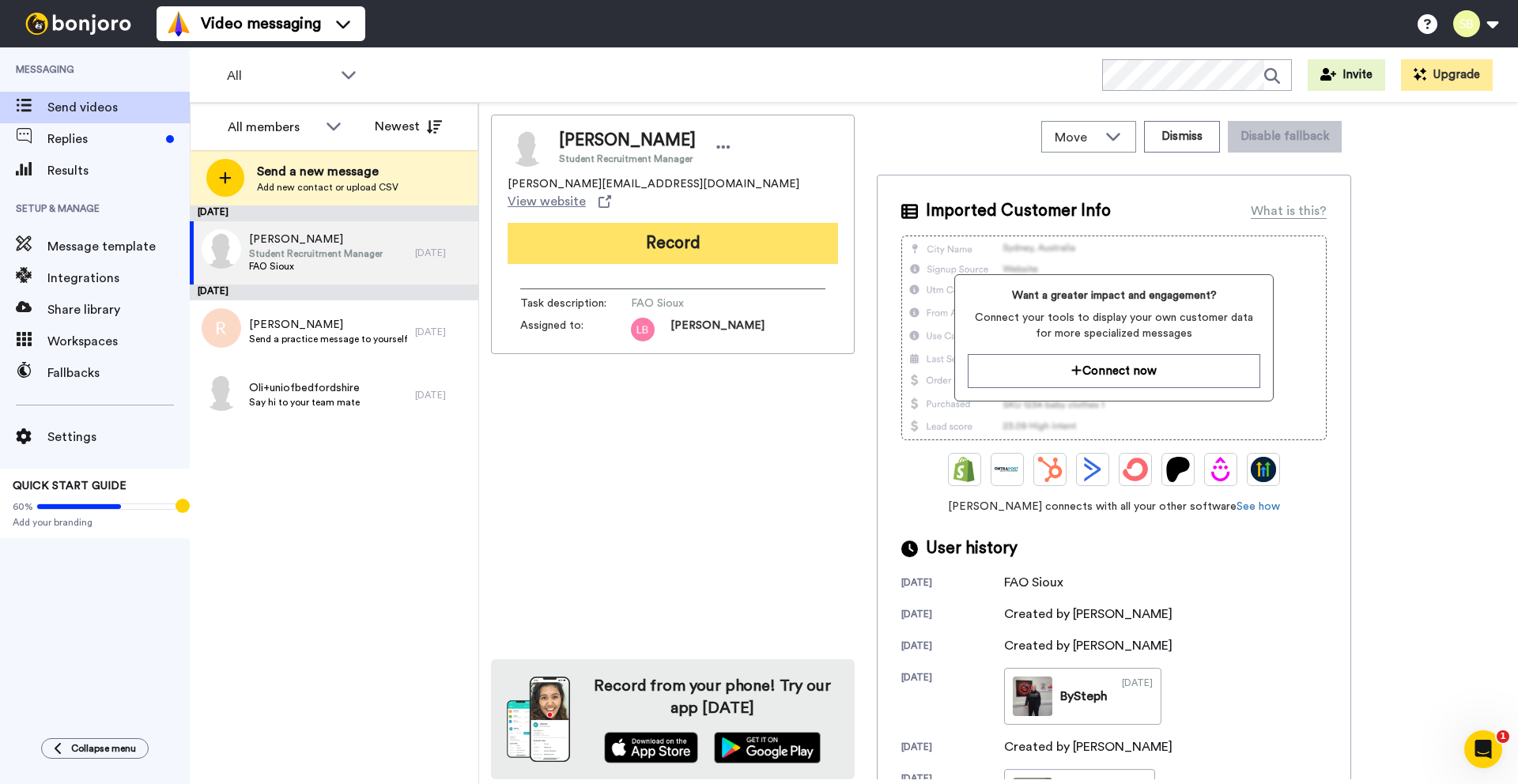
click at [726, 223] on button "Record" at bounding box center [673, 243] width 331 height 41
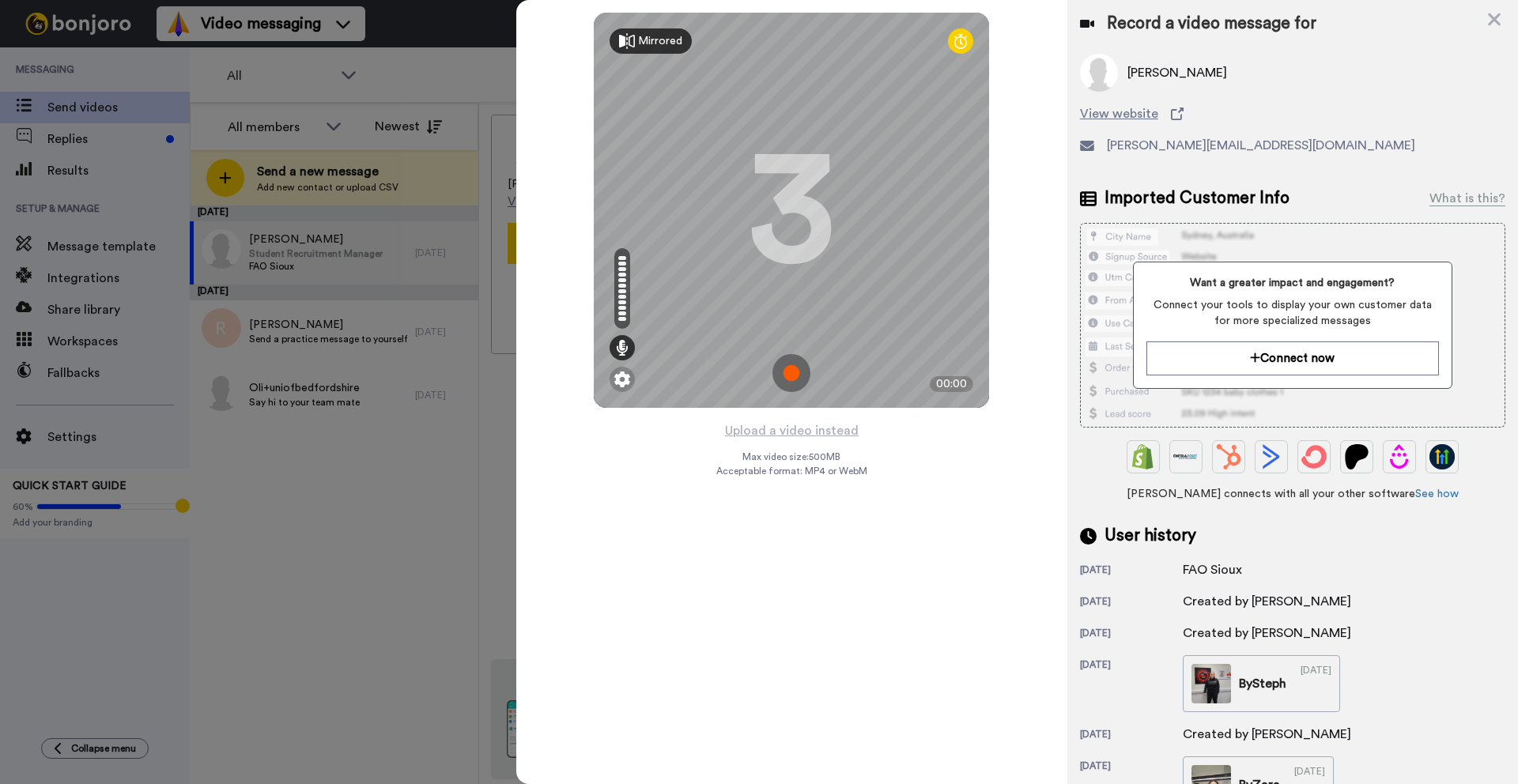
click at [653, 39] on div "Mirrored" at bounding box center [660, 41] width 44 height 16
click at [1492, 18] on icon at bounding box center [1494, 20] width 13 height 13
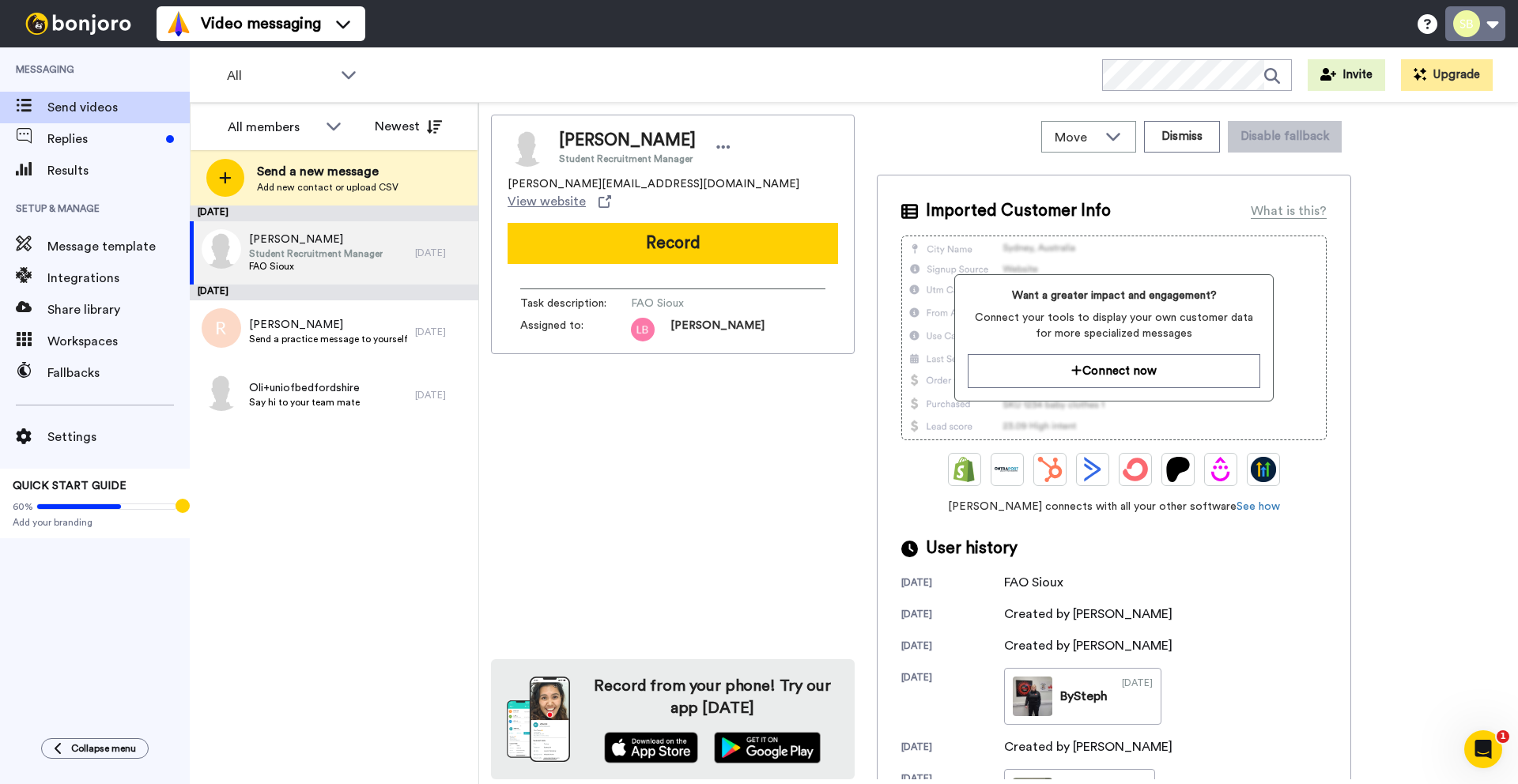
click at [1489, 27] on button at bounding box center [1476, 23] width 60 height 35
click at [313, 542] on div "[DATE] [PERSON_NAME] Student Recruitment Manager FAO Sioux [DATE] [DATE] [PERSO…" at bounding box center [334, 495] width 288 height 579
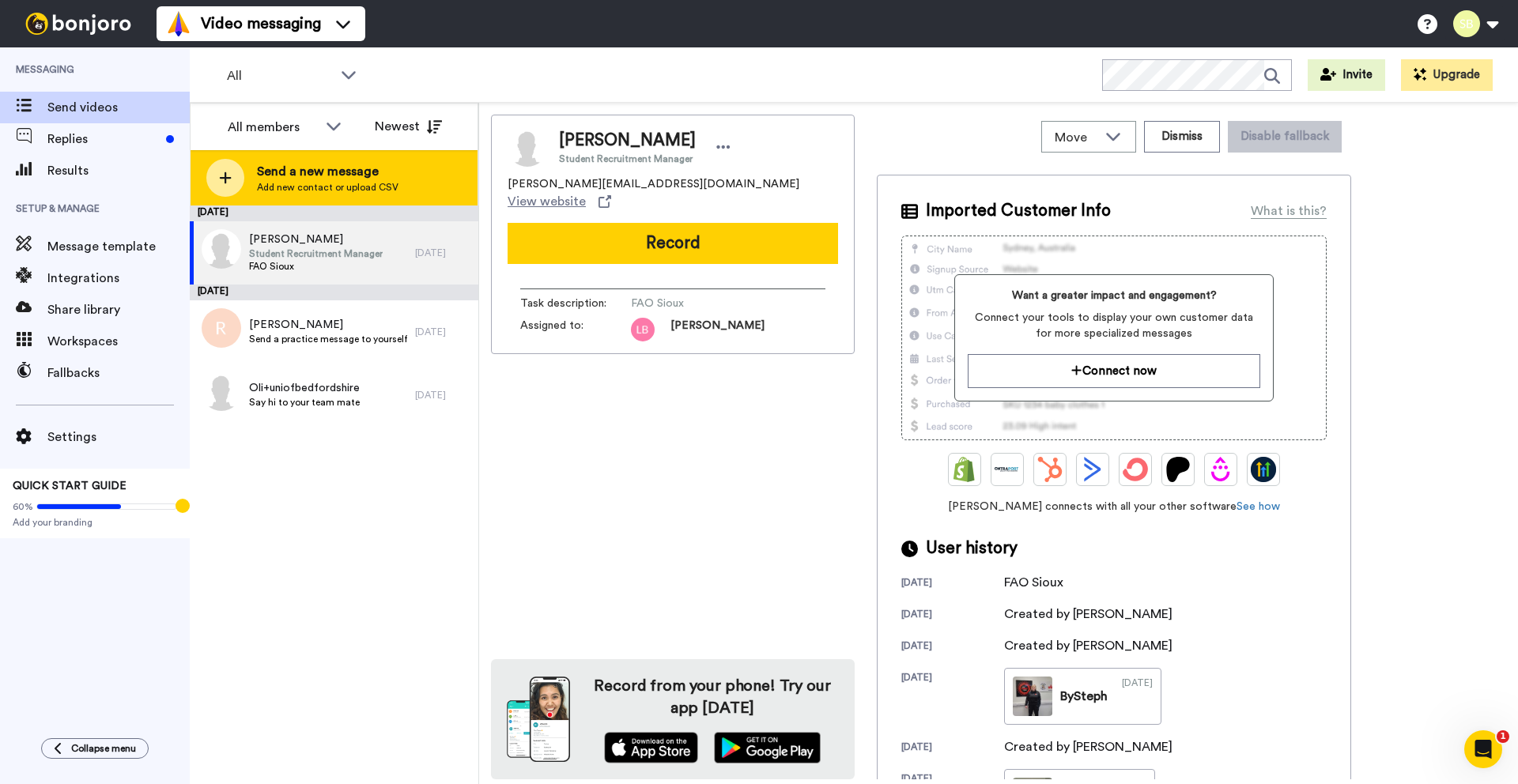
click at [332, 178] on span "Send a new message" at bounding box center [328, 172] width 142 height 19
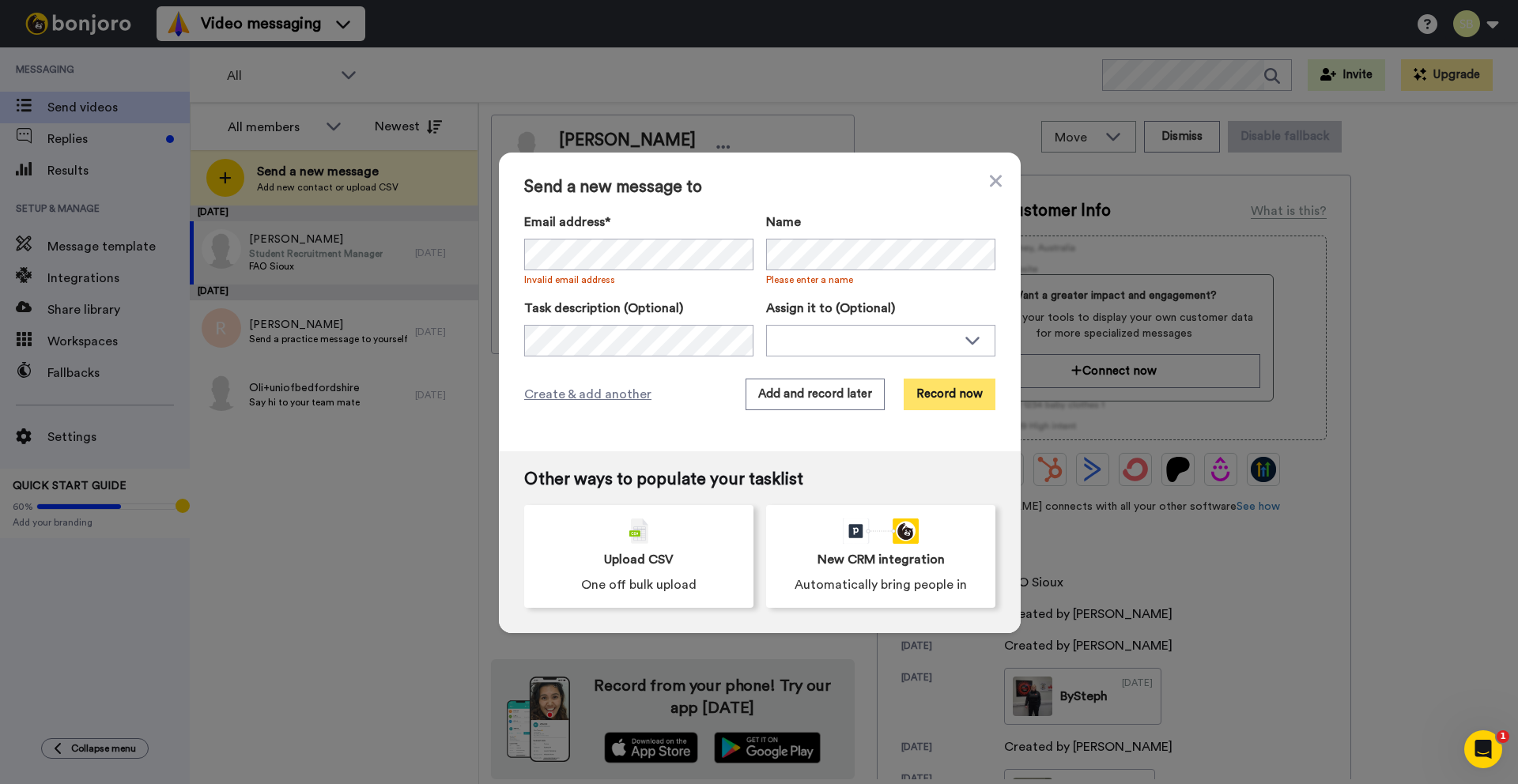
click at [938, 386] on button "Record now" at bounding box center [950, 395] width 92 height 32
click at [997, 183] on icon at bounding box center [996, 180] width 12 height 12
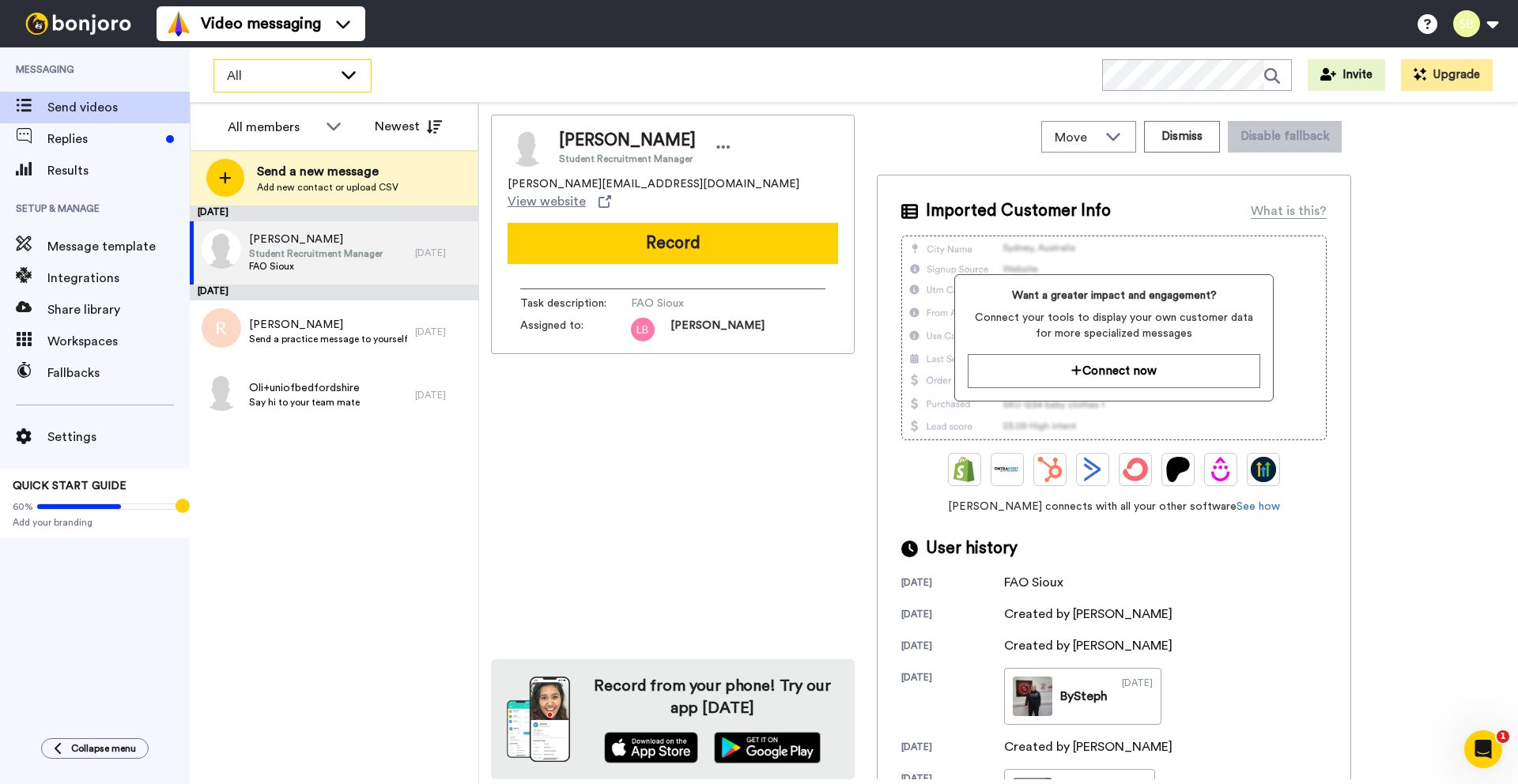
click at [300, 79] on span "All" at bounding box center [280, 76] width 106 height 19
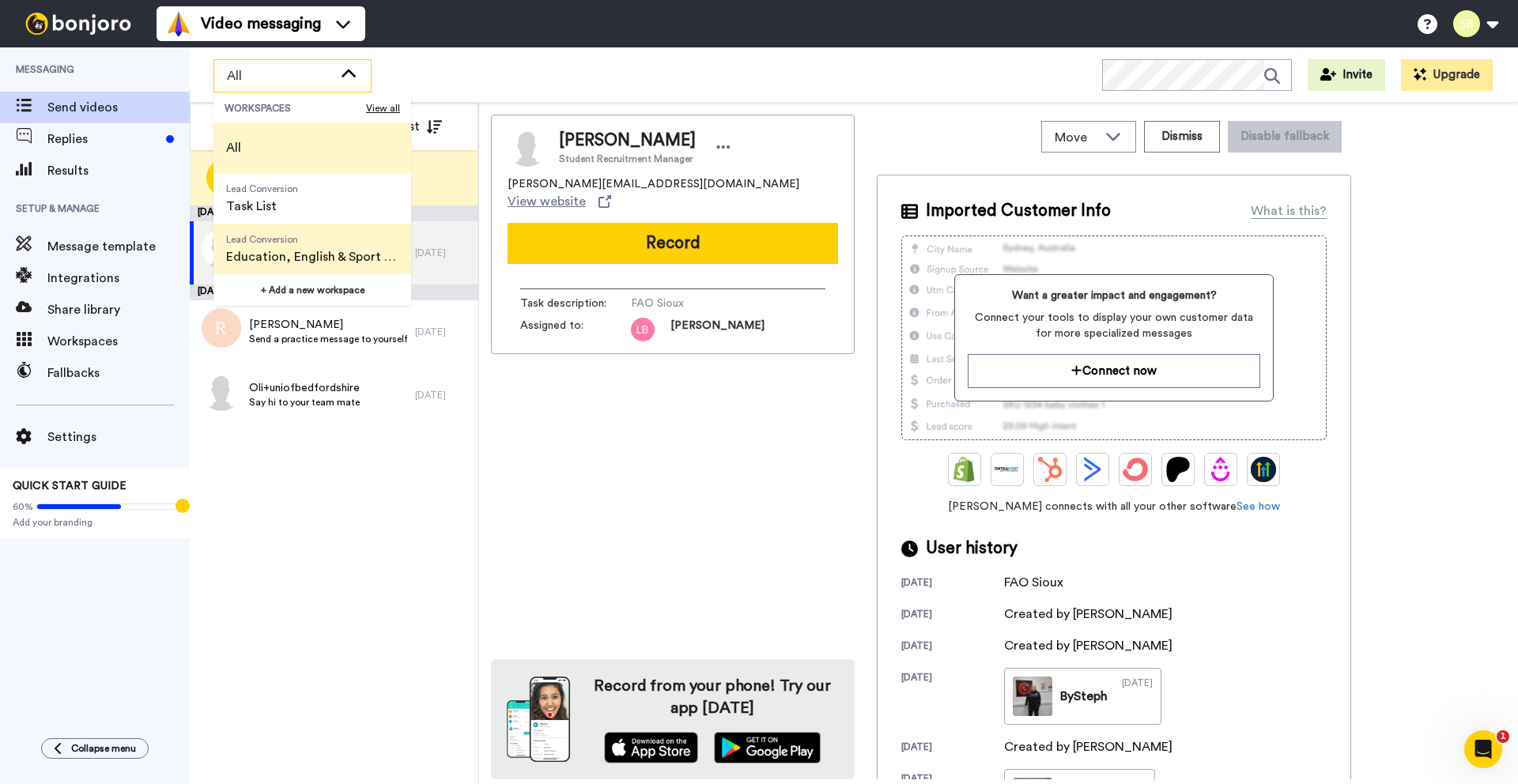
click at [305, 260] on span "Education, English & Sport 2025" at bounding box center [313, 257] width 173 height 19
